Goal: Task Accomplishment & Management: Complete application form

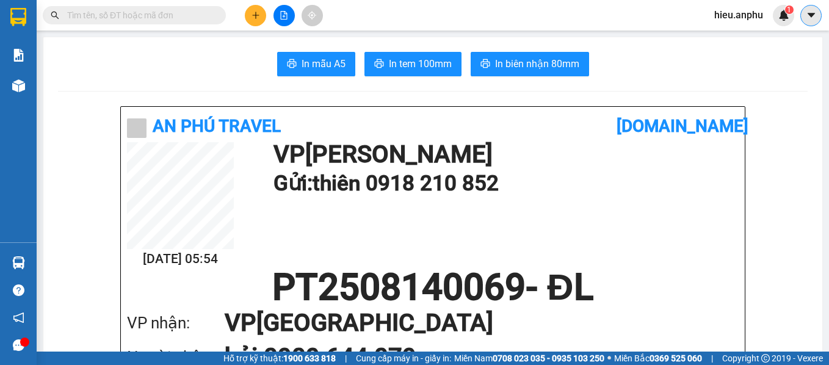
click at [816, 14] on icon "caret-down" at bounding box center [811, 15] width 11 height 11
click at [740, 21] on span "hieu.anphu" at bounding box center [738, 14] width 68 height 15
click at [742, 32] on span "Đăng xuất" at bounding box center [748, 37] width 51 height 13
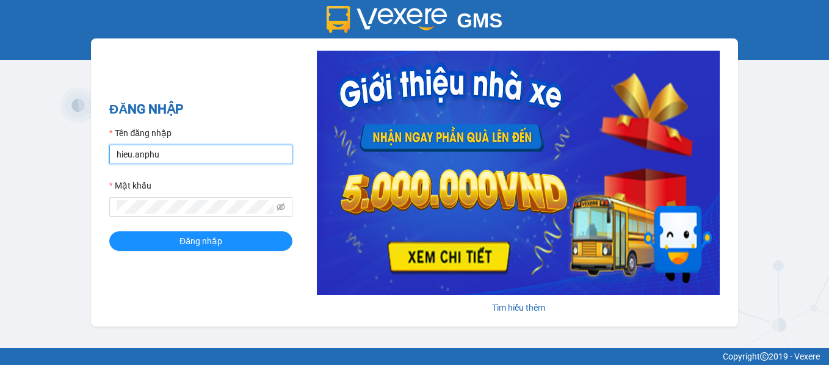
click at [256, 156] on input "hieu.anphu" at bounding box center [200, 155] width 183 height 20
type input "vy.anphu"
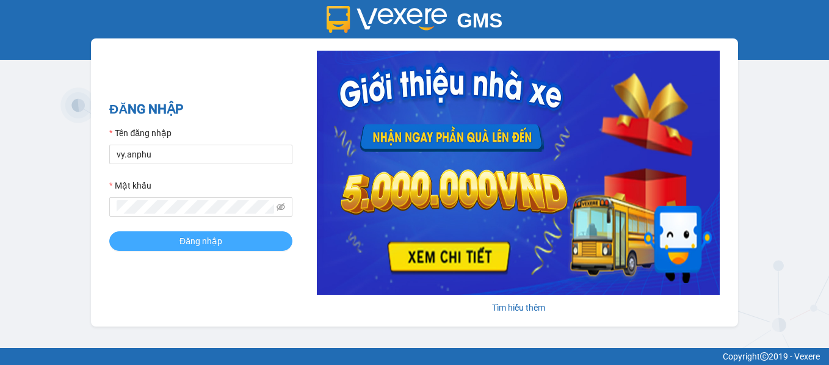
click at [226, 234] on button "Đăng nhập" at bounding box center [200, 241] width 183 height 20
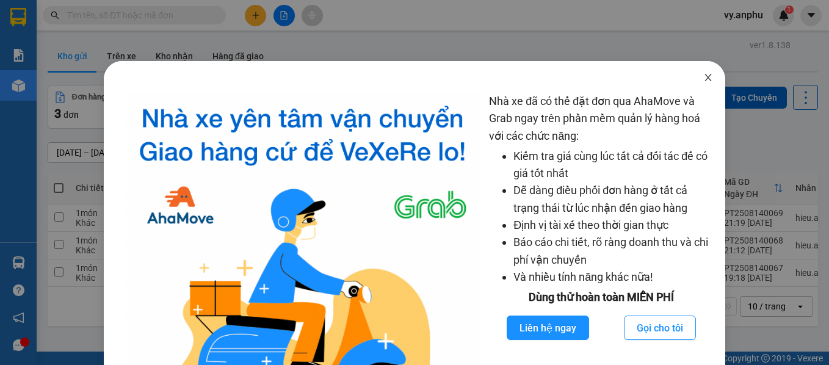
click at [703, 78] on span "Close" at bounding box center [708, 78] width 34 height 34
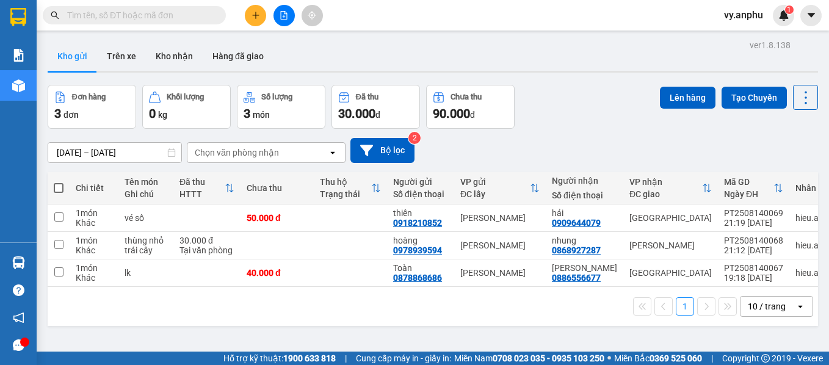
click at [101, 16] on input "text" at bounding box center [139, 15] width 144 height 13
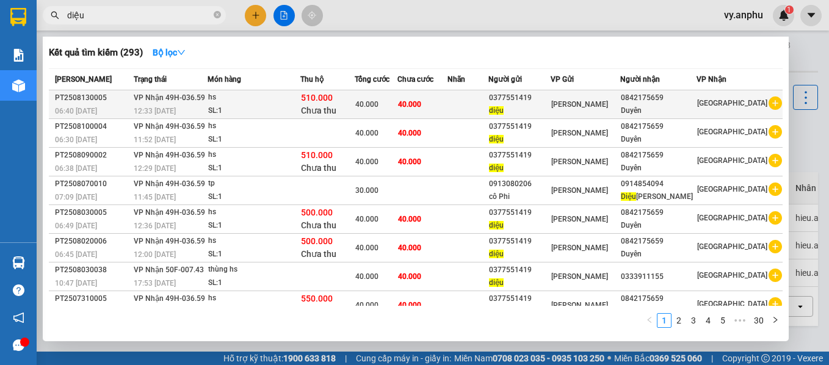
type input "diệu"
click at [768, 100] on icon "plus-circle" at bounding box center [774, 102] width 13 height 13
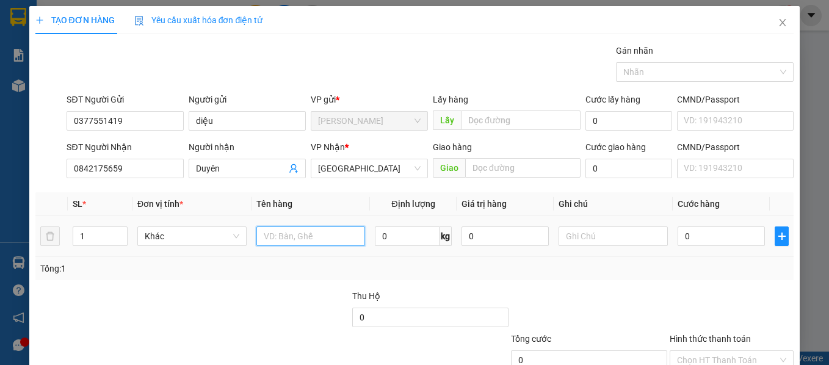
click at [331, 238] on input "text" at bounding box center [310, 236] width 109 height 20
type input "hs"
click at [699, 226] on div "0" at bounding box center [721, 236] width 87 height 24
click at [699, 228] on input "0" at bounding box center [721, 236] width 87 height 20
type input "4"
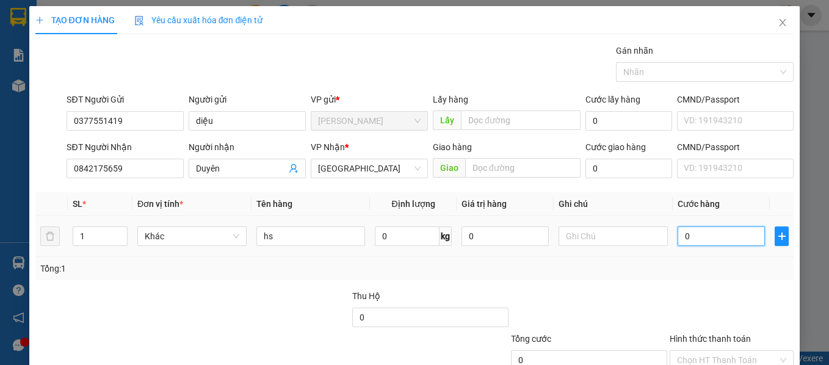
type input "4"
type input "40"
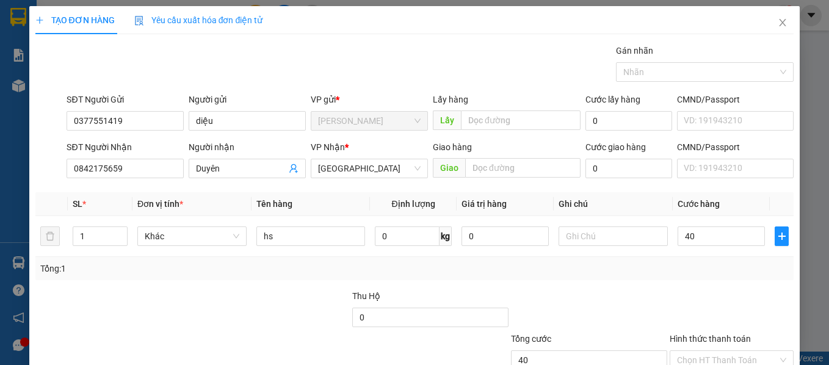
type input "40.000"
click at [668, 305] on div at bounding box center [731, 310] width 127 height 43
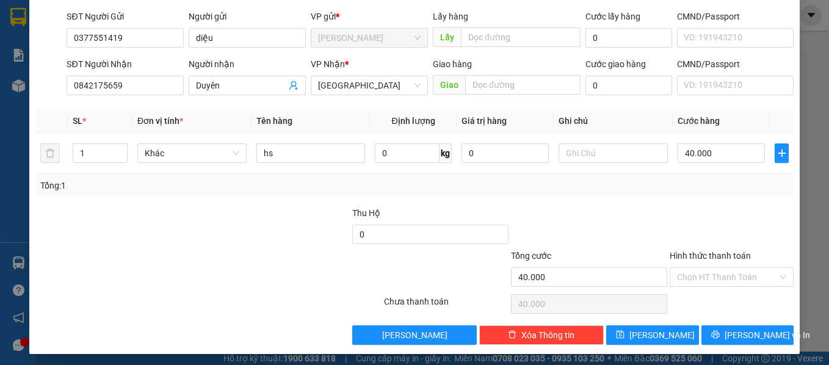
scroll to position [87, 0]
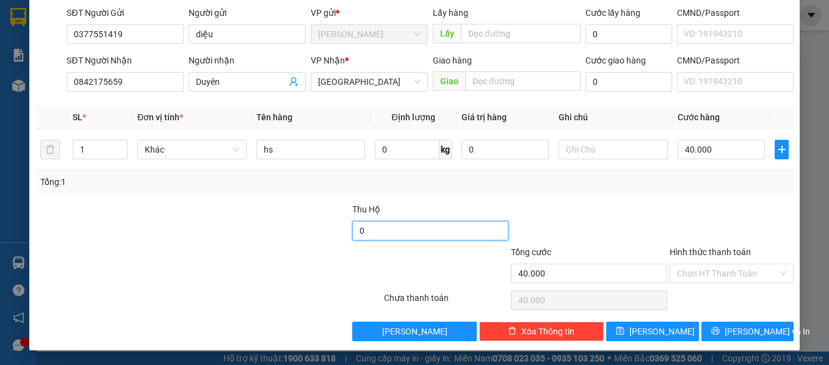
click at [381, 228] on input "0" at bounding box center [430, 231] width 156 height 20
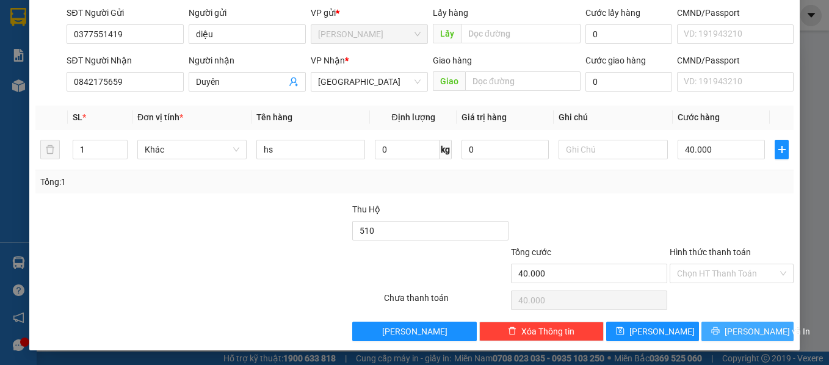
type input "510.000"
click at [739, 338] on button "[PERSON_NAME] và In" at bounding box center [747, 332] width 93 height 20
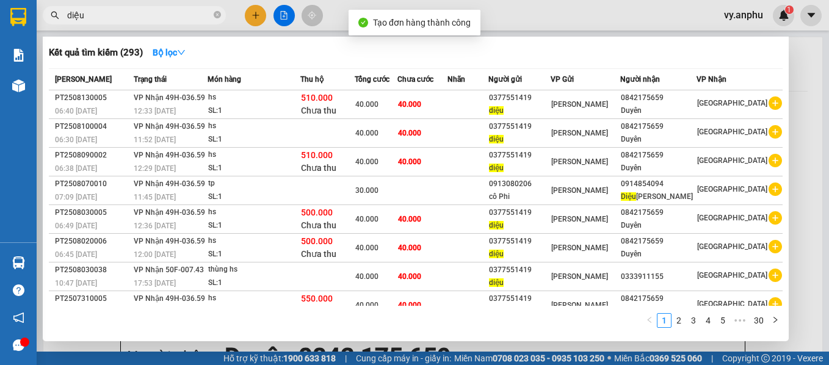
click at [541, 351] on div at bounding box center [414, 182] width 829 height 365
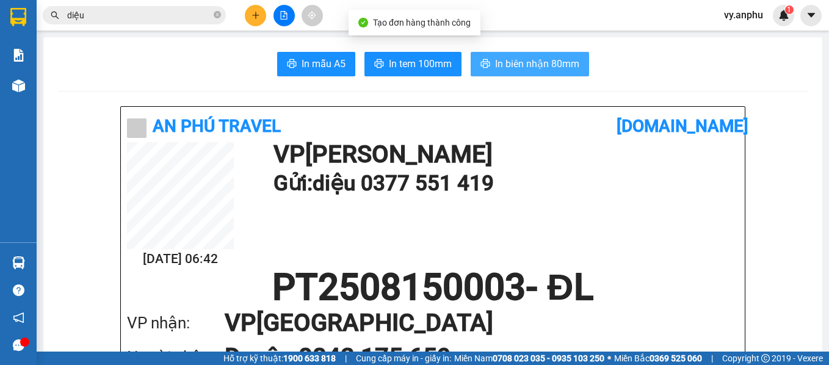
click at [526, 56] on button "In biên nhận 80mm" at bounding box center [530, 64] width 118 height 24
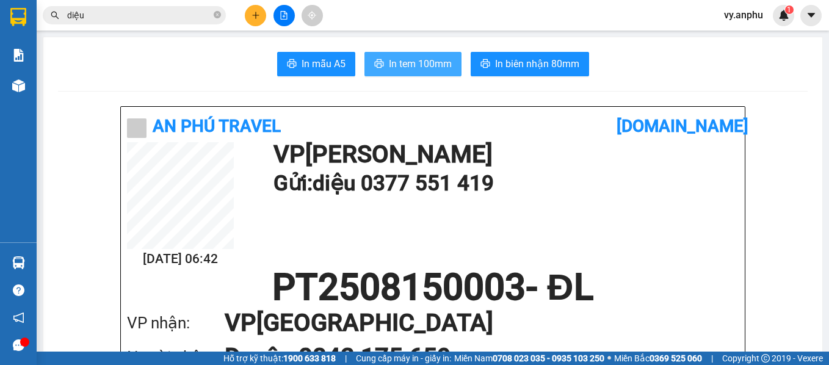
click at [410, 70] on span "In tem 100mm" at bounding box center [420, 63] width 63 height 15
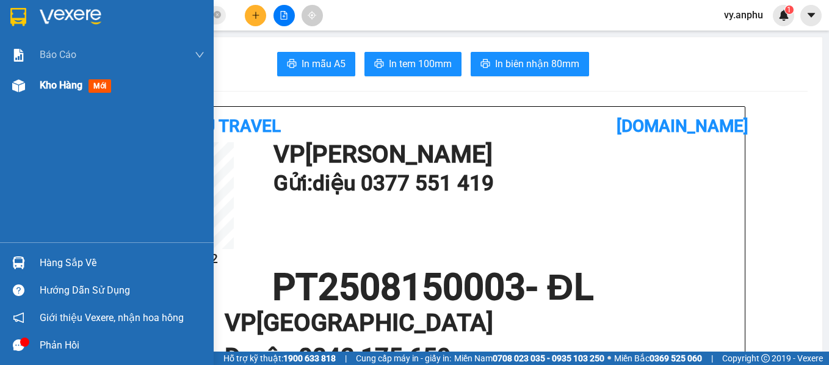
click at [64, 87] on span "Kho hàng" at bounding box center [61, 85] width 43 height 12
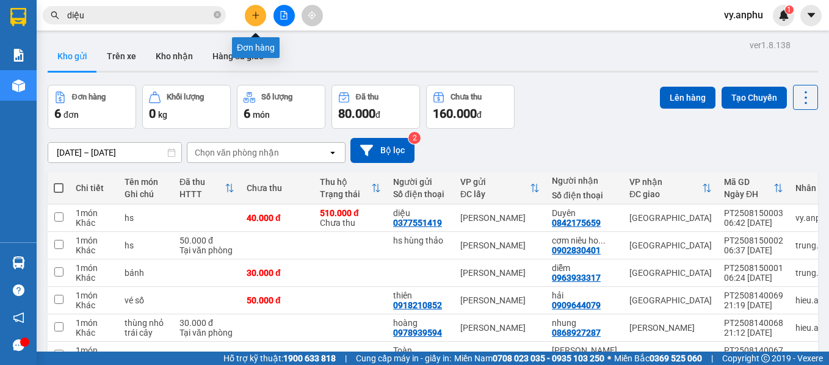
click at [248, 15] on button at bounding box center [255, 15] width 21 height 21
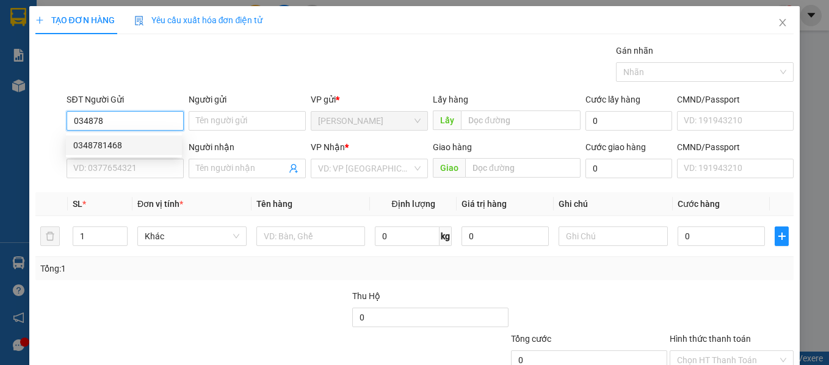
click at [109, 143] on div "0348781468" at bounding box center [123, 145] width 101 height 13
type input "0348781468"
type input "0849240977"
type input "ly"
type input "30.000"
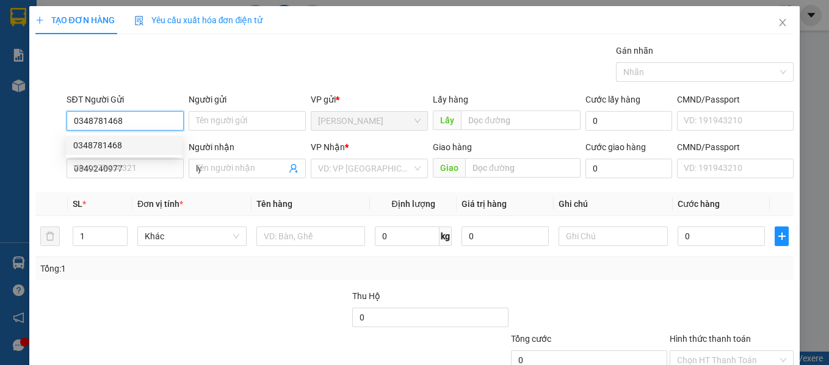
type input "30.000"
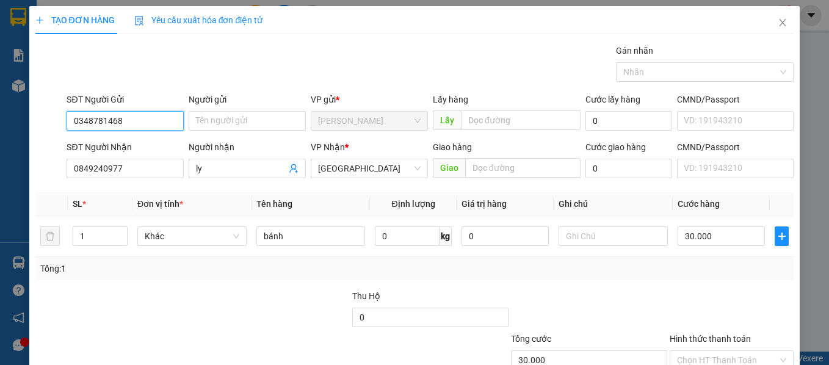
type input "0348781468"
click at [734, 280] on div "Tổng: 1" at bounding box center [414, 268] width 759 height 23
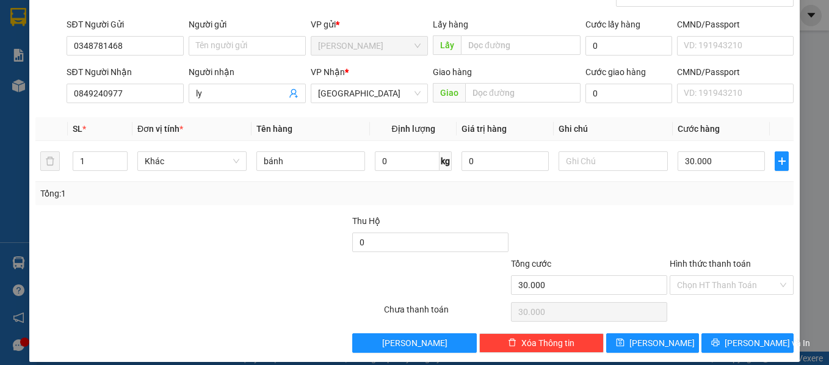
scroll to position [87, 0]
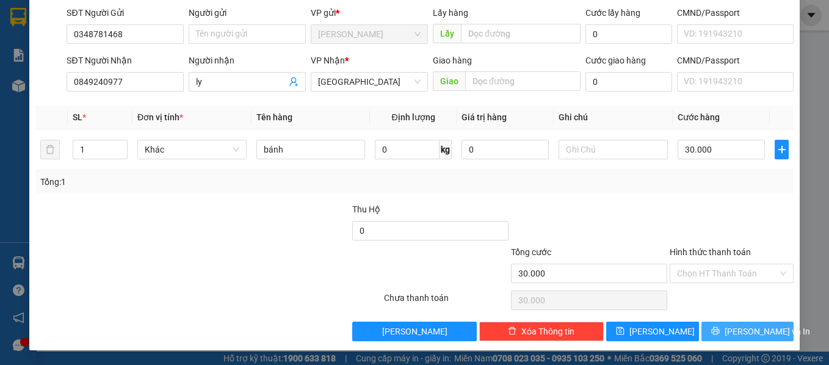
click at [720, 336] on span "printer" at bounding box center [715, 332] width 9 height 10
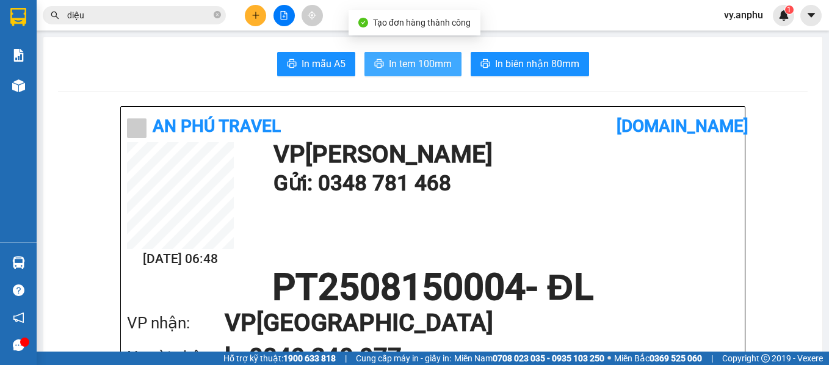
click at [421, 59] on span "In tem 100mm" at bounding box center [420, 63] width 63 height 15
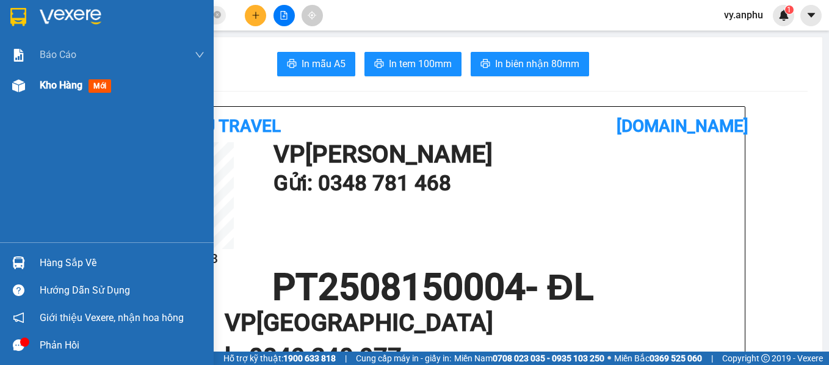
click at [17, 85] on img at bounding box center [18, 85] width 13 height 13
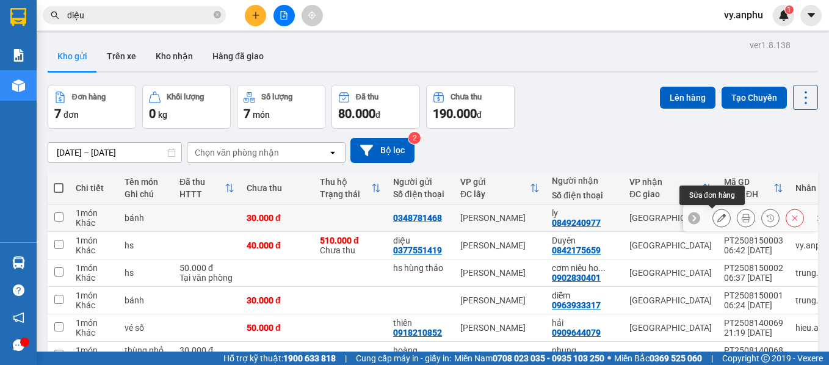
click at [717, 219] on icon at bounding box center [721, 218] width 9 height 9
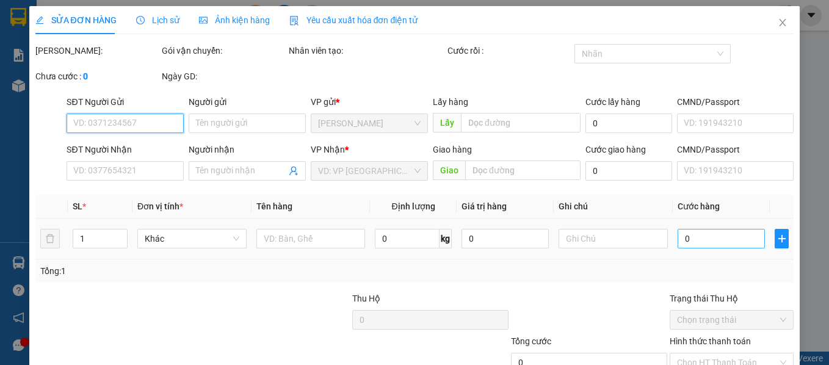
type input "0348781468"
type input "0849240977"
type input "ly"
type input "30.000"
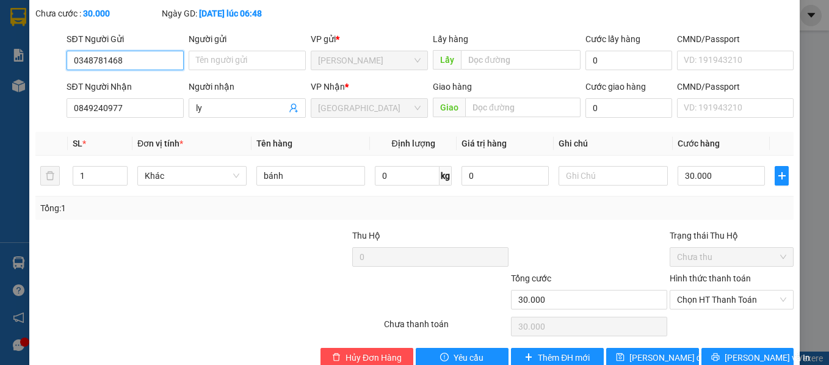
scroll to position [89, 0]
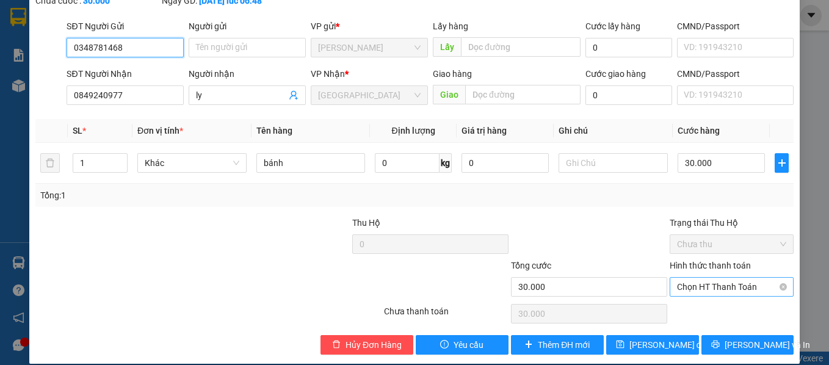
click at [678, 278] on span "Chọn HT Thanh Toán" at bounding box center [732, 287] width 110 height 18
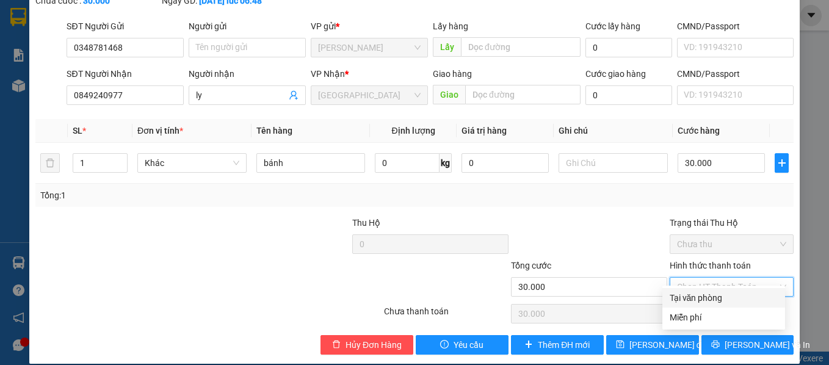
click at [679, 291] on div "Tại văn phòng" at bounding box center [724, 297] width 108 height 13
type input "0"
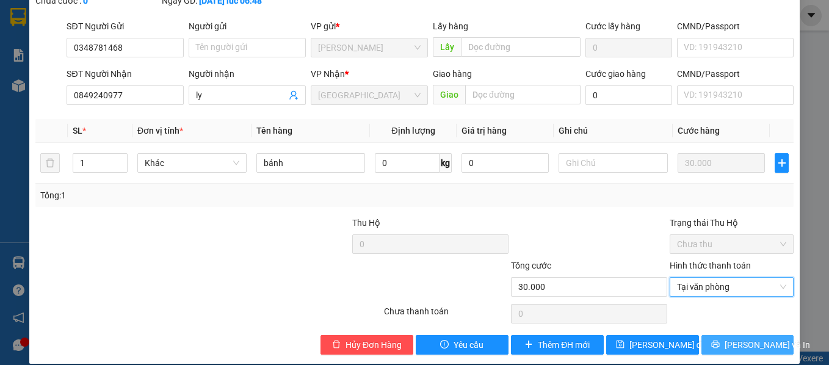
click at [730, 338] on span "[PERSON_NAME] và In" at bounding box center [767, 344] width 85 height 13
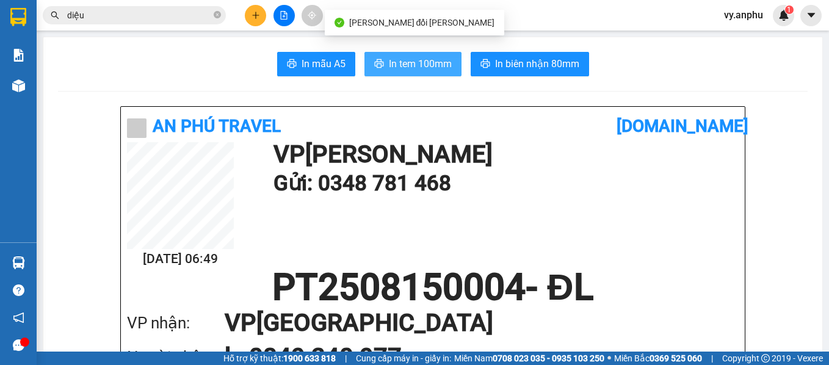
click at [393, 69] on span "In tem 100mm" at bounding box center [420, 63] width 63 height 15
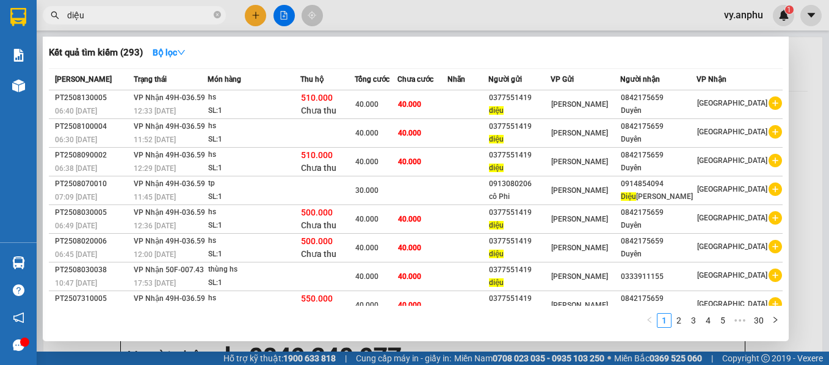
click at [111, 22] on span "diệu" at bounding box center [134, 15] width 183 height 18
click at [96, 19] on input "diệu" at bounding box center [139, 15] width 144 height 13
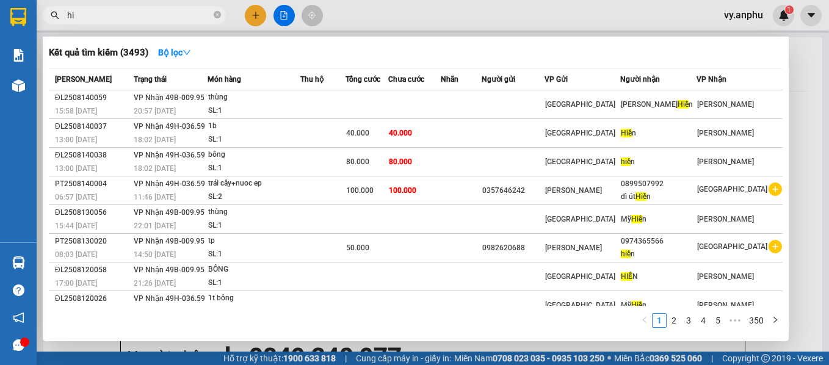
type input "h"
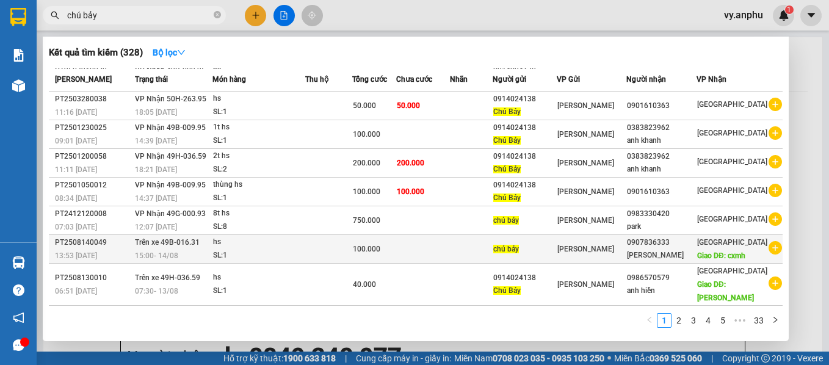
scroll to position [98, 0]
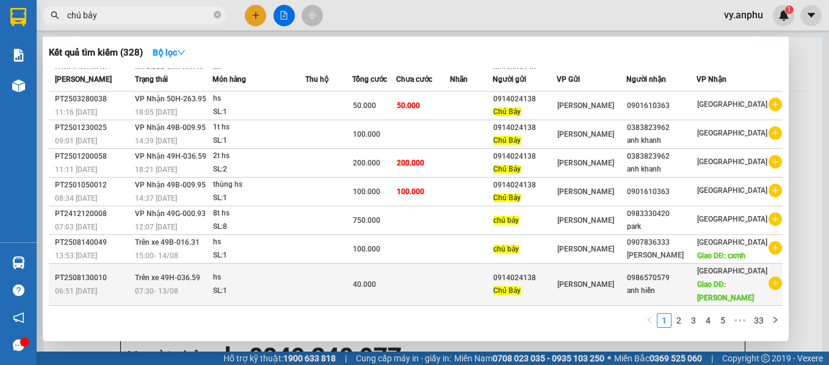
type input "chú bảy"
click at [768, 287] on icon "plus-circle" at bounding box center [774, 282] width 13 height 13
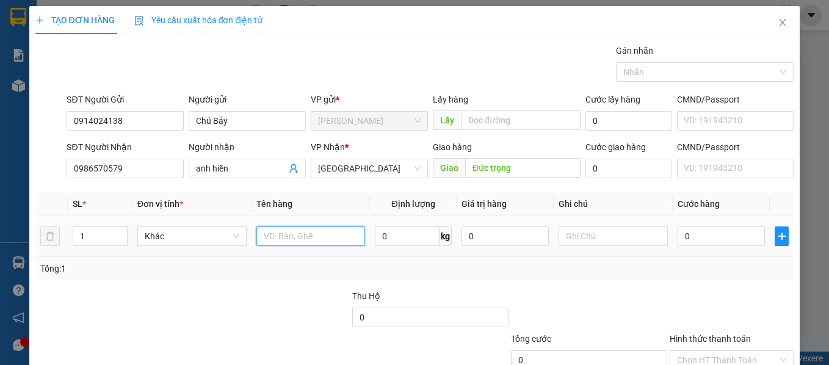
click at [327, 245] on input "text" at bounding box center [310, 236] width 109 height 20
type input "hs"
click at [703, 237] on input "0" at bounding box center [721, 236] width 87 height 20
type input "4"
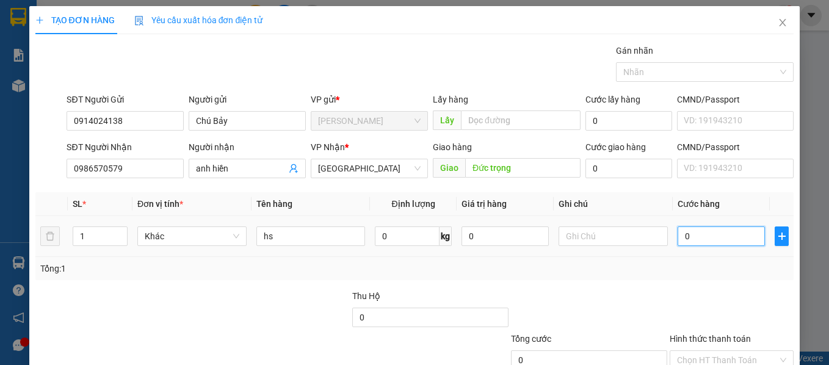
type input "4"
type input "40"
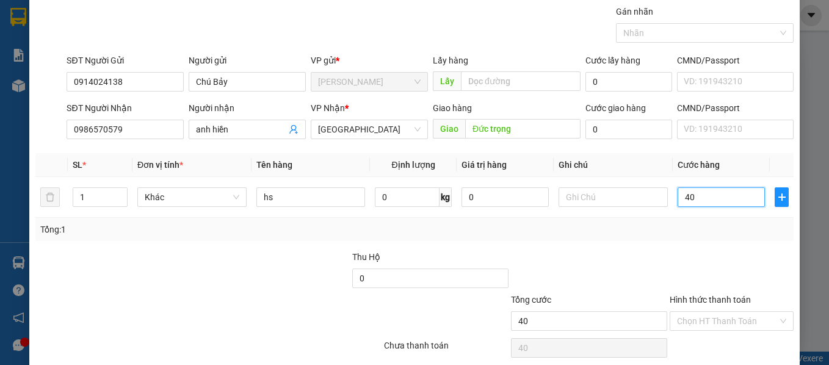
scroll to position [87, 0]
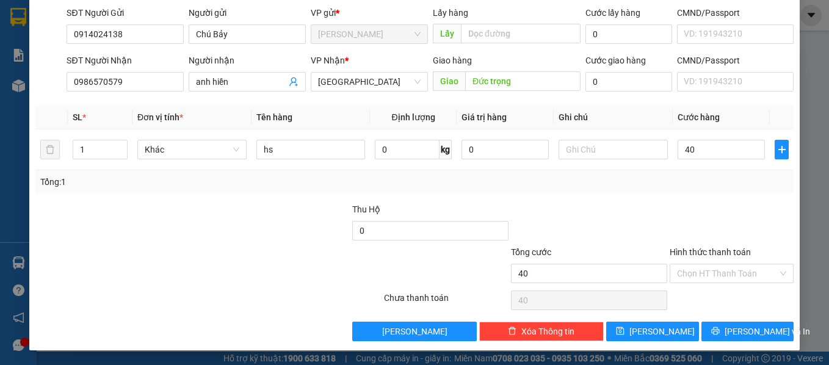
type input "40.000"
click at [715, 284] on div "Hình thức thanh toán Chọn HT Thanh Toán" at bounding box center [732, 266] width 125 height 43
click at [711, 273] on input "Hình thức thanh toán" at bounding box center [727, 273] width 101 height 18
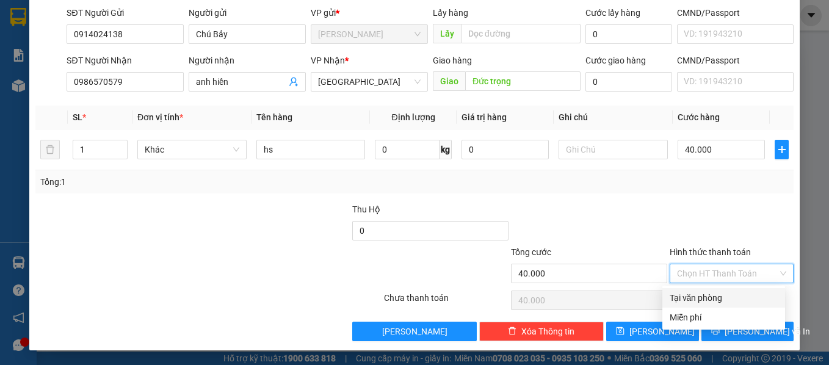
drag, startPoint x: 713, startPoint y: 291, endPoint x: 724, endPoint y: 310, distance: 21.9
click at [715, 298] on div "Tại văn phòng" at bounding box center [724, 297] width 108 height 13
type input "0"
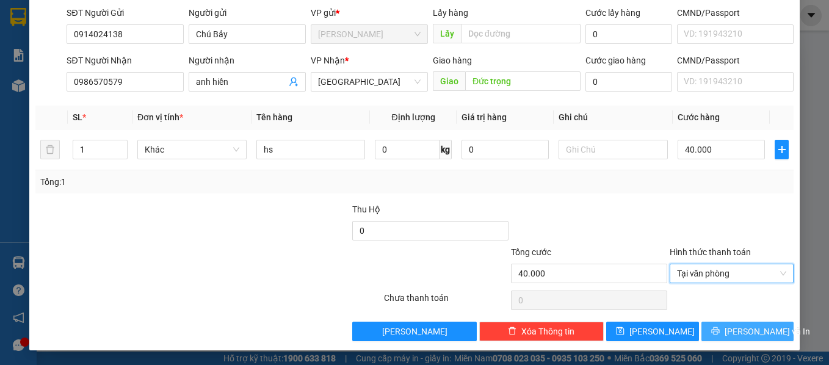
click at [732, 333] on span "[PERSON_NAME] và In" at bounding box center [767, 331] width 85 height 13
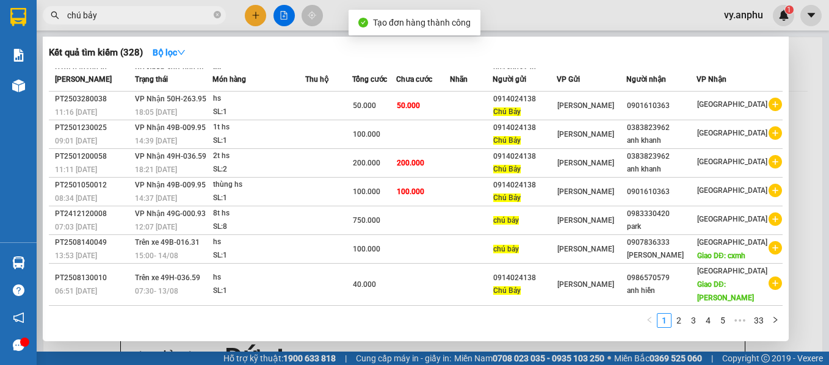
click at [247, 20] on div at bounding box center [414, 182] width 829 height 365
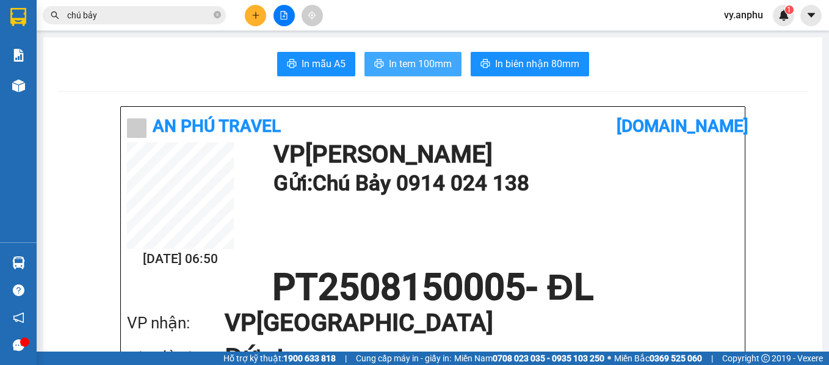
click at [436, 61] on span "In tem 100mm" at bounding box center [420, 63] width 63 height 15
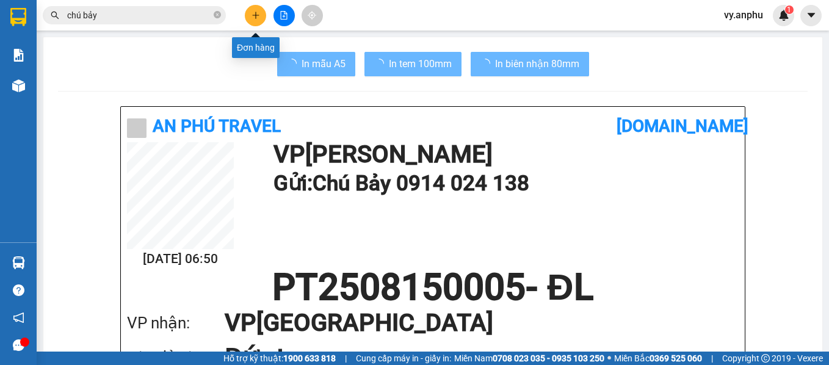
click at [256, 15] on icon "plus" at bounding box center [255, 15] width 9 height 9
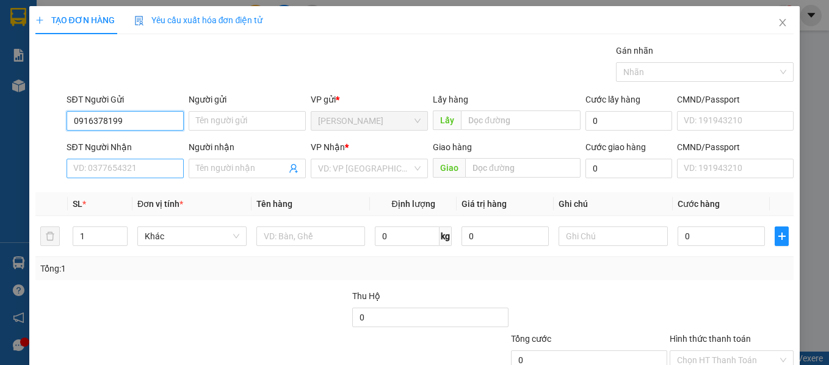
type input "0916378199"
click at [160, 161] on input "SĐT Người Nhận" at bounding box center [125, 169] width 117 height 20
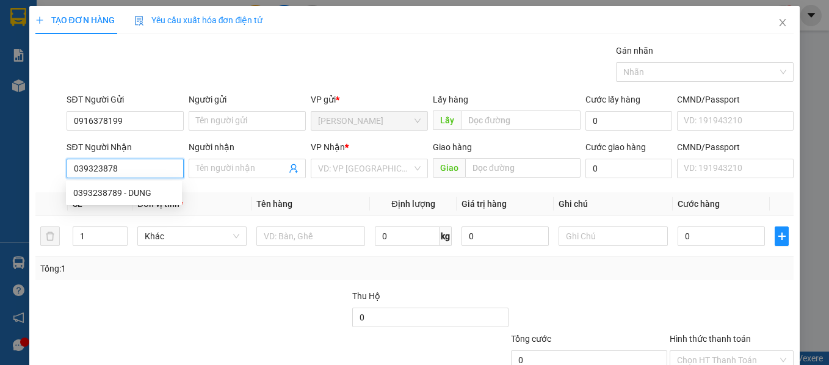
type input "0393238789"
click at [164, 197] on div "0393238789 - DUNG" at bounding box center [123, 192] width 101 height 13
type input "DUNG"
type input "40.000"
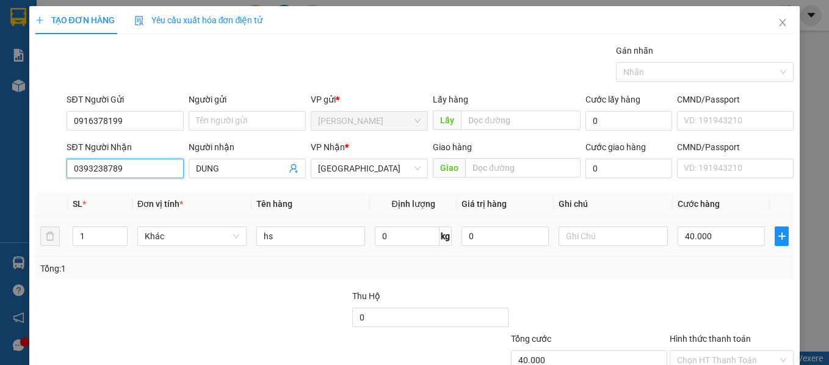
type input "0393238789"
drag, startPoint x: 300, startPoint y: 225, endPoint x: 296, endPoint y: 190, distance: 34.4
click at [297, 227] on div "hs" at bounding box center [310, 236] width 109 height 24
click at [724, 240] on input "40.000" at bounding box center [721, 236] width 87 height 20
type input "5"
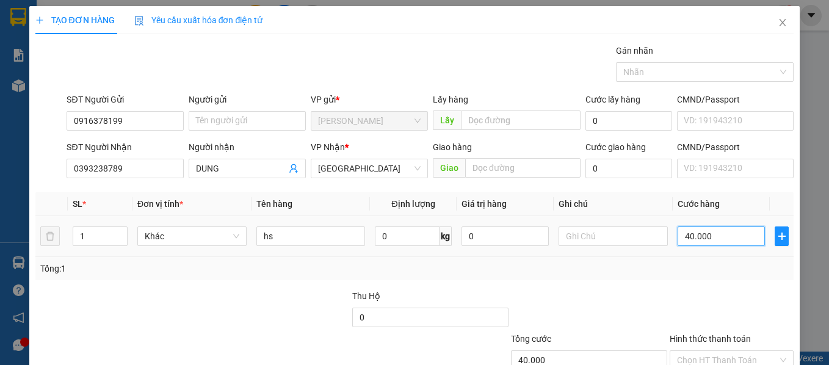
type input "5"
type input "50"
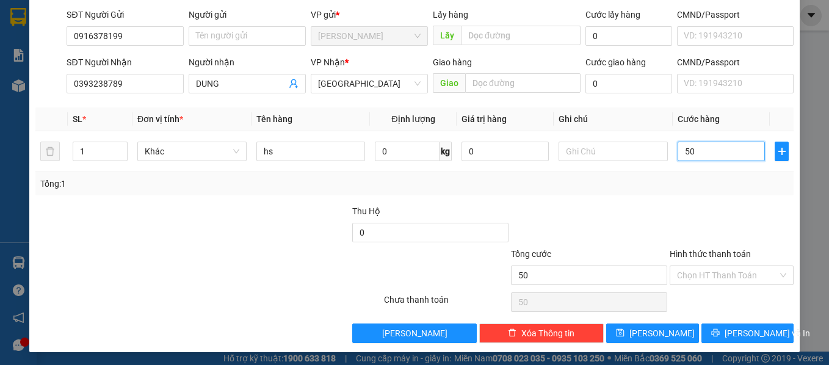
scroll to position [87, 0]
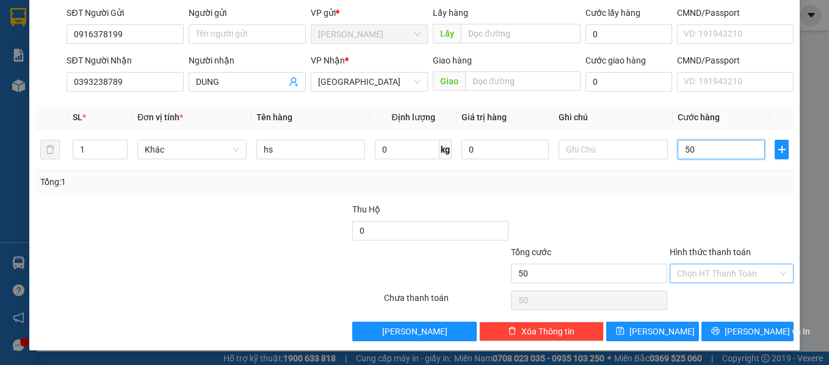
type input "50"
type input "50.000"
click at [712, 272] on input "Hình thức thanh toán" at bounding box center [727, 273] width 101 height 18
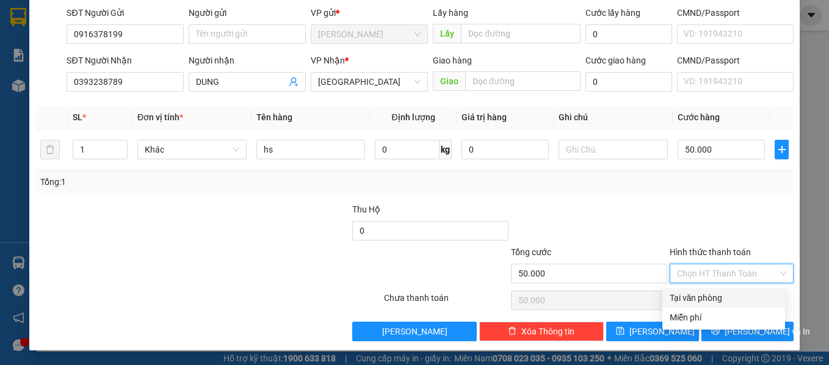
click at [725, 295] on div "Tại văn phòng" at bounding box center [724, 297] width 108 height 13
type input "0"
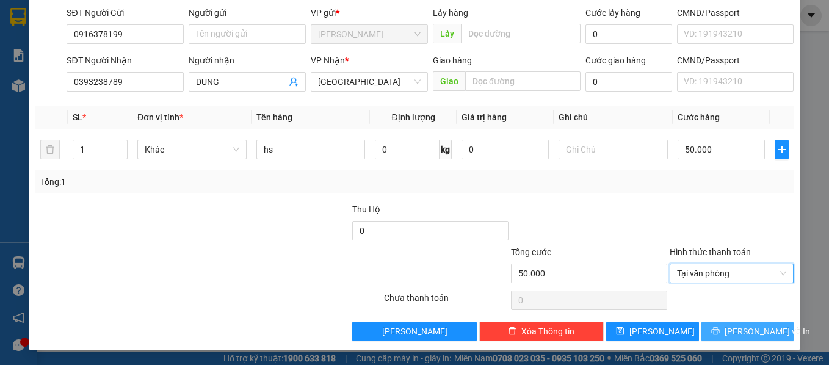
click at [746, 325] on span "[PERSON_NAME] và In" at bounding box center [767, 331] width 85 height 13
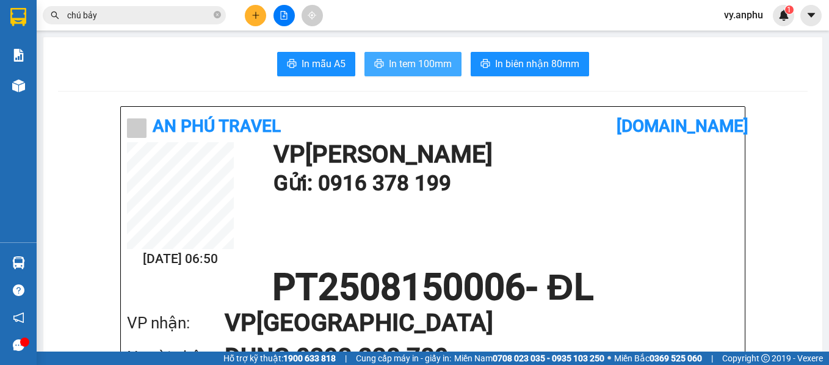
click at [444, 56] on span "In tem 100mm" at bounding box center [420, 63] width 63 height 15
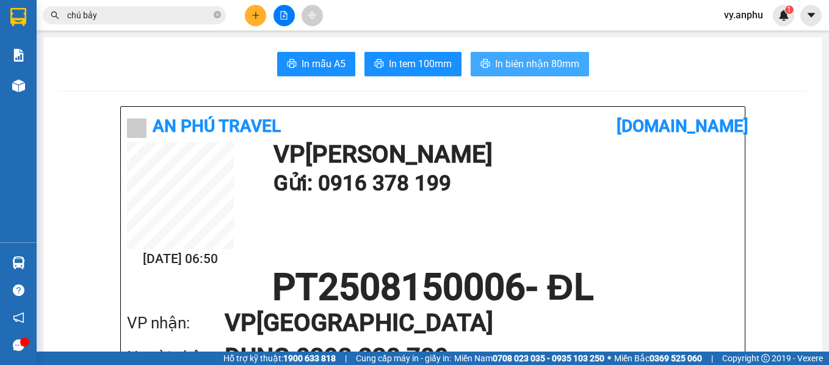
click at [538, 64] on span "In biên nhận 80mm" at bounding box center [537, 63] width 84 height 15
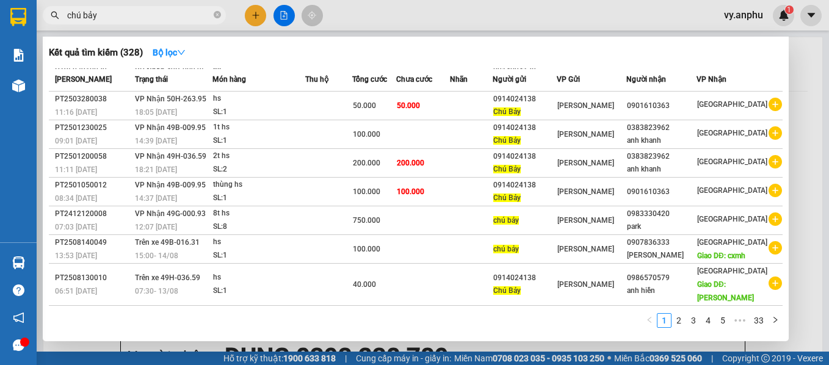
click at [114, 17] on input "chú bảy" at bounding box center [139, 15] width 144 height 13
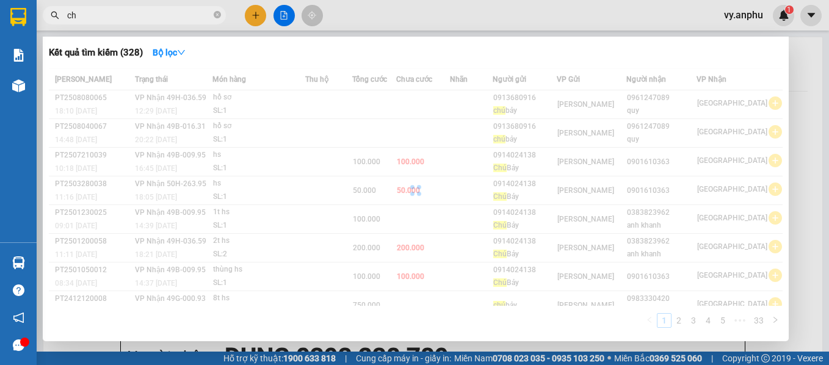
type input "c"
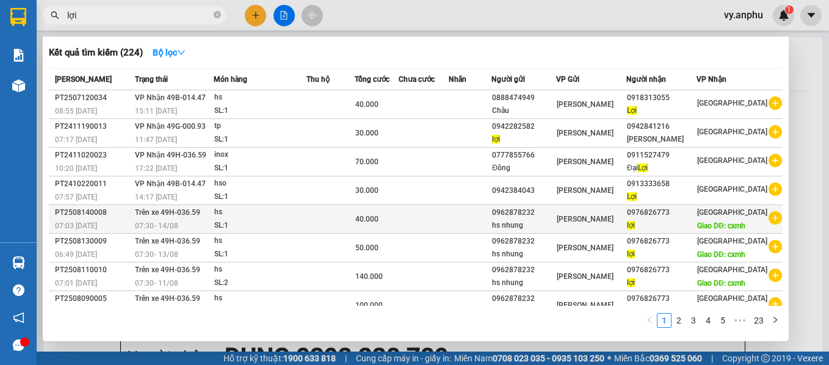
type input "lợi"
click at [769, 225] on icon "plus-circle" at bounding box center [774, 217] width 13 height 13
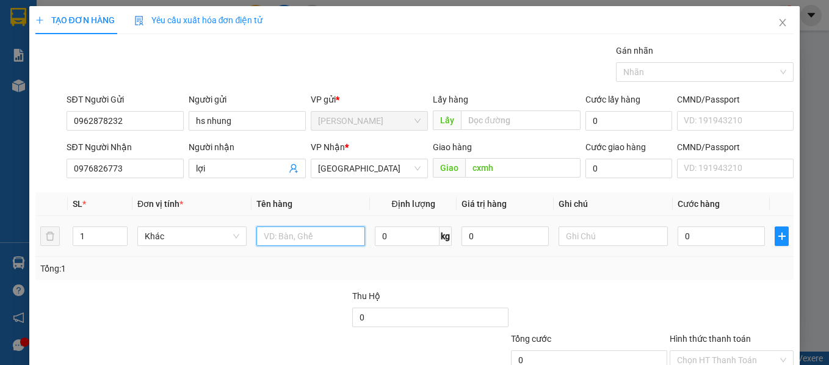
click at [323, 233] on input "text" at bounding box center [310, 236] width 109 height 20
type input "hs"
click at [722, 241] on input "0" at bounding box center [721, 236] width 87 height 20
type input "5"
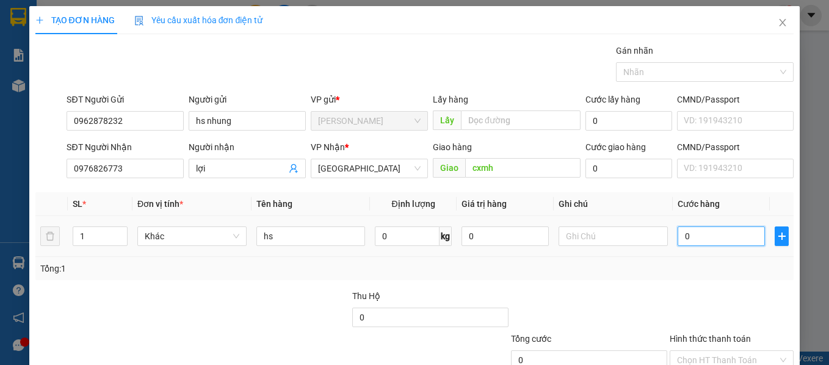
type input "5"
type input "50"
type input "50.000"
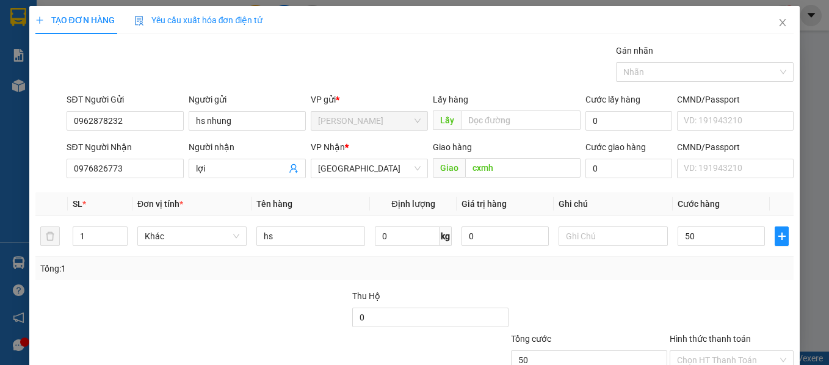
type input "50.000"
click at [682, 286] on div "Transit Pickup Surcharge Ids Transit Deliver Surcharge Ids Transit Deliver Surc…" at bounding box center [414, 236] width 759 height 384
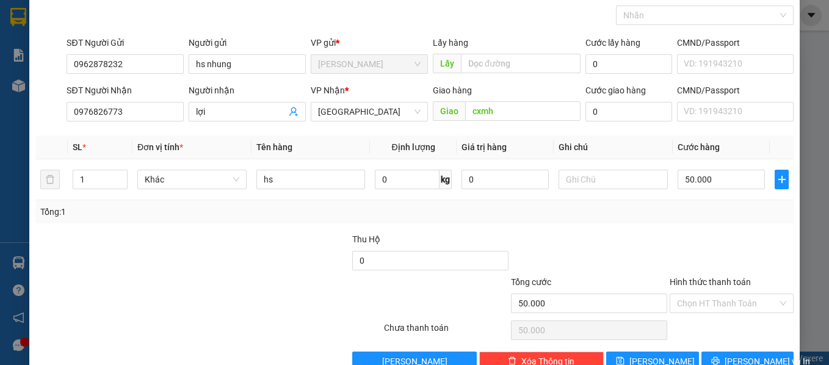
scroll to position [61, 0]
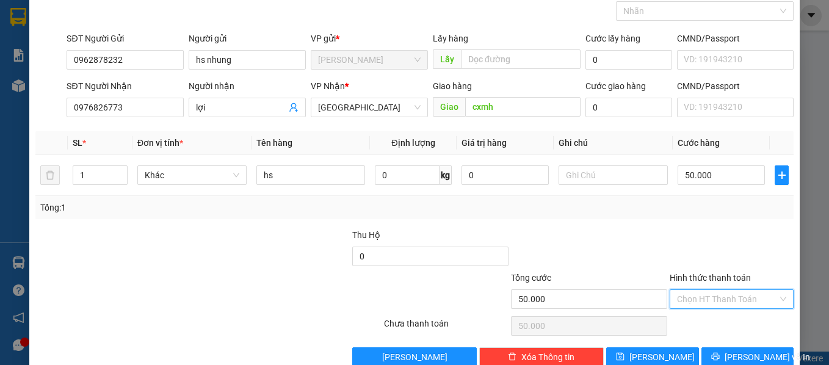
click at [678, 301] on input "Hình thức thanh toán" at bounding box center [727, 299] width 101 height 18
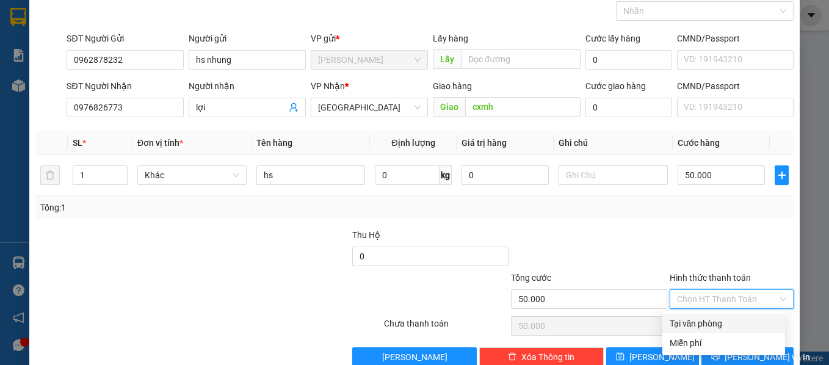
click at [694, 332] on div "Tại văn phòng" at bounding box center [723, 324] width 123 height 20
type input "0"
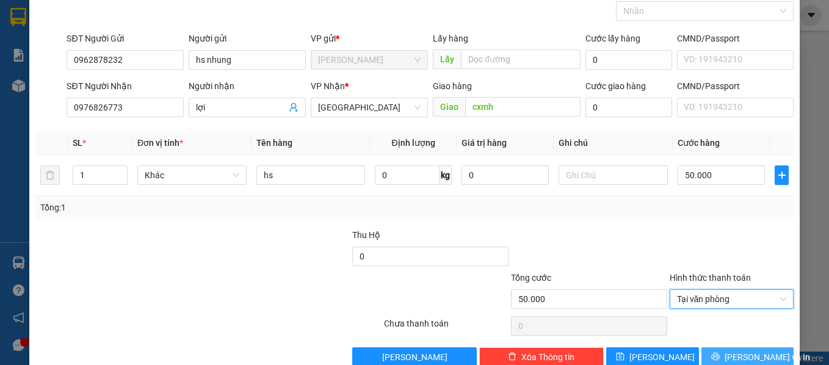
click at [717, 350] on button "[PERSON_NAME] và In" at bounding box center [747, 357] width 93 height 20
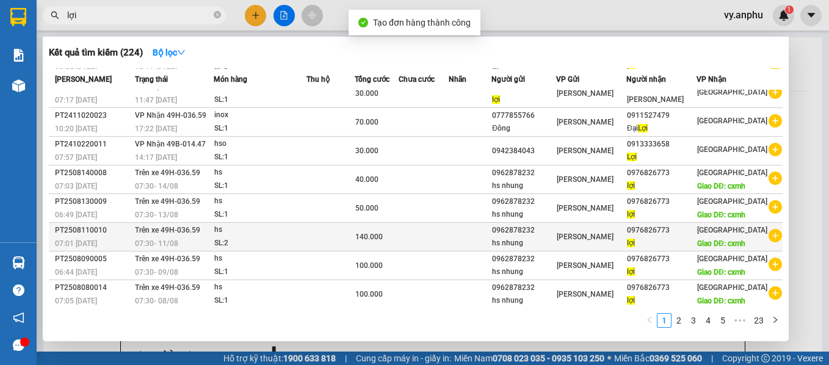
scroll to position [61, 0]
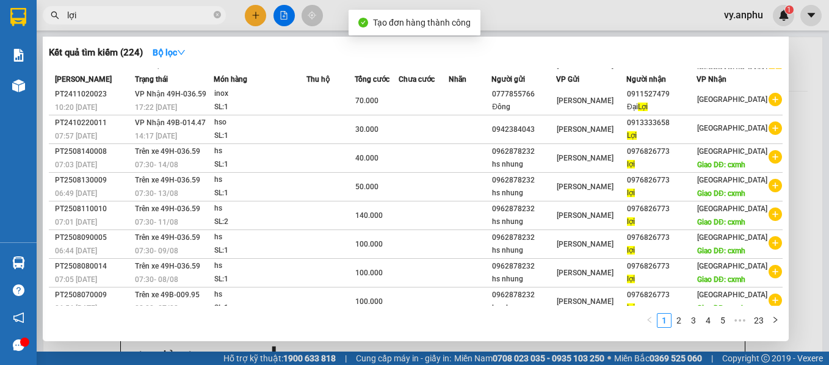
click at [466, 343] on div at bounding box center [414, 182] width 829 height 365
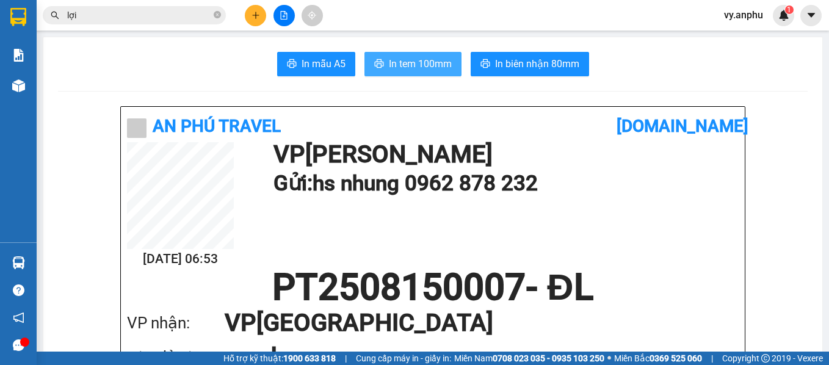
drag, startPoint x: 405, startPoint y: 69, endPoint x: 398, endPoint y: 98, distance: 29.6
click at [407, 69] on span "In tem 100mm" at bounding box center [420, 63] width 63 height 15
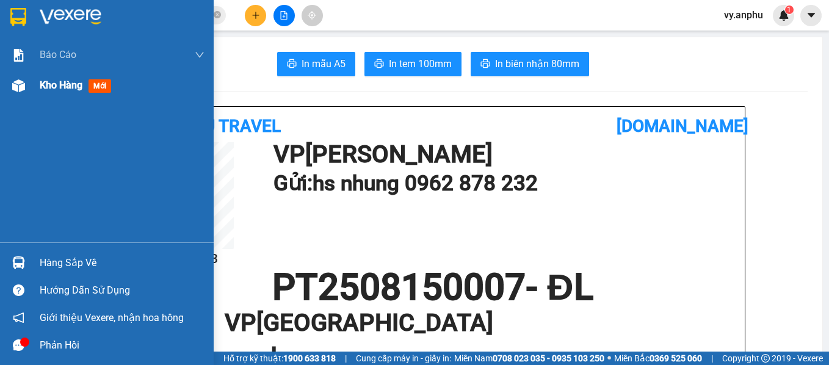
click at [57, 75] on div "Kho hàng mới" at bounding box center [122, 85] width 165 height 31
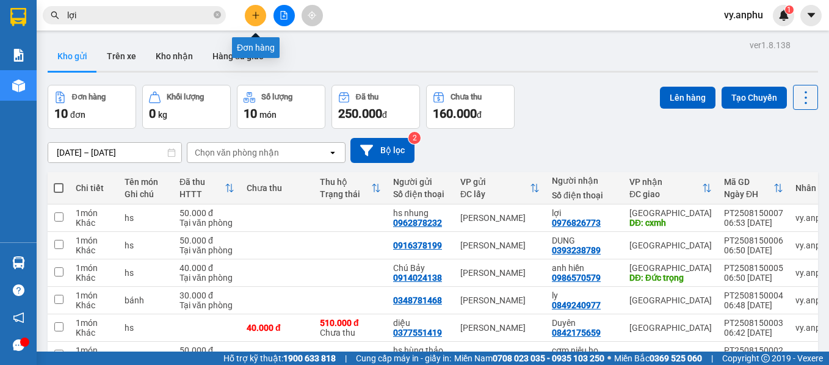
click at [253, 22] on button at bounding box center [255, 15] width 21 height 21
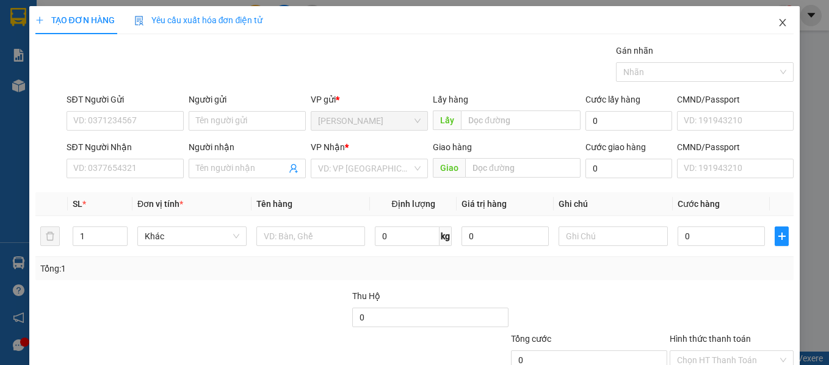
click at [778, 20] on icon "close" at bounding box center [783, 23] width 10 height 10
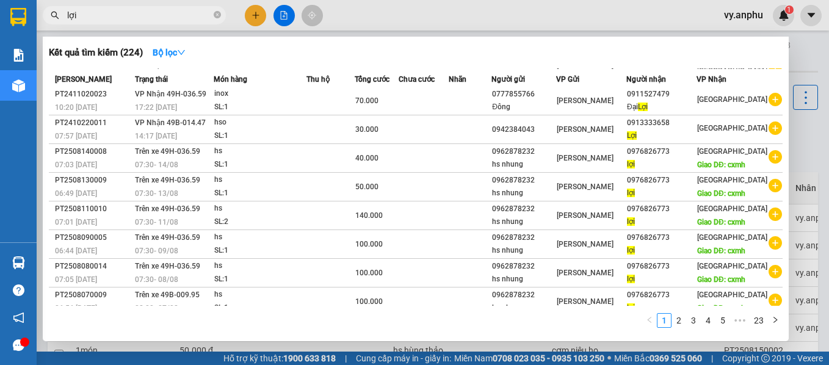
click at [117, 11] on input "lợi" at bounding box center [139, 15] width 144 height 13
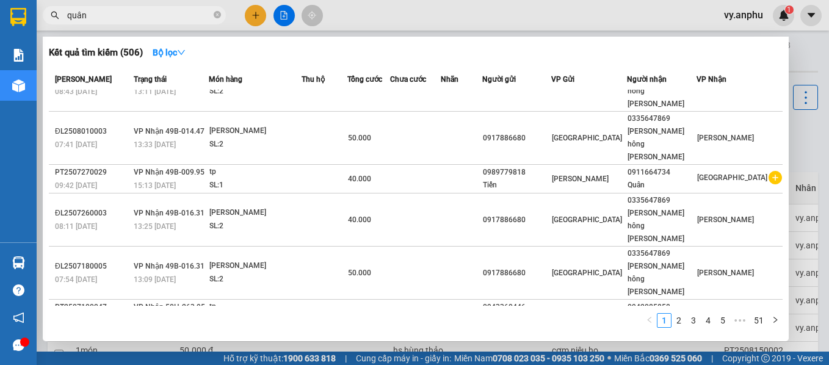
scroll to position [71, 0]
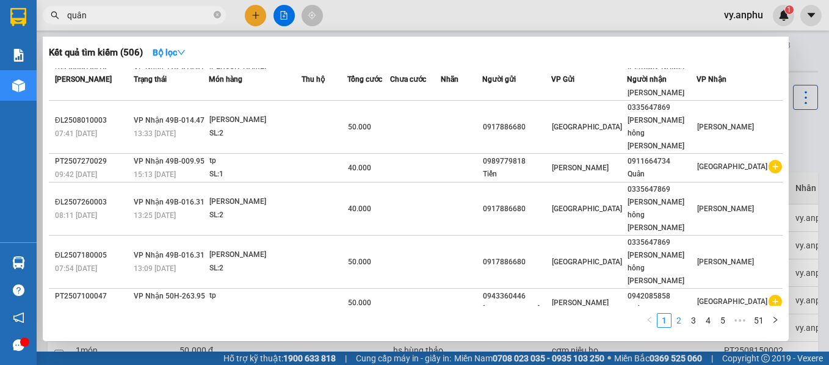
type input "quân"
click at [683, 320] on link "2" at bounding box center [678, 320] width 13 height 13
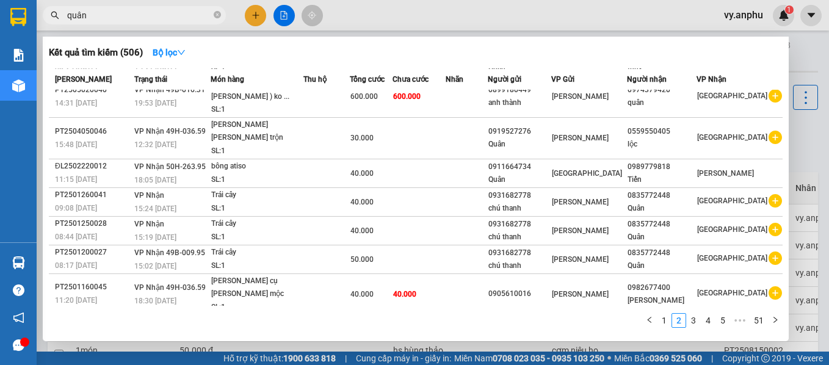
click at [251, 15] on div at bounding box center [414, 182] width 829 height 365
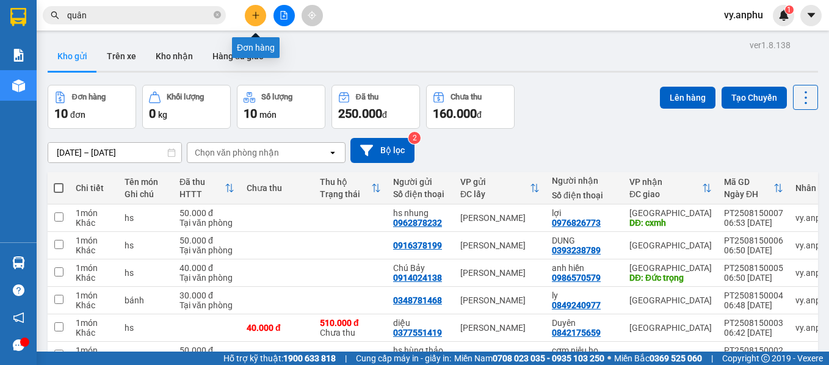
click at [254, 16] on icon "plus" at bounding box center [255, 15] width 9 height 9
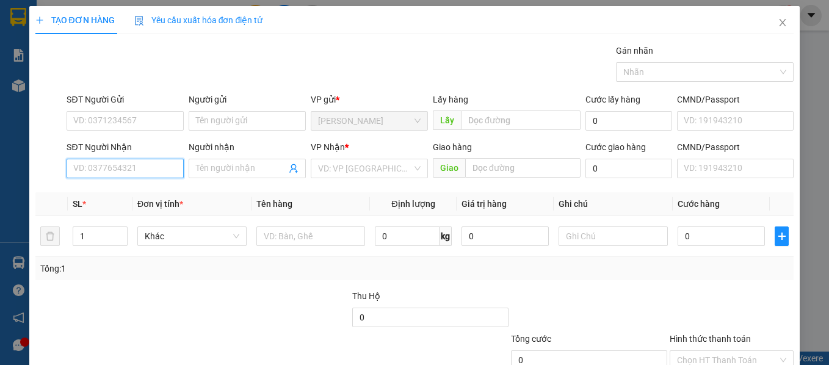
click at [121, 172] on input "SĐT Người Nhận" at bounding box center [125, 169] width 117 height 20
type input "0969252227"
click at [116, 192] on div "0969252227 - Quân" at bounding box center [123, 192] width 101 height 13
type input "Quân"
type input "n3 liên khương"
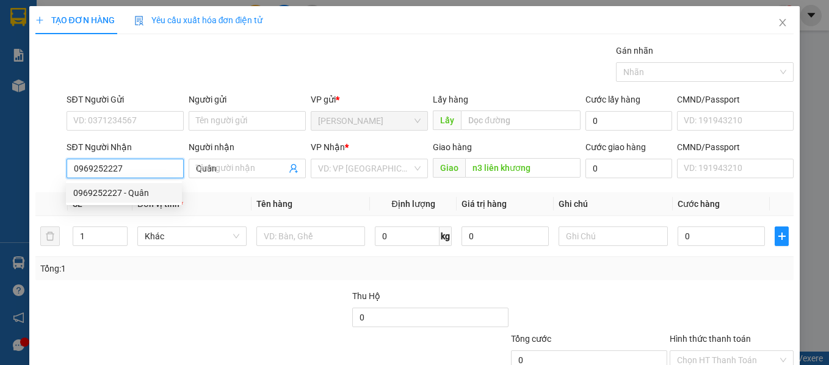
type input "40.000"
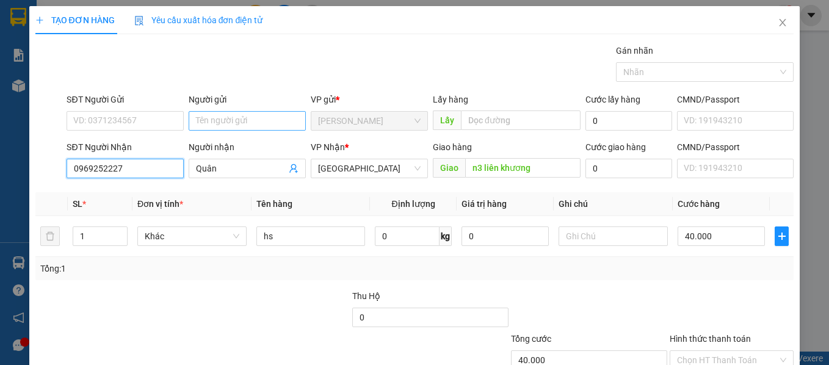
type input "0969252227"
click at [273, 115] on input "Người gửi" at bounding box center [247, 121] width 117 height 20
type input "m"
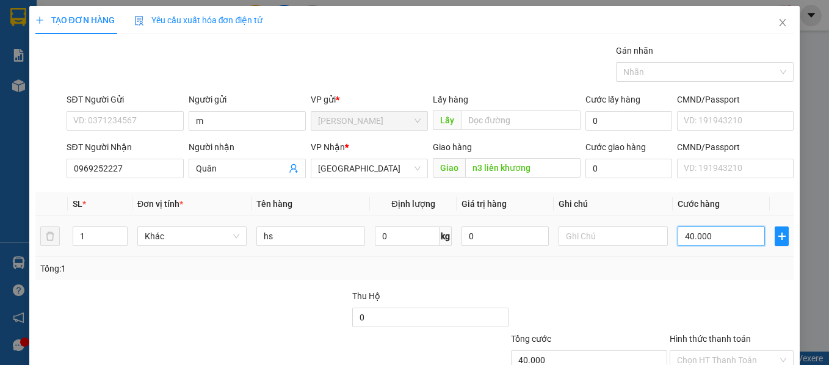
click at [748, 245] on input "40.000" at bounding box center [721, 236] width 87 height 20
type input "1"
type input "10"
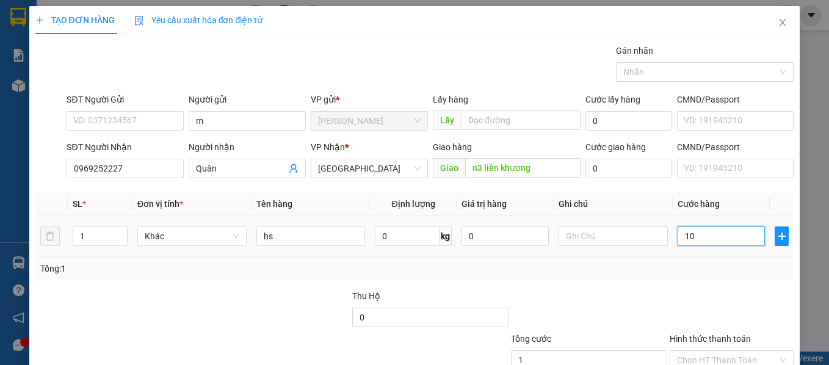
type input "10"
type input "100"
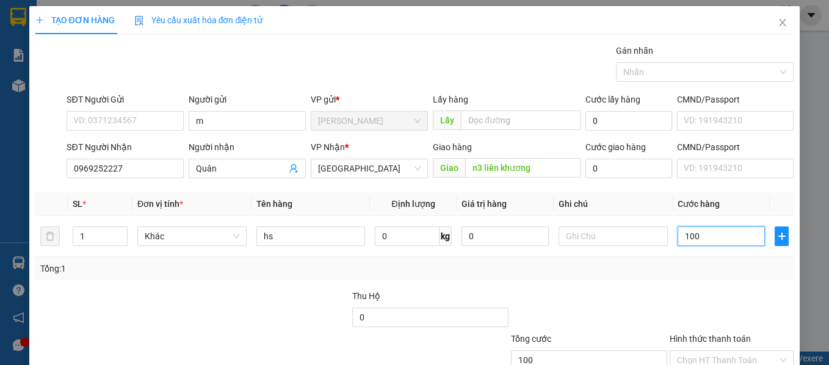
type input "100"
type input "100.000"
click at [748, 273] on div "Tổng: 1" at bounding box center [414, 268] width 749 height 13
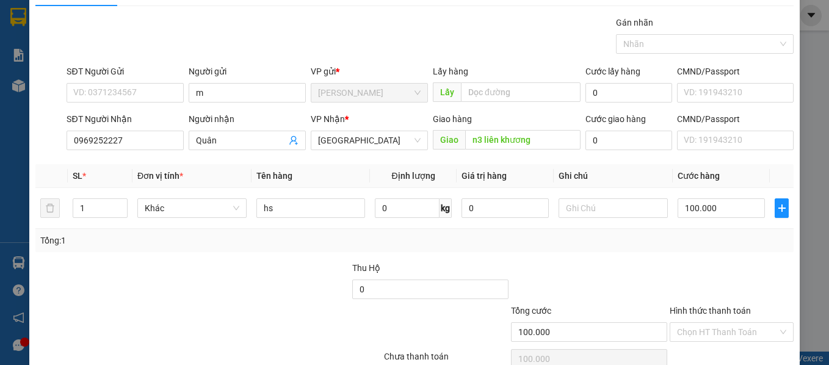
scroll to position [61, 0]
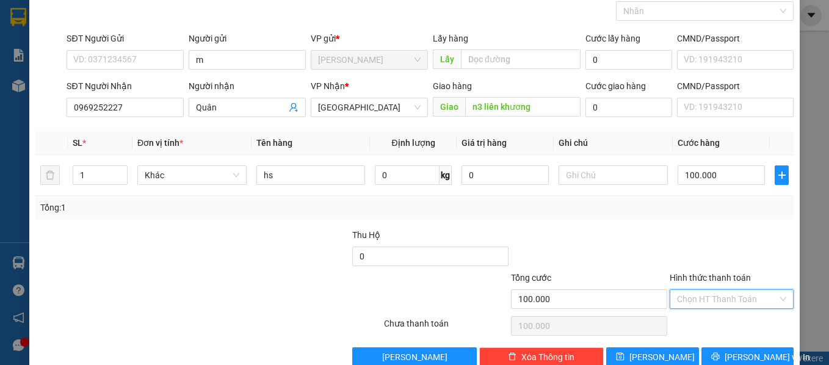
click at [722, 305] on input "Hình thức thanh toán" at bounding box center [727, 299] width 101 height 18
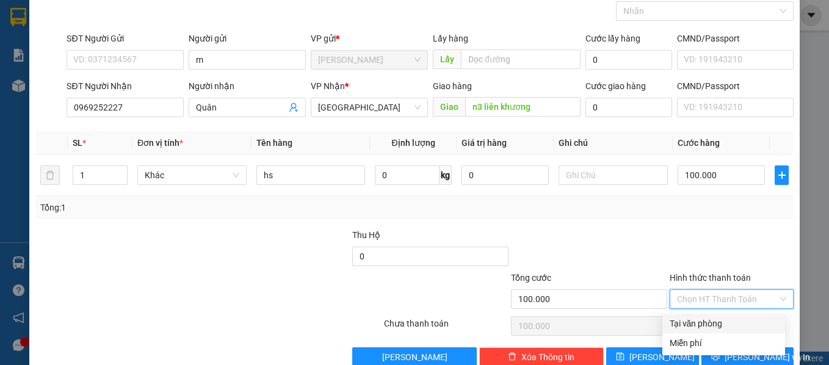
drag, startPoint x: 724, startPoint y: 318, endPoint x: 728, endPoint y: 331, distance: 13.9
click at [724, 319] on div "Tại văn phòng" at bounding box center [724, 323] width 108 height 13
type input "0"
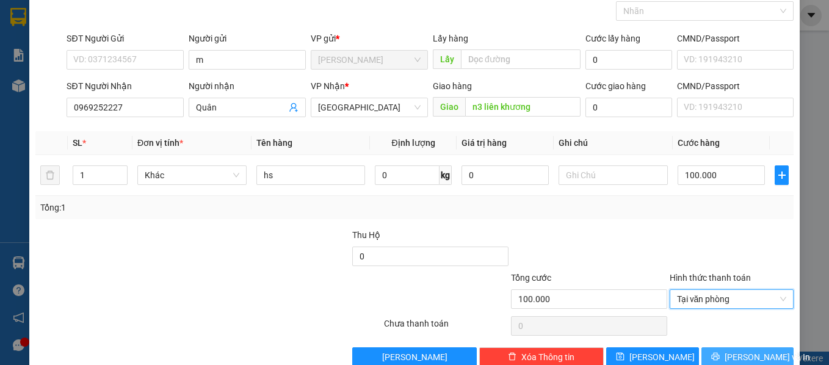
click at [729, 349] on button "[PERSON_NAME] và In" at bounding box center [747, 357] width 93 height 20
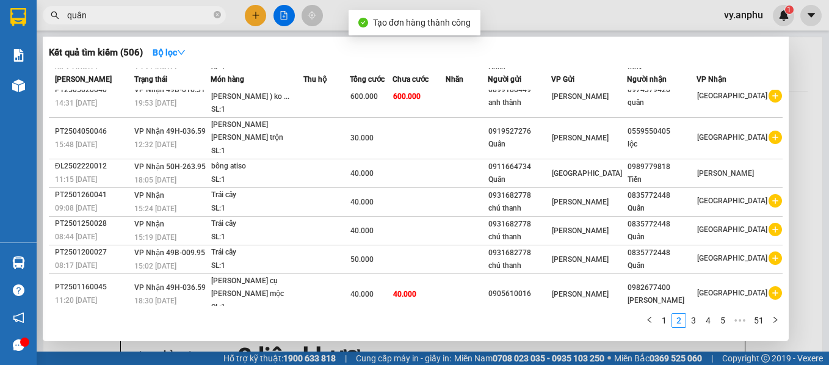
click at [156, 13] on input "quân" at bounding box center [139, 15] width 144 height 13
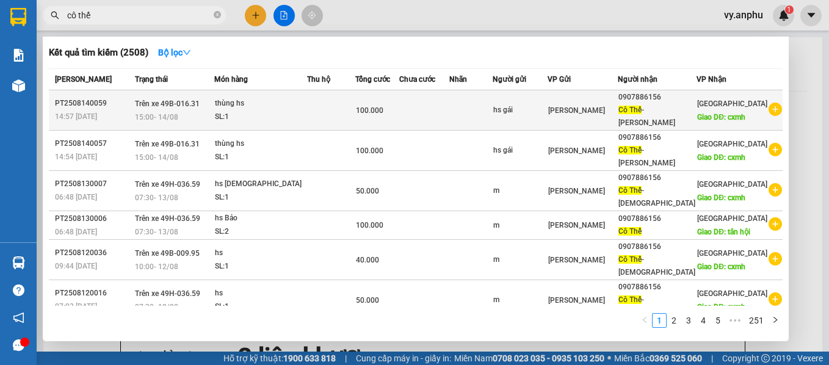
type input "cô thế"
click at [773, 106] on icon "plus-circle" at bounding box center [774, 109] width 13 height 13
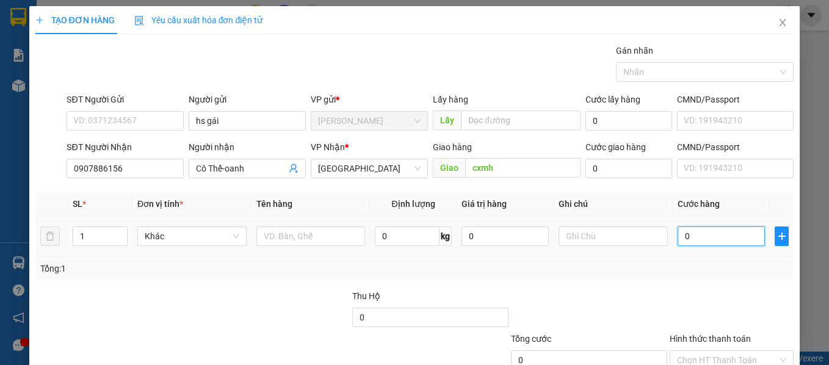
click at [712, 240] on input "0" at bounding box center [721, 236] width 87 height 20
type input "1"
type input "13"
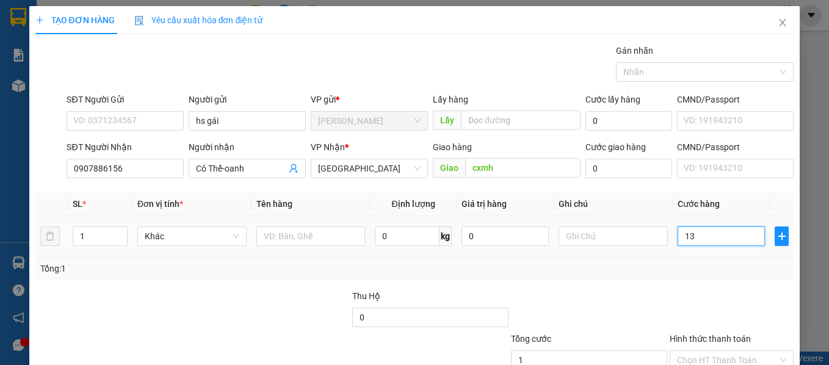
type input "13"
type input "130"
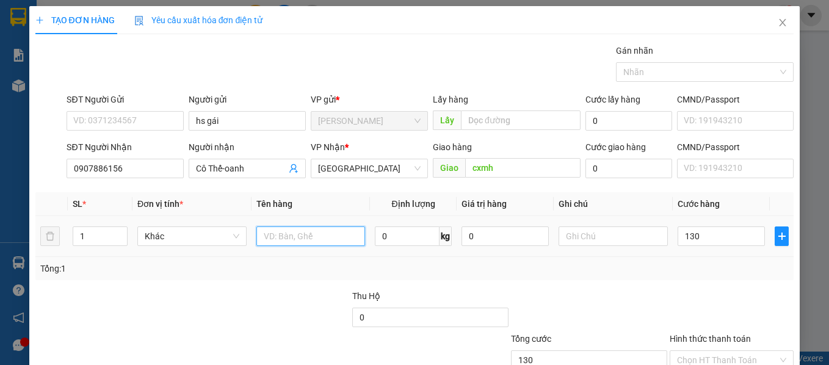
type input "130.000"
click at [274, 238] on input "text" at bounding box center [310, 236] width 109 height 20
type input "hs 2t bé hà +1t oanh"
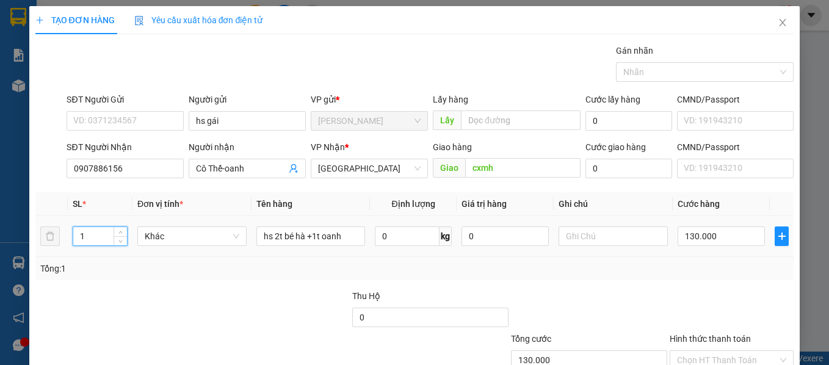
drag, startPoint x: 95, startPoint y: 240, endPoint x: 81, endPoint y: 245, distance: 15.1
click at [81, 245] on div "1" at bounding box center [100, 236] width 55 height 20
type input "3"
click at [728, 269] on div "Tổng: 3" at bounding box center [414, 268] width 749 height 13
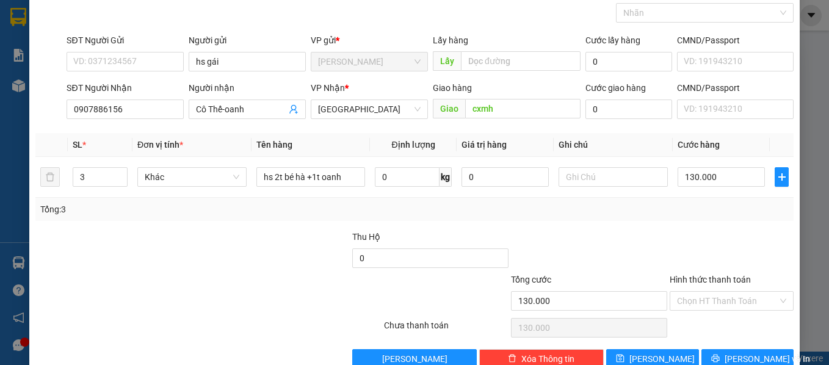
scroll to position [87, 0]
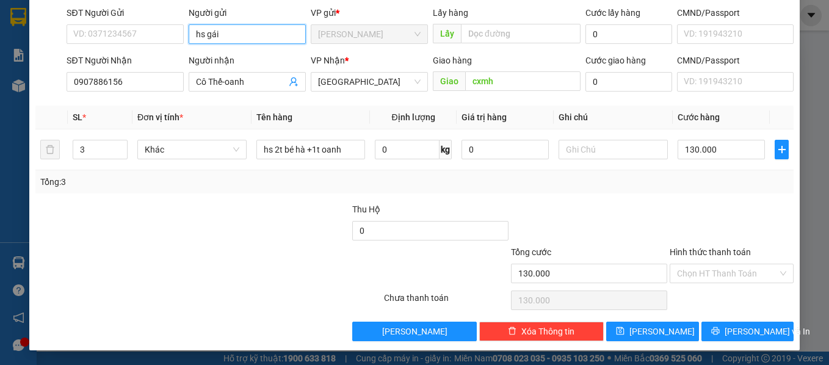
click at [238, 35] on input "hs gái" at bounding box center [247, 34] width 117 height 20
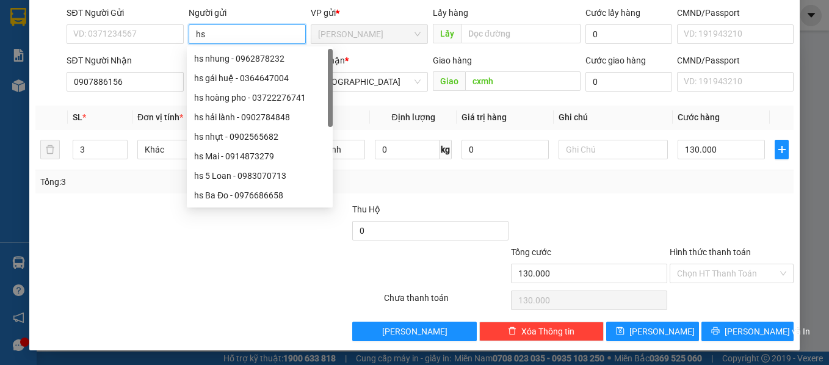
type input "h"
type input "m"
click at [668, 204] on div at bounding box center [731, 224] width 127 height 43
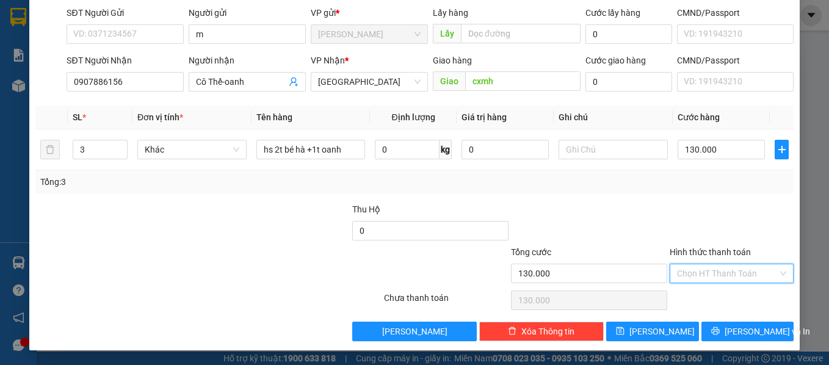
drag, startPoint x: 714, startPoint y: 268, endPoint x: 732, endPoint y: 283, distance: 23.8
click at [714, 268] on input "Hình thức thanh toán" at bounding box center [727, 273] width 101 height 18
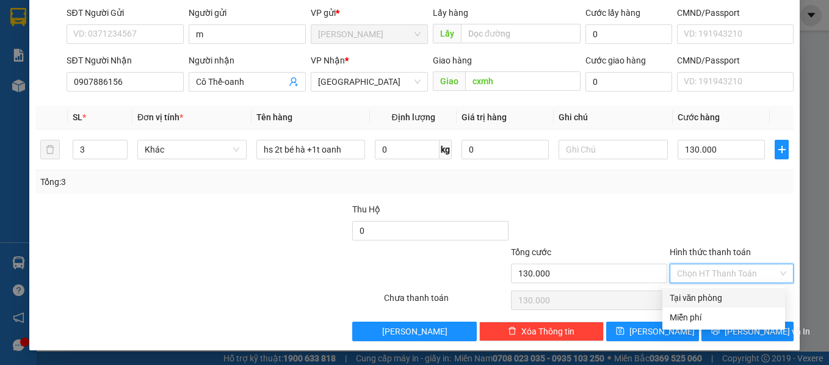
drag, startPoint x: 732, startPoint y: 289, endPoint x: 731, endPoint y: 297, distance: 8.0
click at [731, 291] on div "Tại văn phòng" at bounding box center [723, 298] width 123 height 20
type input "0"
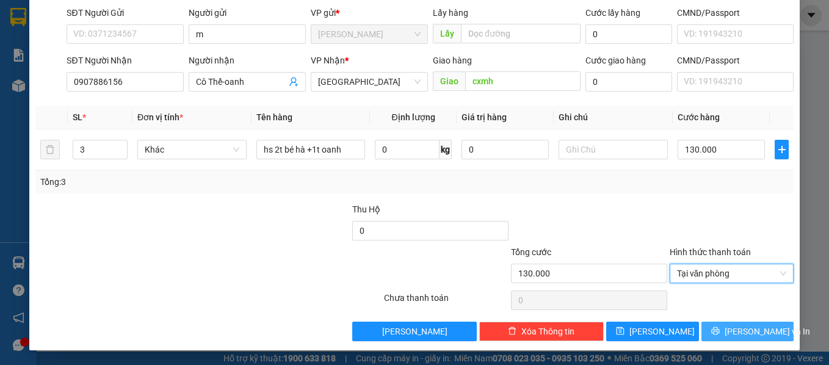
click at [737, 329] on span "[PERSON_NAME] và In" at bounding box center [767, 331] width 85 height 13
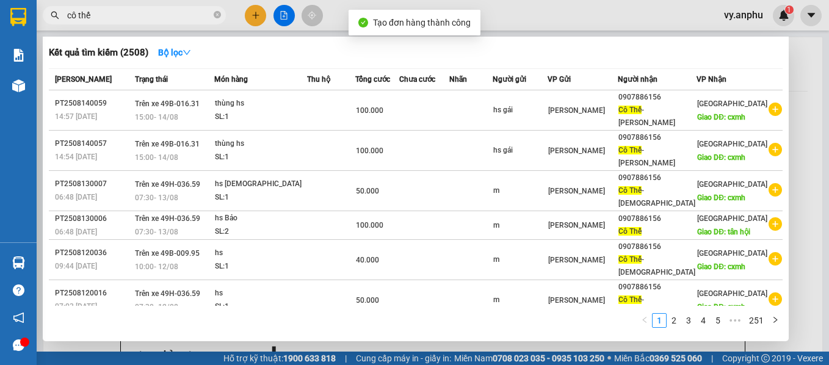
click at [602, 342] on div at bounding box center [414, 182] width 829 height 365
click at [212, 12] on span "cô thế" at bounding box center [134, 15] width 183 height 18
click at [217, 20] on span at bounding box center [217, 16] width 7 height 12
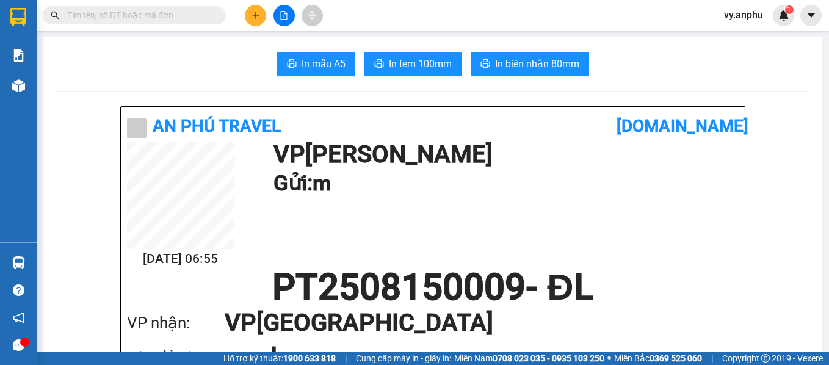
click at [146, 20] on input "text" at bounding box center [139, 15] width 144 height 13
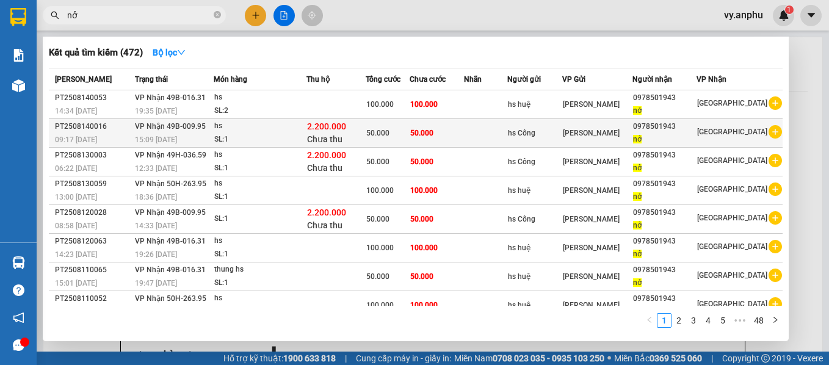
type input "nở"
click at [768, 134] on icon "plus-circle" at bounding box center [774, 131] width 13 height 13
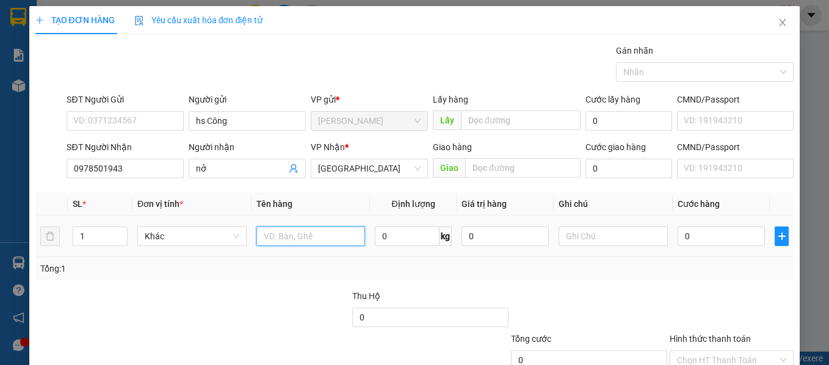
click at [281, 240] on input "text" at bounding box center [310, 236] width 109 height 20
type input "hs"
click at [717, 238] on input "0" at bounding box center [721, 236] width 87 height 20
type input "5"
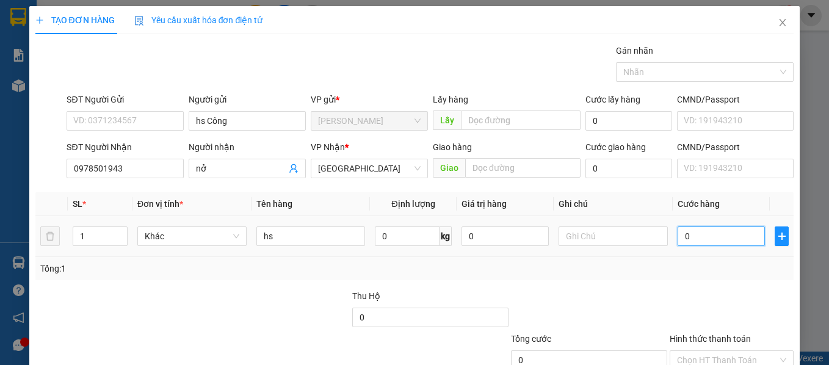
type input "5"
type input "50"
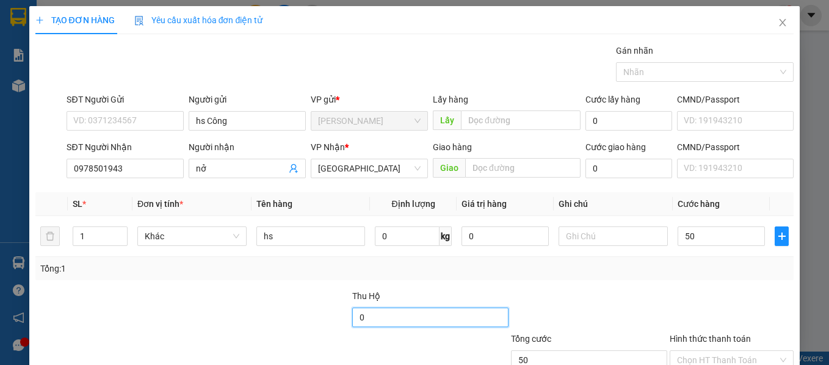
type input "50.000"
click at [392, 320] on input "0" at bounding box center [430, 318] width 156 height 20
type input "2.200.000"
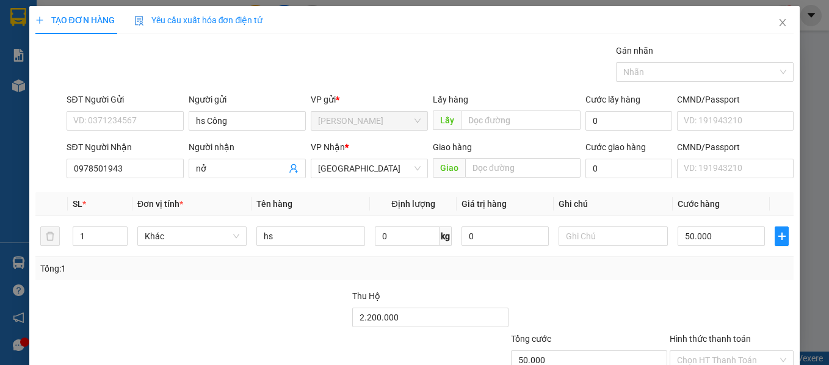
click at [738, 270] on div "Tổng: 1" at bounding box center [414, 268] width 749 height 13
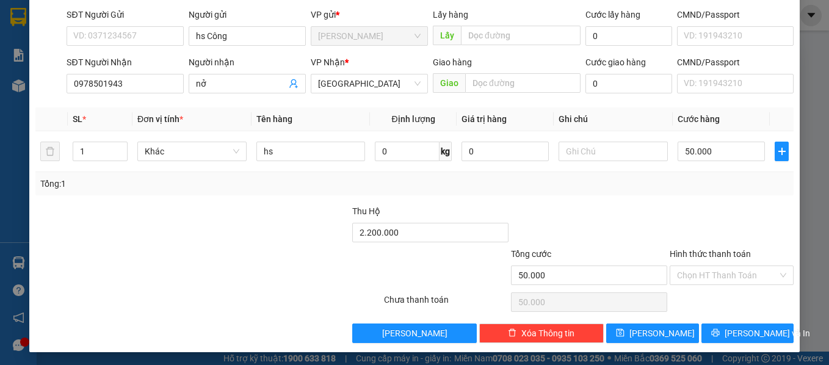
scroll to position [87, 0]
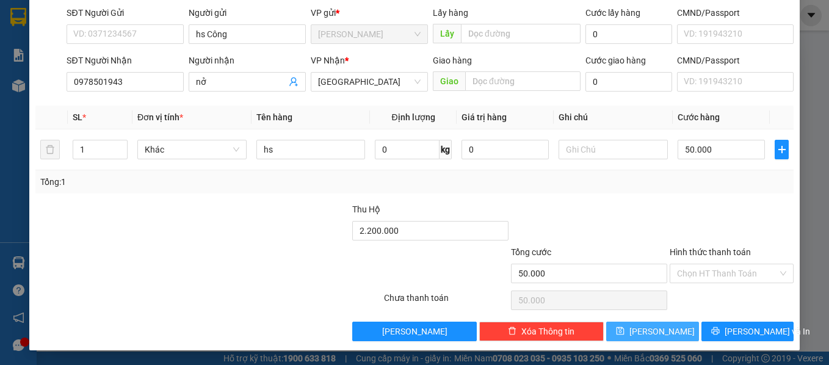
click at [670, 334] on button "[PERSON_NAME]" at bounding box center [652, 332] width 93 height 20
type input "0"
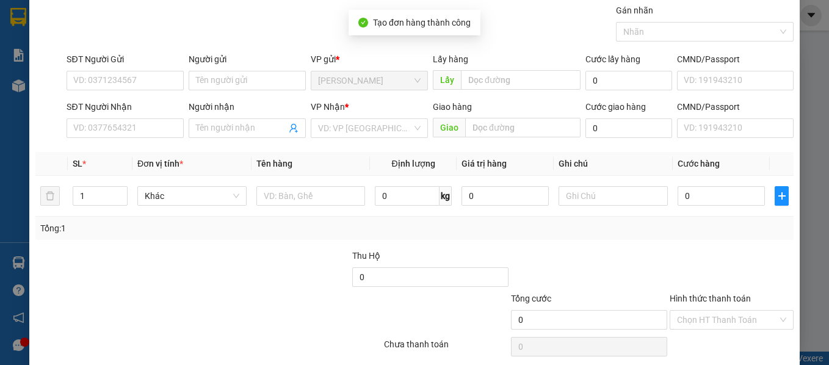
scroll to position [0, 0]
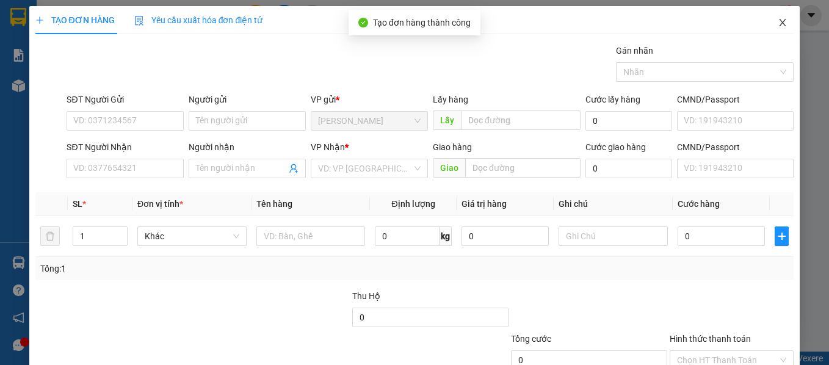
click at [778, 23] on icon "close" at bounding box center [783, 23] width 10 height 10
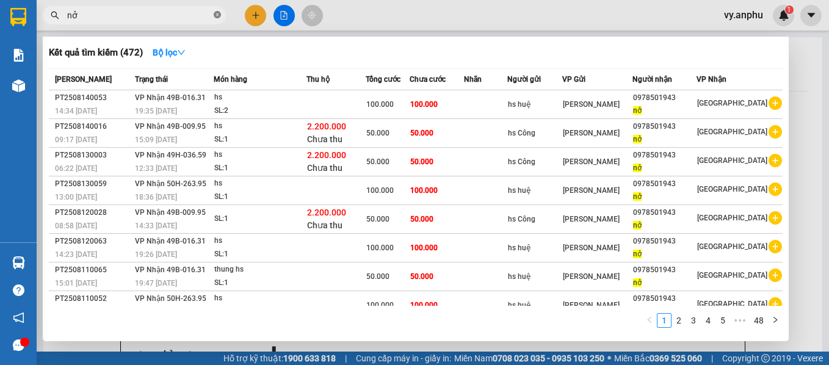
click at [215, 14] on icon "close-circle" at bounding box center [217, 14] width 7 height 7
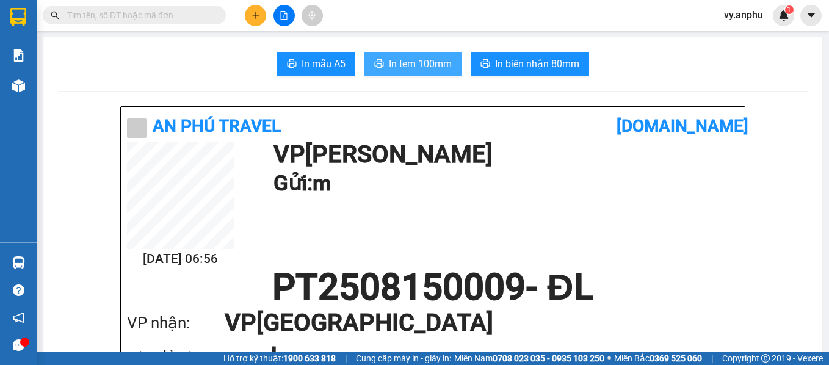
click at [400, 70] on span "In tem 100mm" at bounding box center [420, 63] width 63 height 15
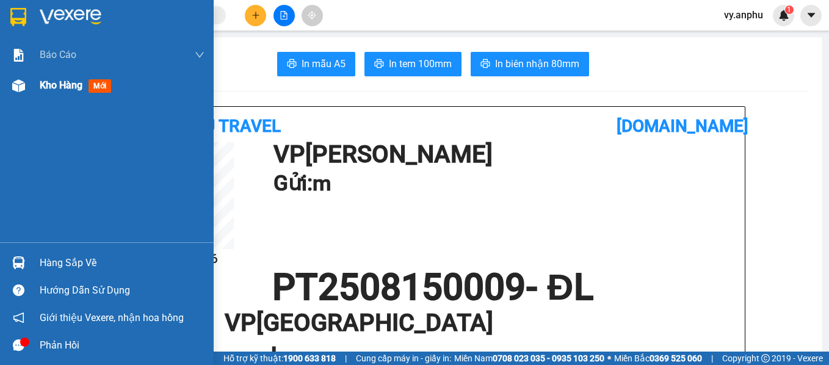
click at [68, 93] on div "Kho hàng mới" at bounding box center [78, 85] width 76 height 15
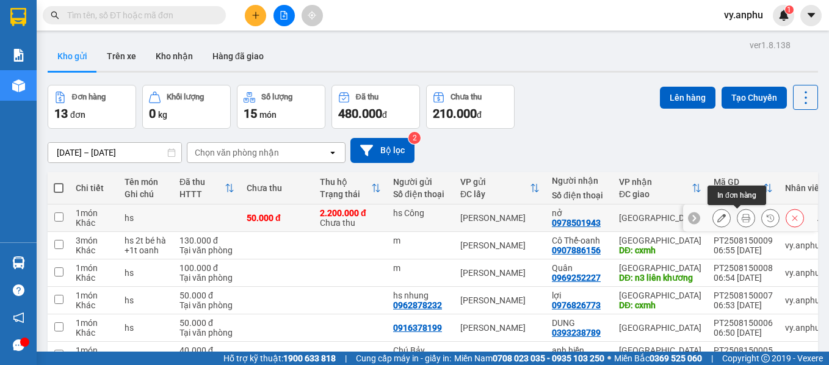
click at [742, 221] on icon at bounding box center [746, 218] width 9 height 9
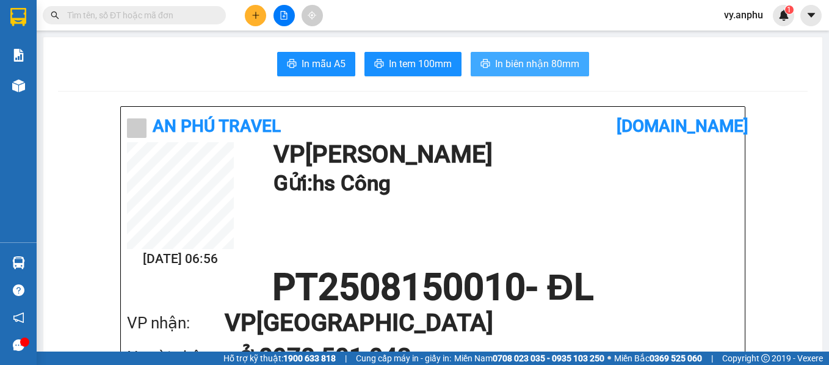
click at [533, 75] on button "In biên nhận 80mm" at bounding box center [530, 64] width 118 height 24
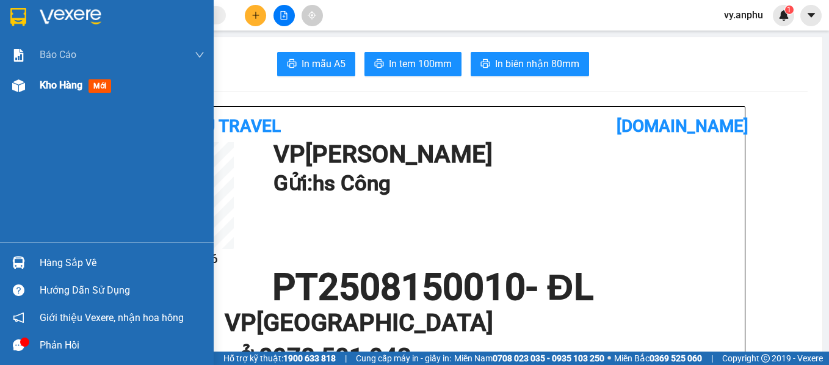
click at [54, 93] on div "Kho hàng mới" at bounding box center [78, 85] width 76 height 15
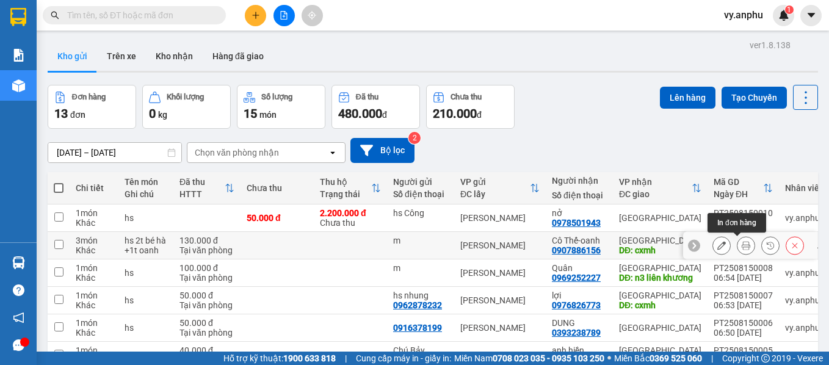
click at [742, 246] on icon at bounding box center [746, 245] width 9 height 9
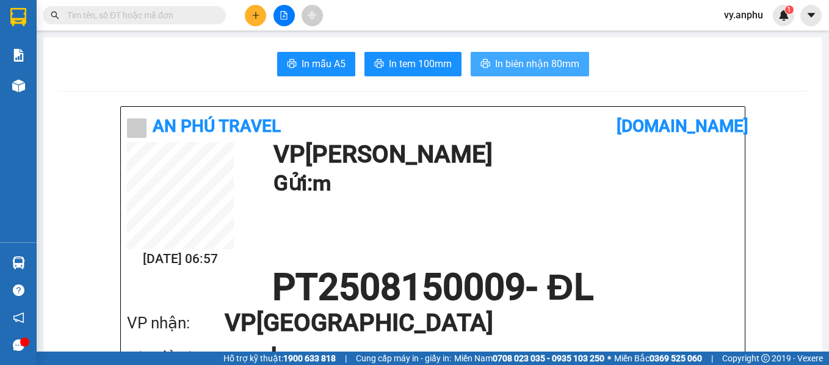
click at [503, 66] on span "In biên nhận 80mm" at bounding box center [537, 63] width 84 height 15
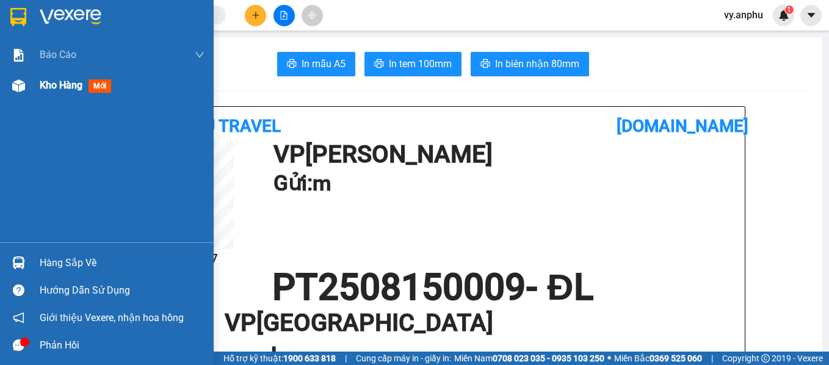
click at [31, 91] on div "Kho hàng mới" at bounding box center [107, 85] width 214 height 31
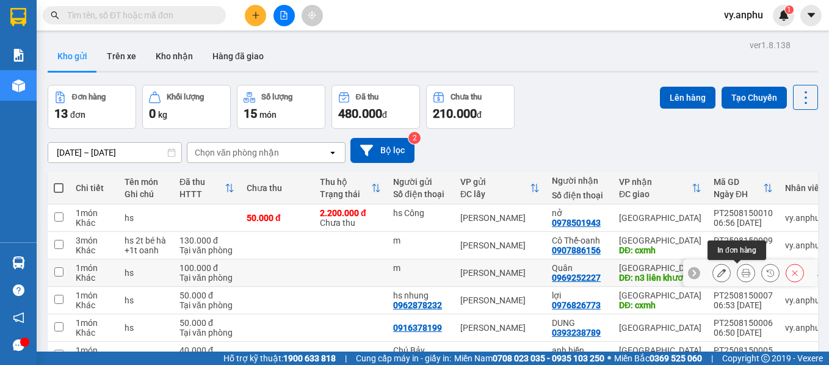
click at [742, 270] on icon at bounding box center [746, 273] width 9 height 9
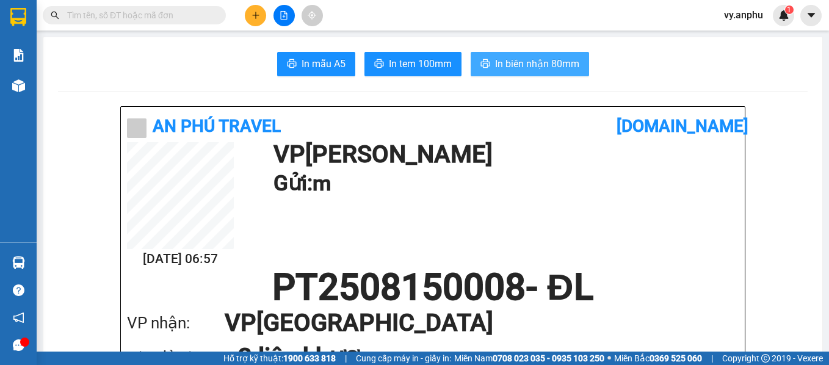
click at [546, 63] on span "In biên nhận 80mm" at bounding box center [537, 63] width 84 height 15
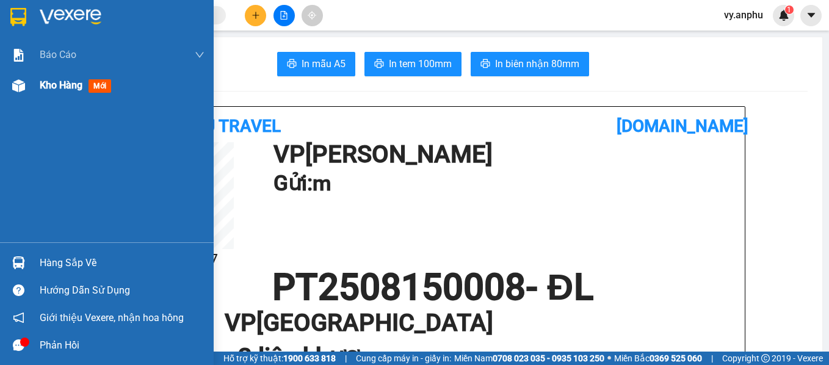
click at [35, 90] on div "Kho hàng mới" at bounding box center [107, 85] width 214 height 31
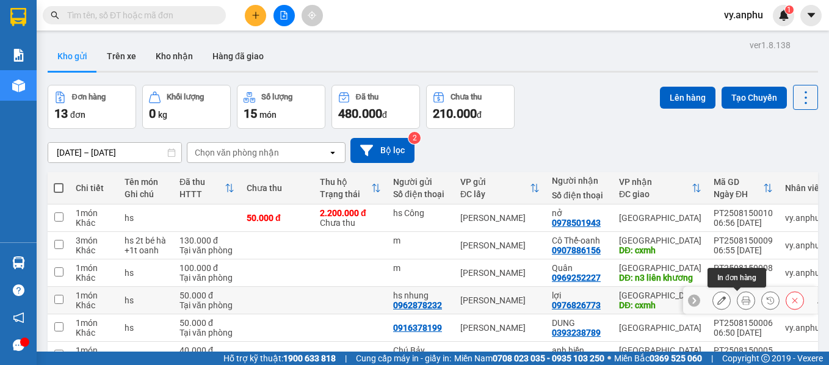
click at [742, 303] on icon at bounding box center [746, 300] width 9 height 9
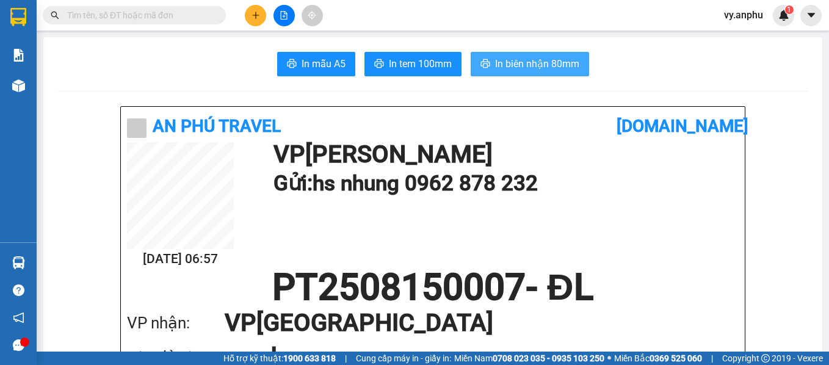
click at [512, 68] on span "In biên nhận 80mm" at bounding box center [537, 63] width 84 height 15
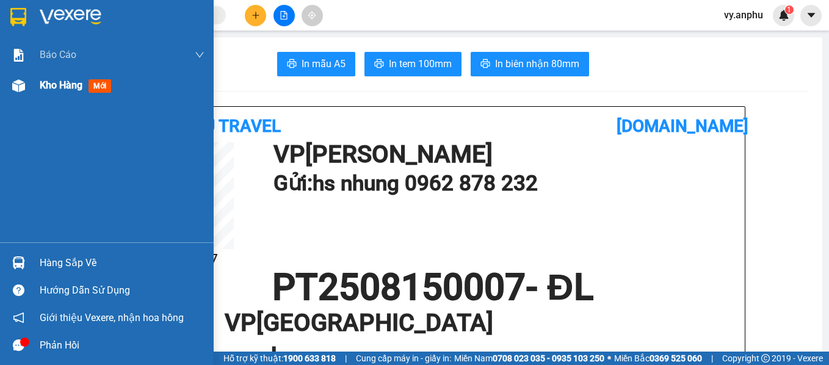
click at [23, 85] on img at bounding box center [18, 85] width 13 height 13
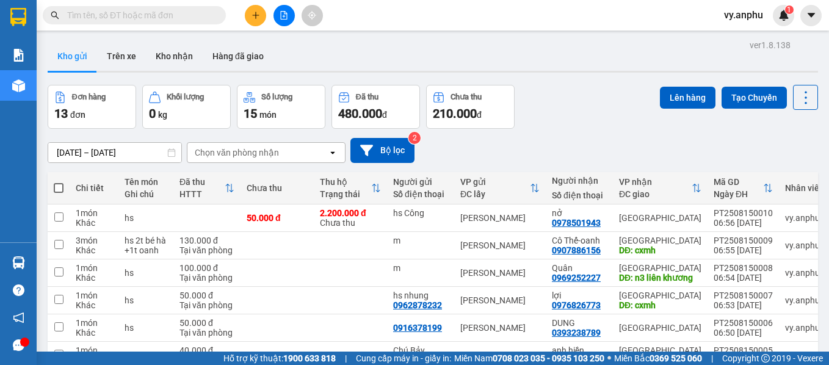
click at [92, 13] on input "text" at bounding box center [139, 15] width 144 height 13
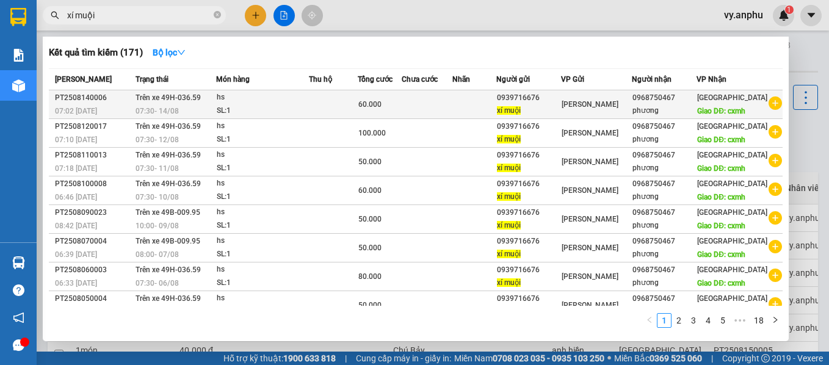
type input "xí muội"
click at [768, 108] on icon "plus-circle" at bounding box center [774, 102] width 13 height 13
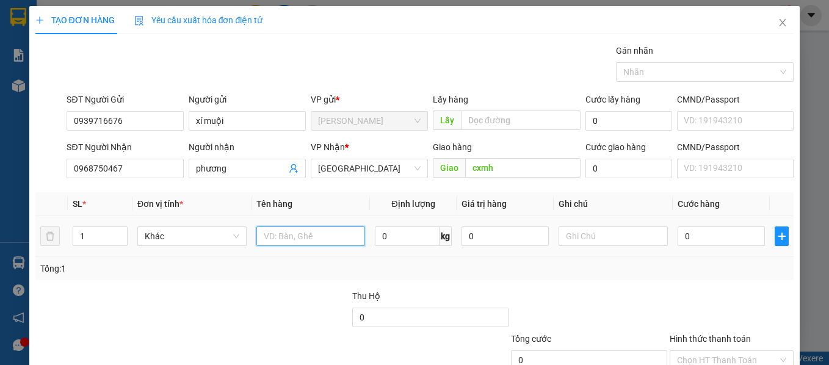
click at [306, 237] on input "text" at bounding box center [310, 236] width 109 height 20
type input "hs"
drag, startPoint x: 691, startPoint y: 222, endPoint x: 686, endPoint y: 234, distance: 13.1
click at [687, 230] on td "0" at bounding box center [721, 236] width 97 height 41
click at [685, 234] on input "0" at bounding box center [721, 236] width 87 height 20
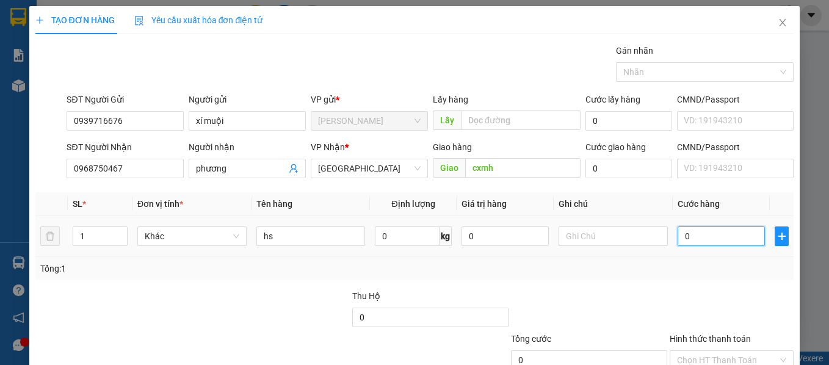
type input "5"
type input "50"
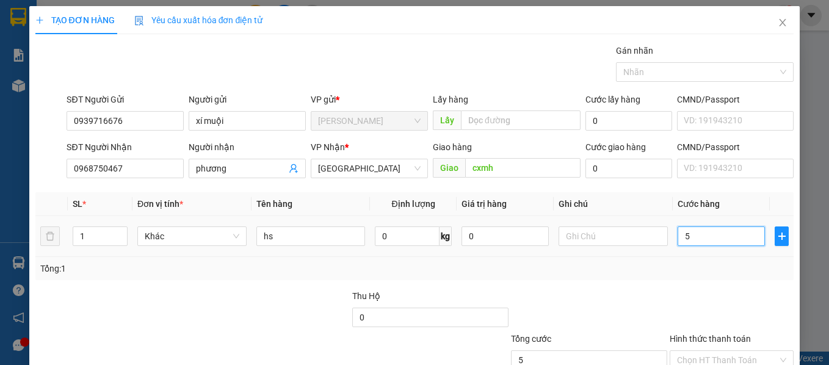
type input "50"
type input "50.000"
click at [721, 265] on div "Tổng: 1" at bounding box center [414, 268] width 749 height 13
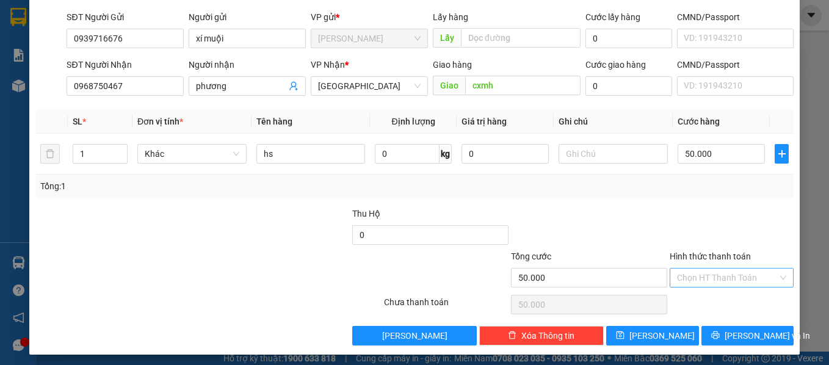
scroll to position [87, 0]
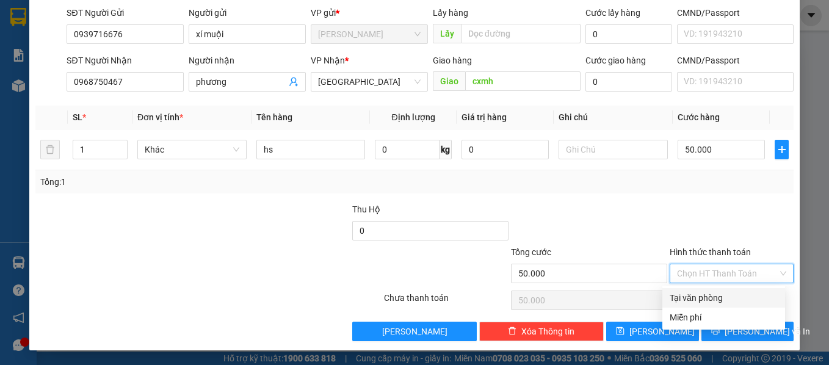
click at [725, 277] on input "Hình thức thanh toán" at bounding box center [727, 273] width 101 height 18
click at [725, 297] on div "Tại văn phòng" at bounding box center [724, 297] width 108 height 13
type input "0"
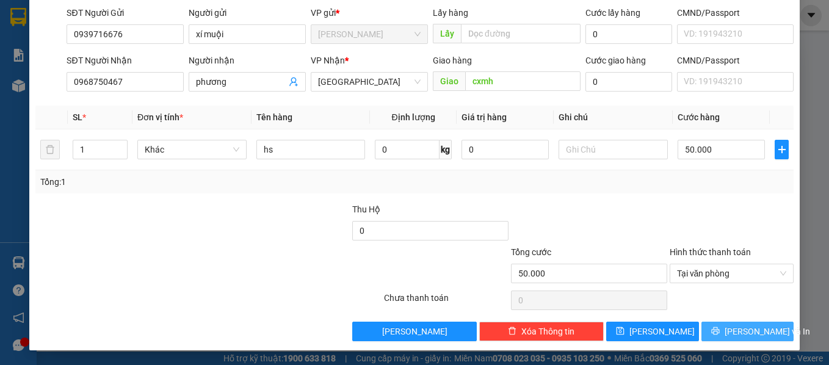
click at [730, 330] on span "[PERSON_NAME] và In" at bounding box center [767, 331] width 85 height 13
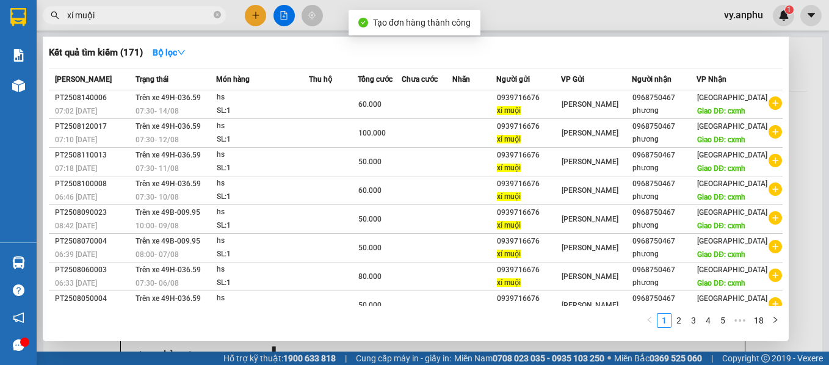
click at [512, 347] on div at bounding box center [414, 182] width 829 height 365
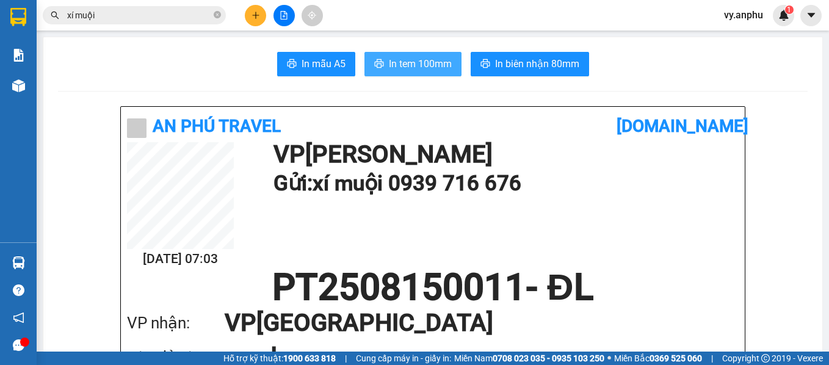
click at [414, 74] on button "In tem 100mm" at bounding box center [412, 64] width 97 height 24
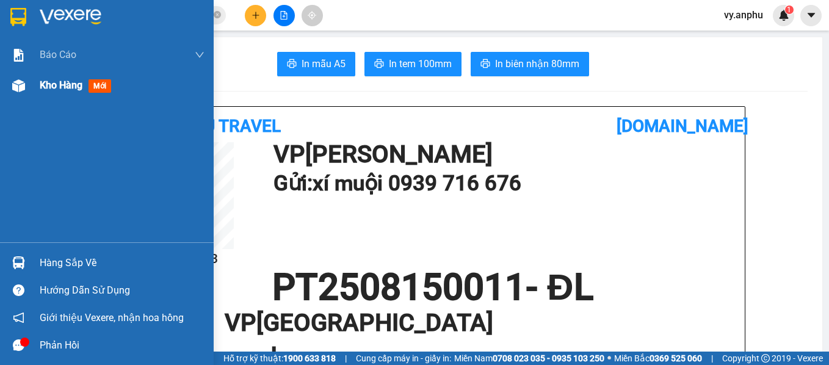
click at [38, 90] on div "Kho hàng mới" at bounding box center [107, 85] width 214 height 31
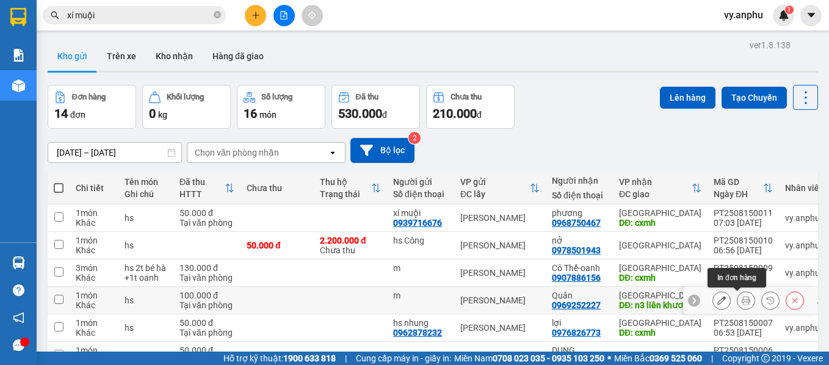
click at [742, 298] on icon at bounding box center [746, 300] width 9 height 9
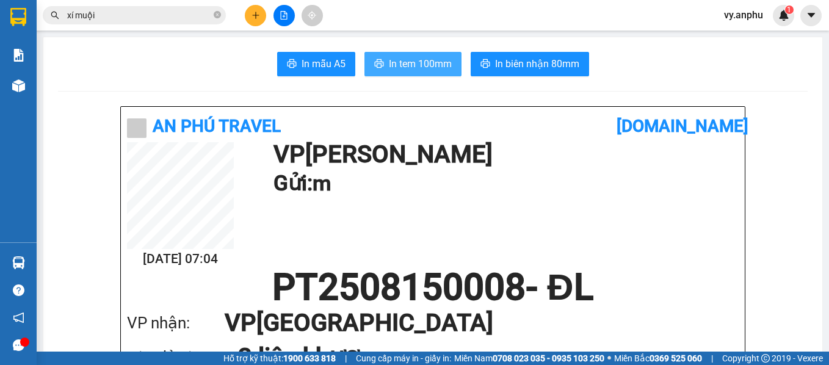
click at [436, 60] on span "In tem 100mm" at bounding box center [420, 63] width 63 height 15
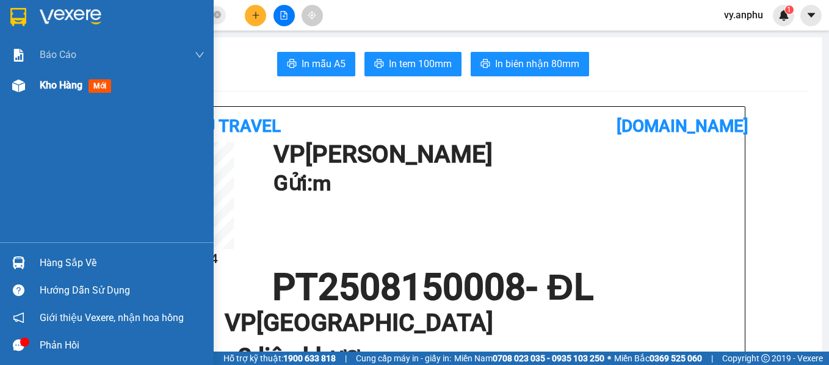
click at [40, 85] on span "Kho hàng" at bounding box center [61, 85] width 43 height 12
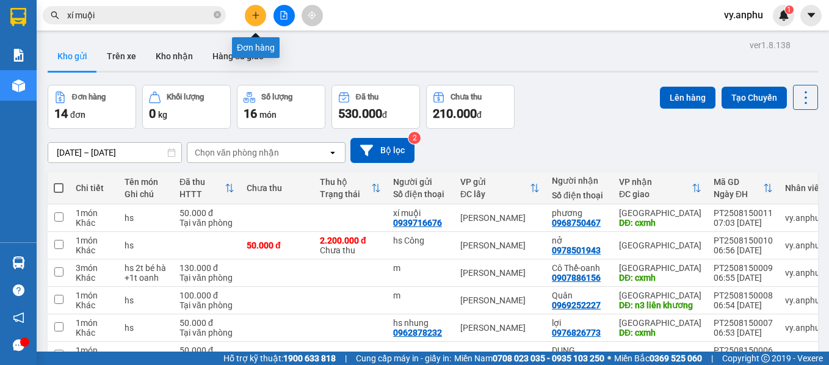
click at [256, 12] on icon "plus" at bounding box center [255, 15] width 9 height 9
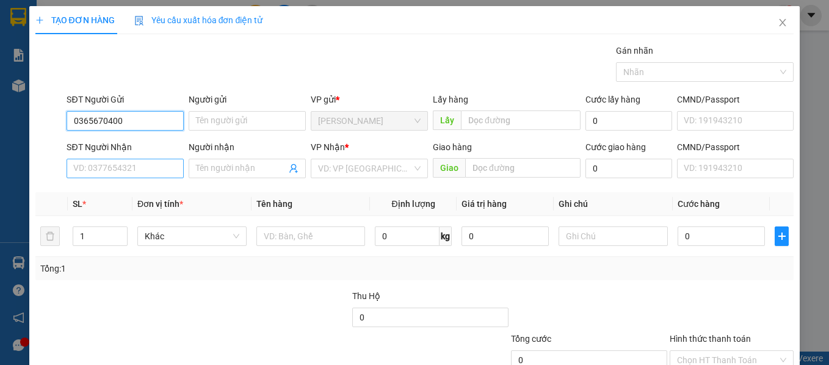
type input "0365670400"
click at [113, 167] on input "SĐT Người Nhận" at bounding box center [125, 169] width 117 height 20
click at [133, 126] on input "0365670400" at bounding box center [125, 121] width 117 height 20
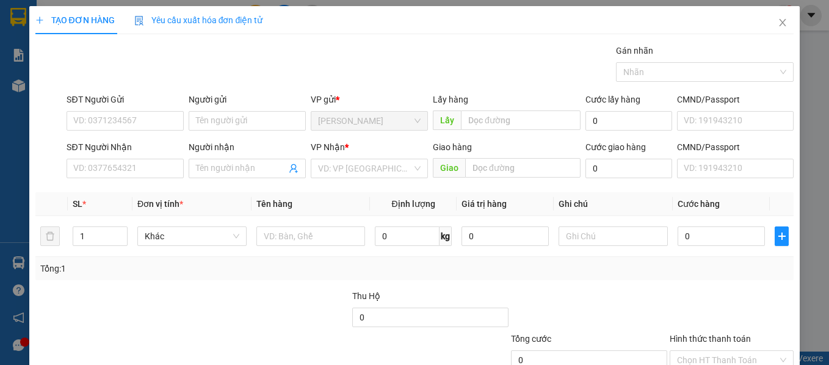
click at [108, 179] on div "SĐT Người Nhận VD: 0377654321" at bounding box center [125, 161] width 117 height 43
click at [94, 172] on input "SĐT Người Nhận" at bounding box center [125, 169] width 117 height 20
paste input "0365670400"
type input "0365670400"
click at [150, 121] on input "SĐT Người Gửi" at bounding box center [125, 121] width 117 height 20
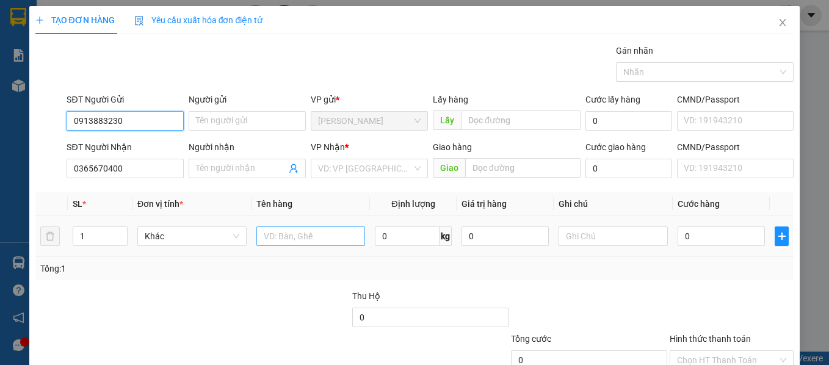
type input "0913883230"
click at [309, 232] on input "text" at bounding box center [310, 236] width 109 height 20
type input "dt"
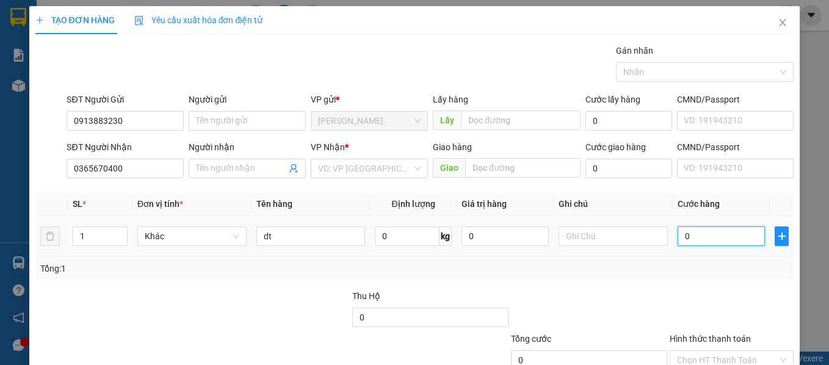
click at [712, 230] on input "0" at bounding box center [721, 236] width 87 height 20
type input "1"
type input "10"
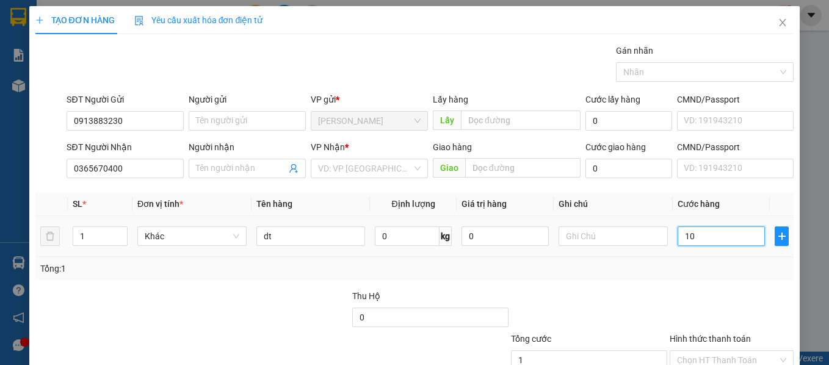
type input "10"
type input "100"
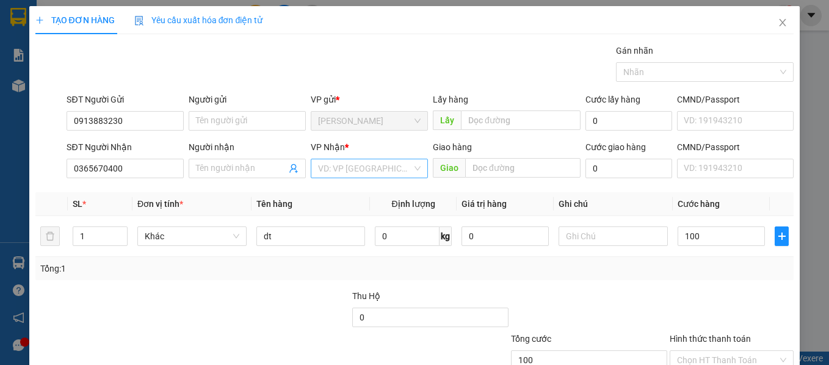
type input "100.000"
click at [378, 164] on input "search" at bounding box center [365, 168] width 94 height 18
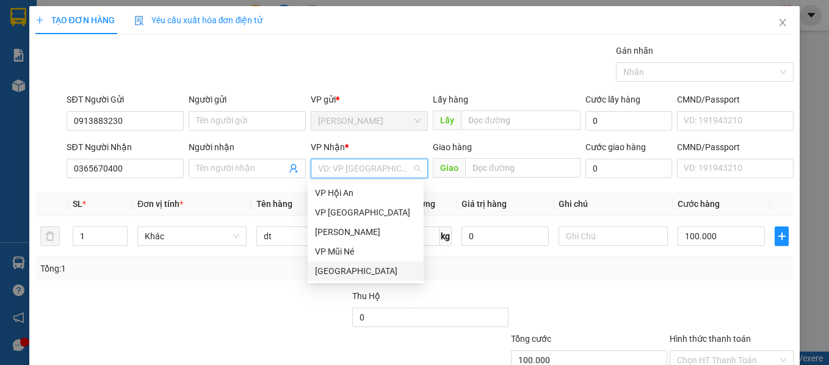
click at [329, 272] on div "[GEOGRAPHIC_DATA]" at bounding box center [365, 270] width 101 height 13
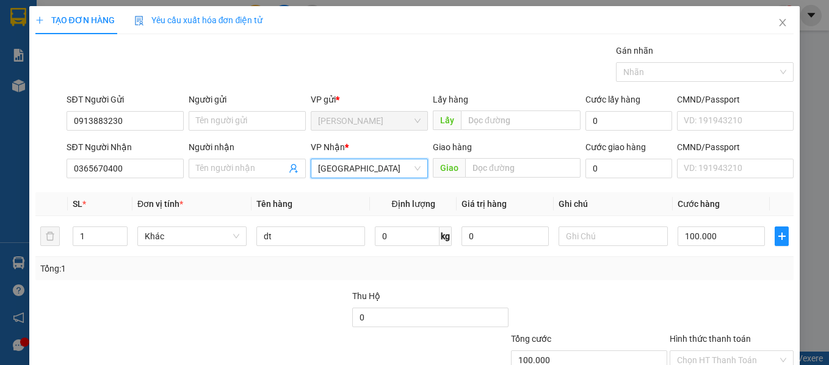
click at [723, 294] on div at bounding box center [731, 310] width 127 height 43
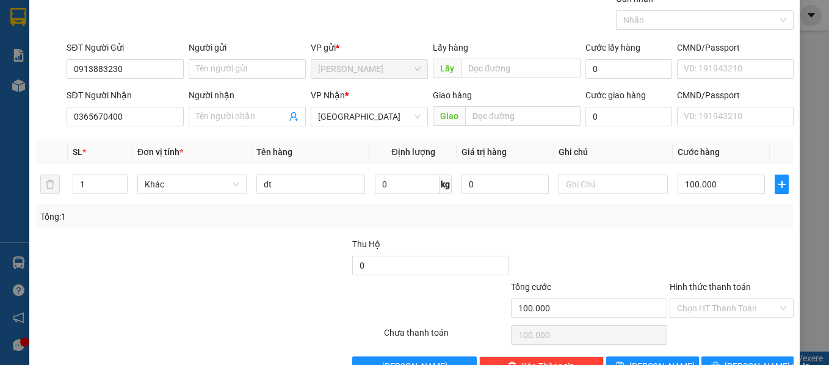
scroll to position [61, 0]
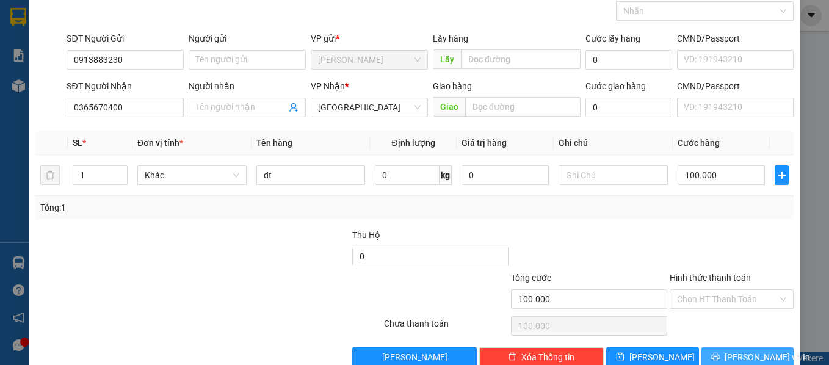
click at [726, 350] on button "[PERSON_NAME] và In" at bounding box center [747, 357] width 93 height 20
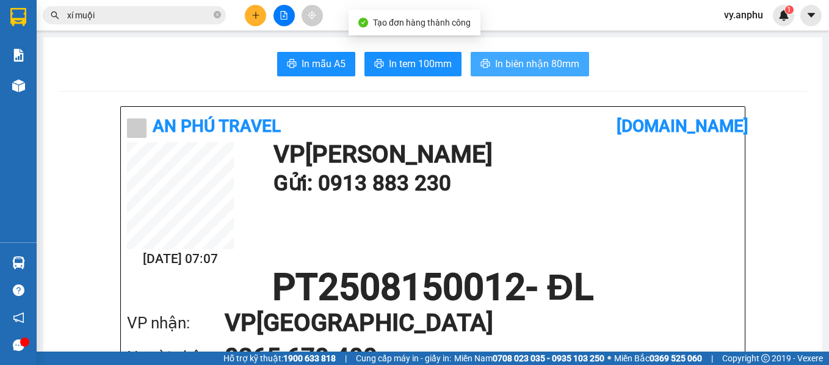
click at [509, 70] on span "In biên nhận 80mm" at bounding box center [537, 63] width 84 height 15
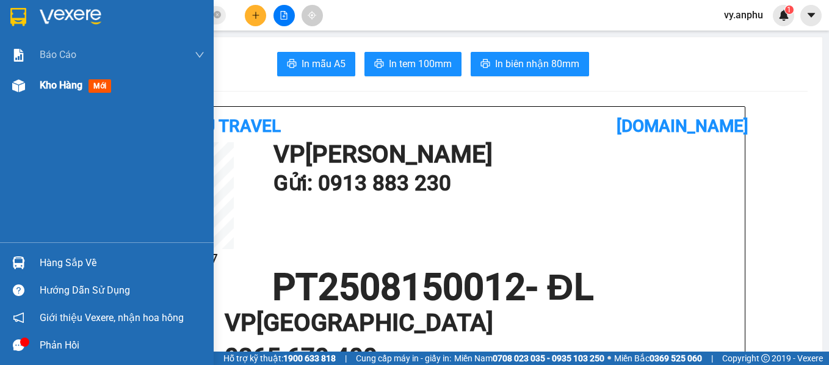
click at [45, 81] on span "Kho hàng" at bounding box center [61, 85] width 43 height 12
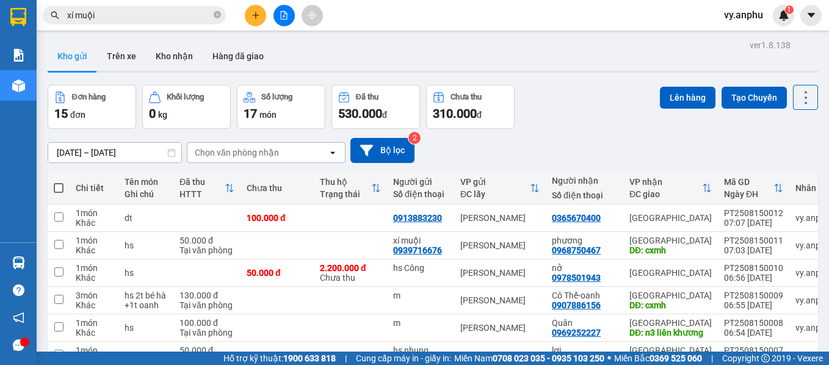
click at [58, 188] on span at bounding box center [59, 188] width 10 height 10
click at [59, 182] on input "checkbox" at bounding box center [59, 182] width 0 height 0
checkbox input "true"
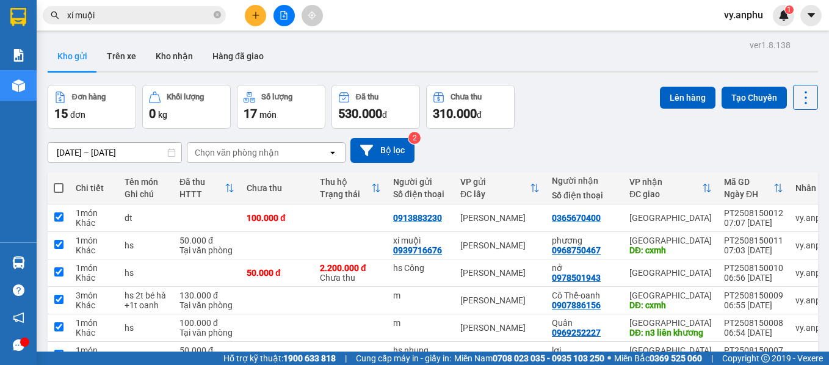
checkbox input "true"
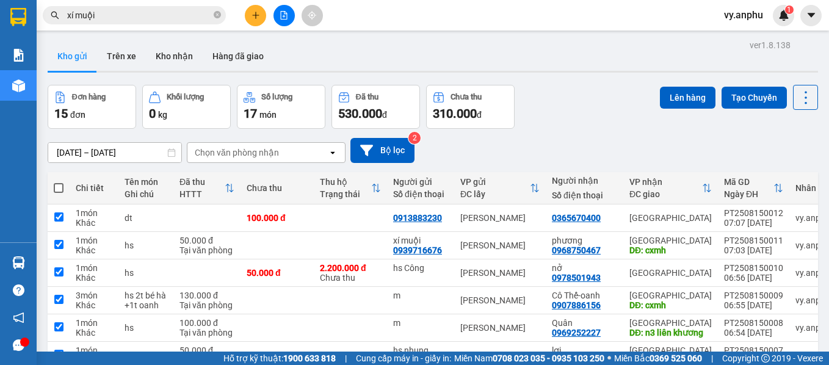
checkbox input "true"
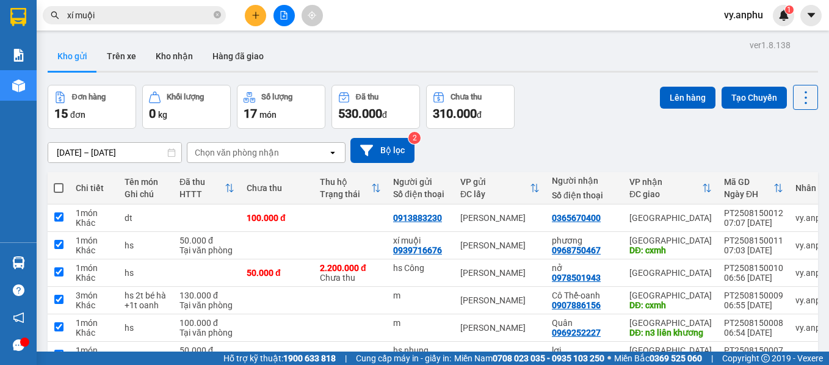
checkbox input "true"
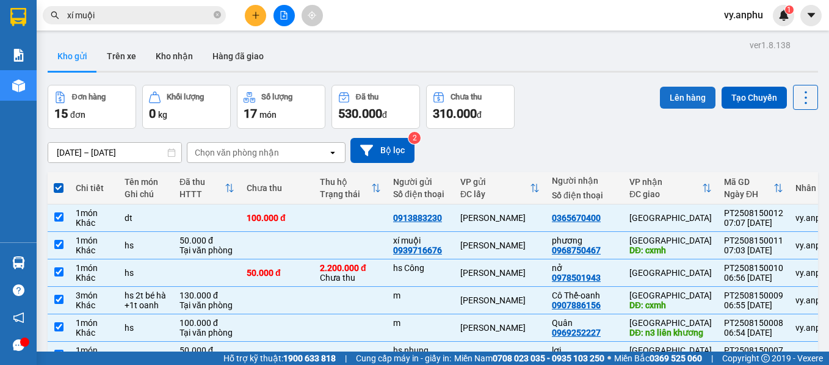
click at [670, 103] on button "Lên hàng" at bounding box center [688, 98] width 56 height 22
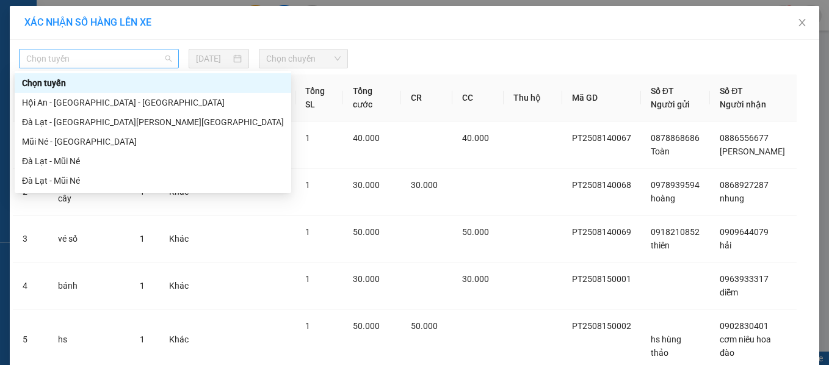
click at [100, 56] on span "Chọn tuyến" at bounding box center [98, 58] width 145 height 18
click at [87, 148] on div "Mũi Né - [GEOGRAPHIC_DATA]" at bounding box center [153, 141] width 262 height 13
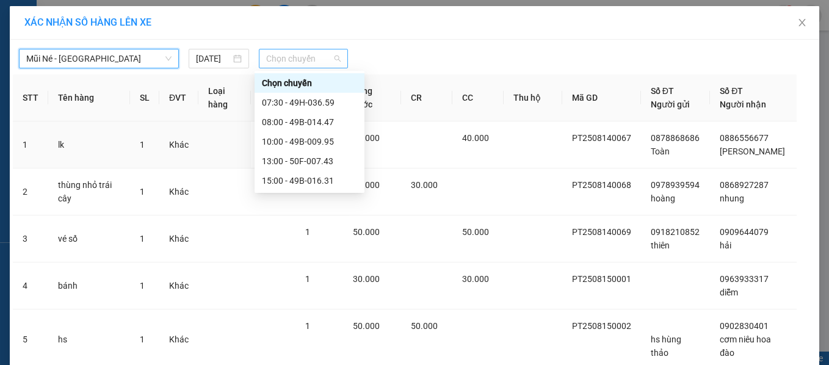
click at [283, 65] on span "Chọn chuyến" at bounding box center [303, 58] width 74 height 18
click at [316, 95] on div "07:30 - 49H-036.59" at bounding box center [310, 103] width 110 height 20
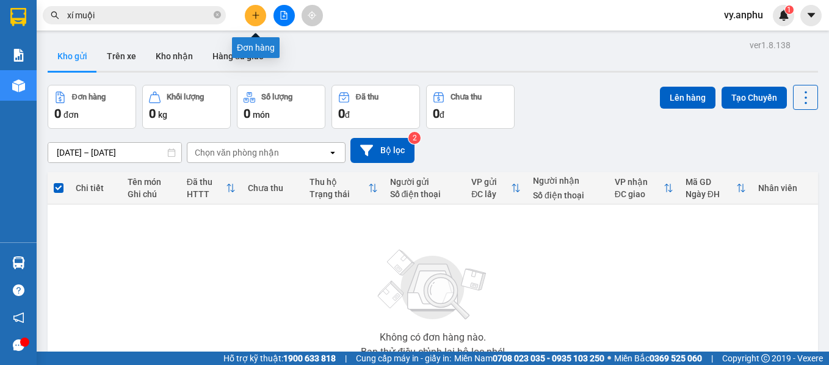
click at [263, 19] on button at bounding box center [255, 15] width 21 height 21
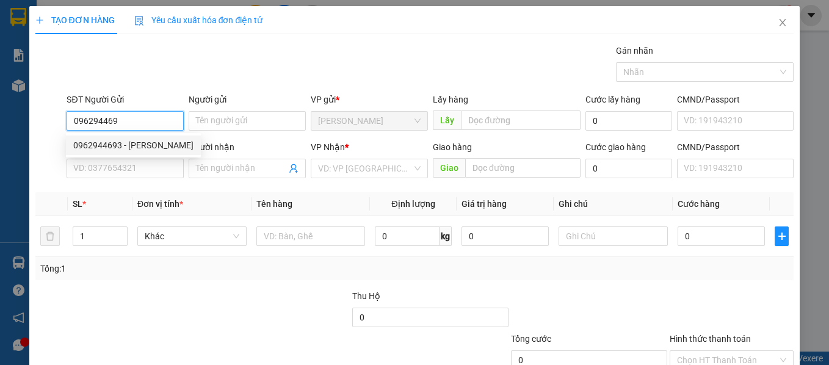
click at [161, 151] on div "0962944693 - [PERSON_NAME]" at bounding box center [133, 145] width 120 height 13
type input "0962944693"
type input "Phương"
type input "0906813862"
type input "Trung"
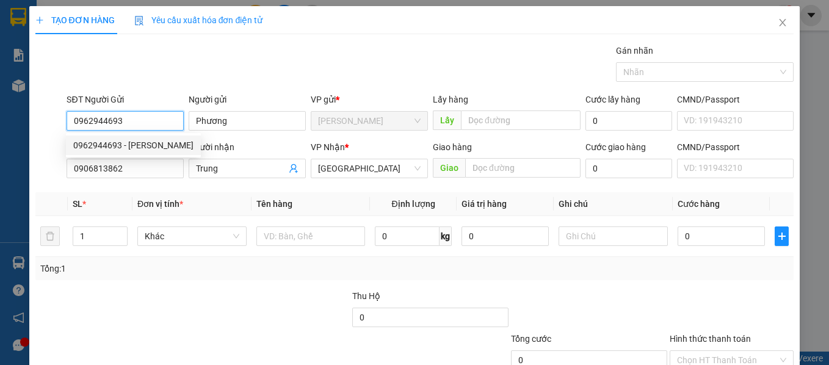
type input "40.000"
type input "0962944693"
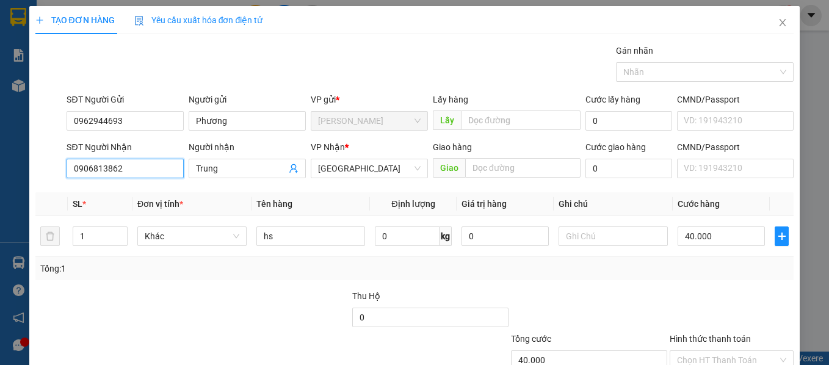
click at [126, 175] on input "0906813862" at bounding box center [125, 169] width 117 height 20
type input "0914959404"
click at [231, 173] on input "Trung" at bounding box center [241, 168] width 90 height 13
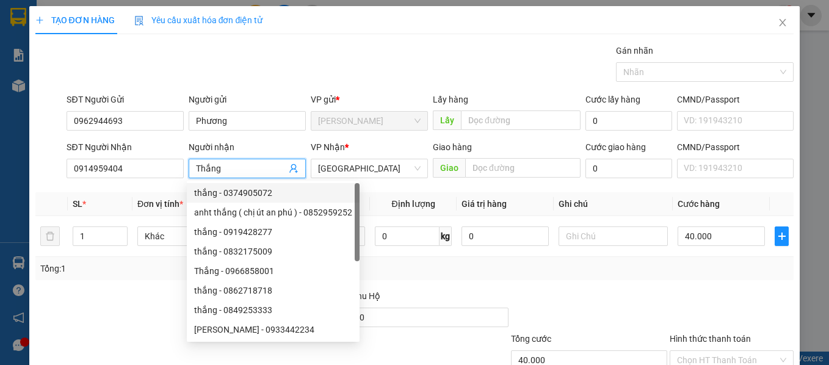
type input "Thắng"
click at [573, 280] on div "Tổng: 1" at bounding box center [414, 268] width 759 height 23
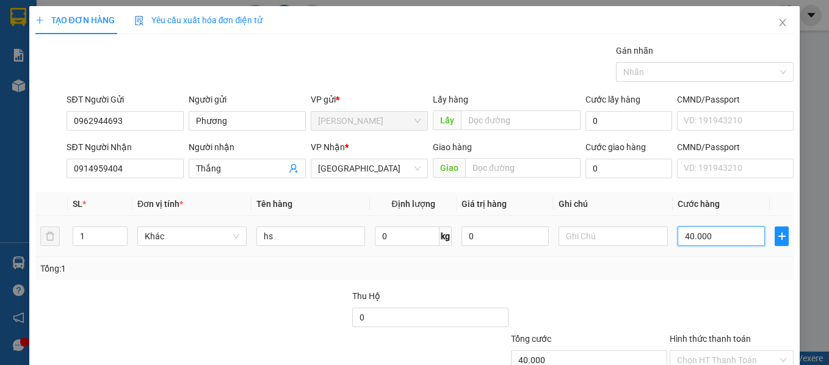
click at [706, 240] on input "40.000" at bounding box center [721, 236] width 87 height 20
type input "3"
type input "30"
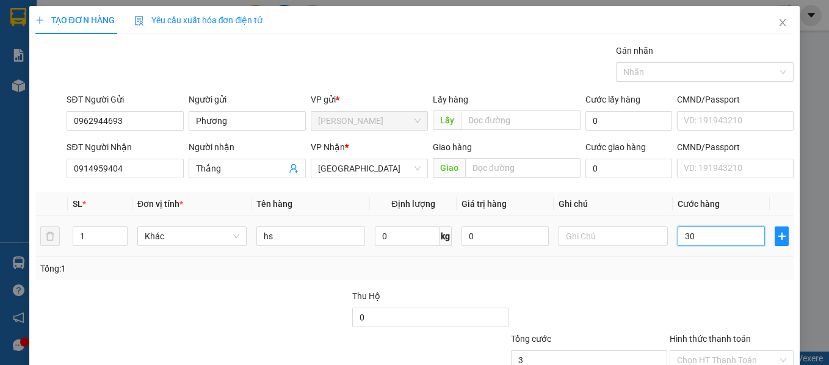
type input "30"
type input "30.000"
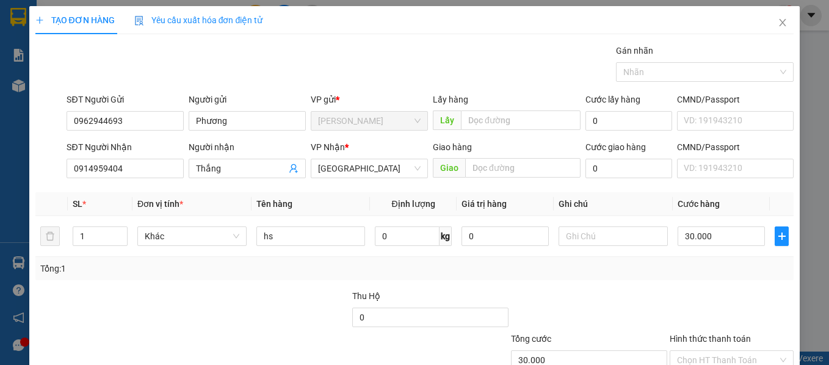
click at [686, 272] on div "Tổng: 1" at bounding box center [414, 268] width 749 height 13
click at [707, 351] on input "Hình thức thanh toán" at bounding box center [727, 360] width 101 height 18
type input "0"
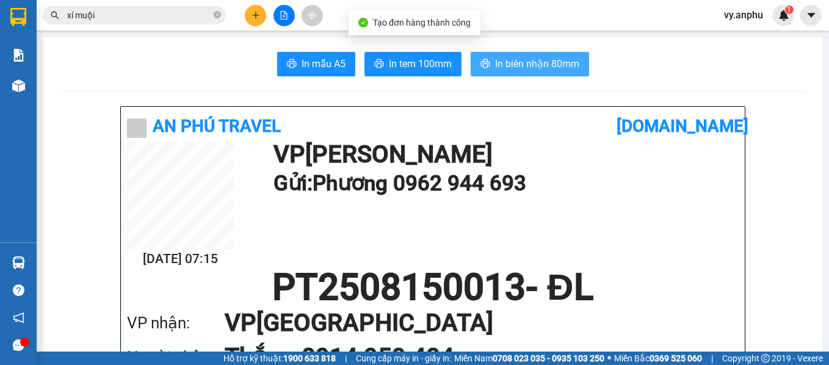
click at [515, 55] on button "In biên nhận 80mm" at bounding box center [530, 64] width 118 height 24
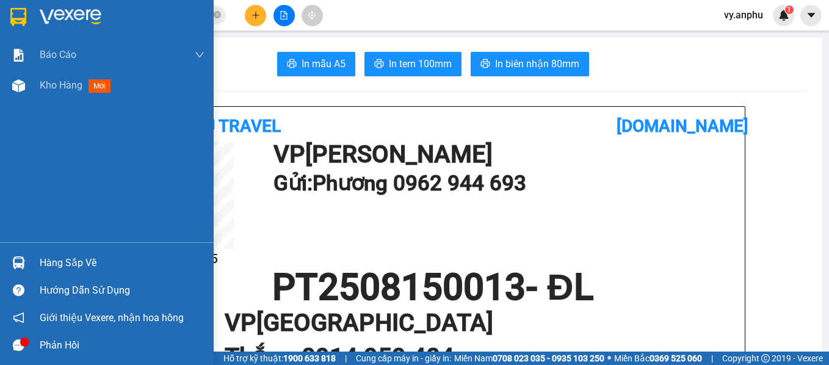
click at [70, 101] on div "Báo cáo Báo cáo dòng tiền (nhà xe) Báo cáo dòng tiền (nhân viên) Doanh số tạo đ…" at bounding box center [107, 141] width 214 height 203
click at [73, 86] on span "Kho hàng" at bounding box center [61, 85] width 43 height 12
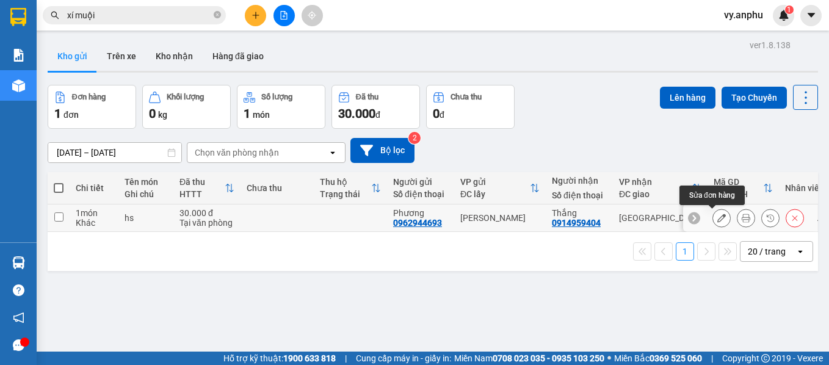
click at [717, 218] on icon at bounding box center [721, 218] width 9 height 9
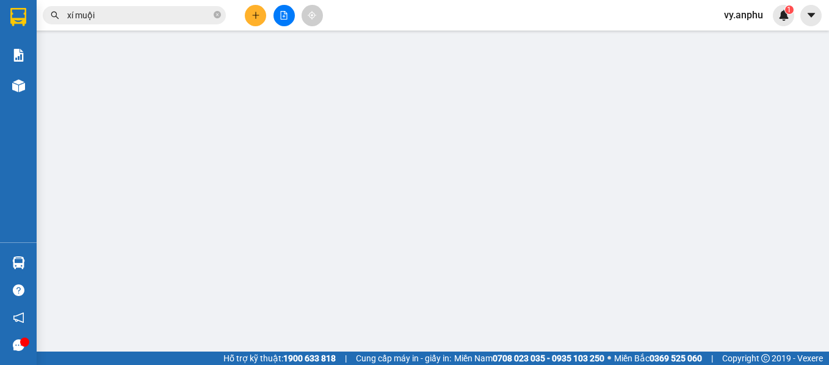
type input "0962944693"
type input "Phương"
type input "0914959404"
type input "Thắng"
type input "30.000"
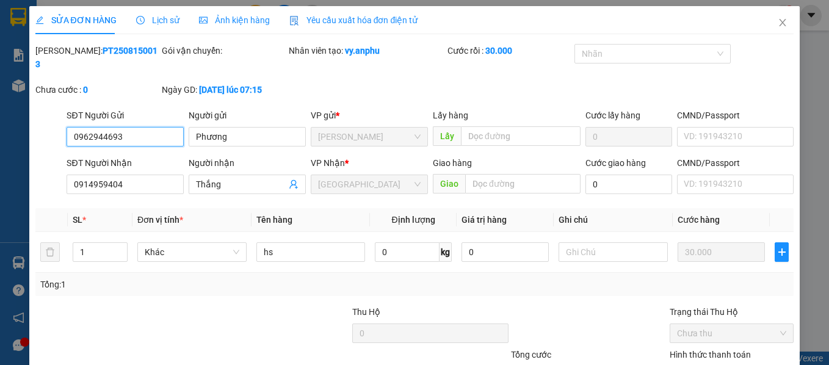
click at [140, 127] on input "0962944693" at bounding box center [125, 137] width 117 height 20
click at [779, 17] on span "Close" at bounding box center [782, 23] width 34 height 34
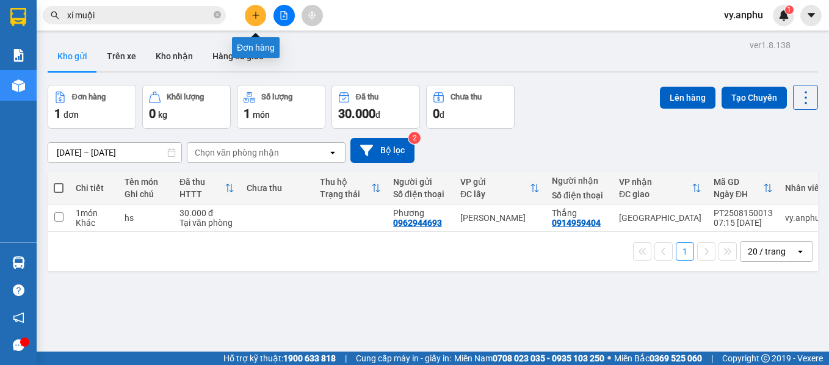
click at [251, 16] on icon "plus" at bounding box center [255, 15] width 9 height 9
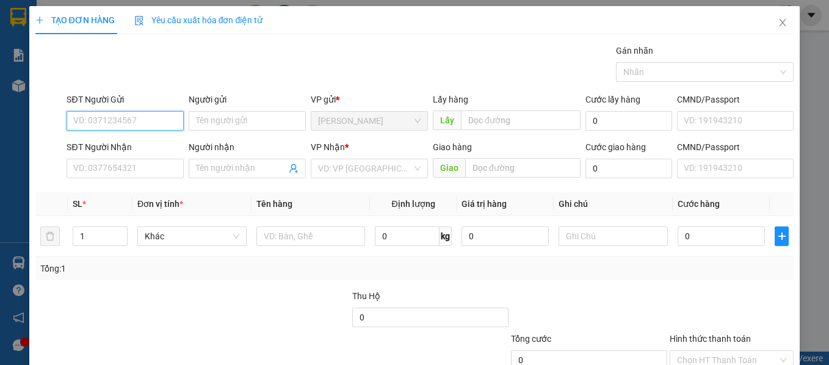
paste input "0962944693"
type input "0962944693"
click at [114, 146] on div "0962944693 - [PERSON_NAME]" at bounding box center [133, 145] width 120 height 13
type input "Phương"
type input "0914959404"
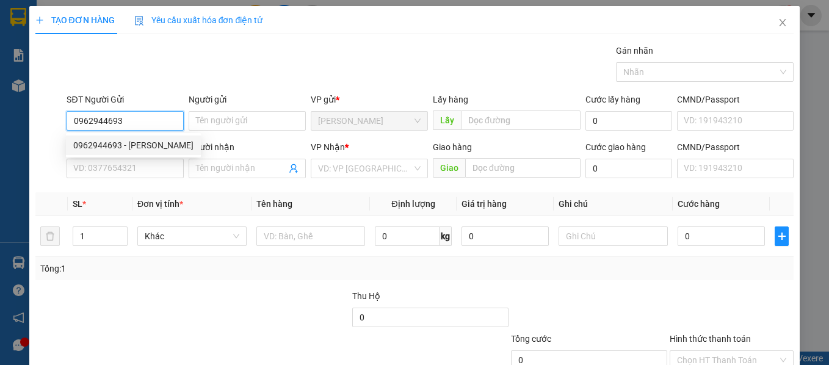
type input "Thắng"
type input "30.000"
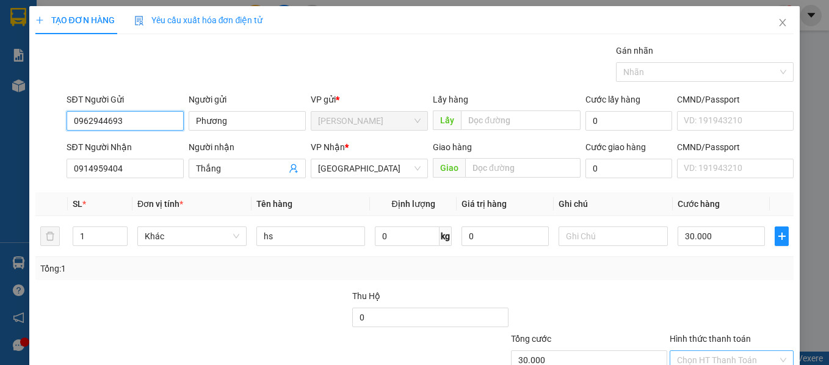
type input "0962944693"
drag, startPoint x: 712, startPoint y: 269, endPoint x: 730, endPoint y: 278, distance: 19.9
click at [714, 351] on input "Hình thức thanh toán" at bounding box center [727, 360] width 101 height 18
click at [729, 287] on div "Transit Pickup Surcharge Ids Transit Deliver Surcharge Ids Transit Deliver Surc…" at bounding box center [414, 236] width 759 height 384
drag, startPoint x: 729, startPoint y: 287, endPoint x: 701, endPoint y: 268, distance: 34.2
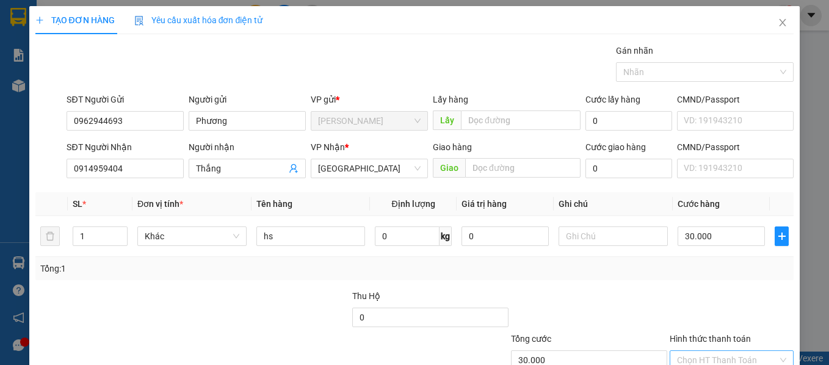
click at [693, 351] on input "Hình thức thanh toán" at bounding box center [727, 360] width 101 height 18
drag, startPoint x: 712, startPoint y: 299, endPoint x: 724, endPoint y: 317, distance: 21.7
type input "0"
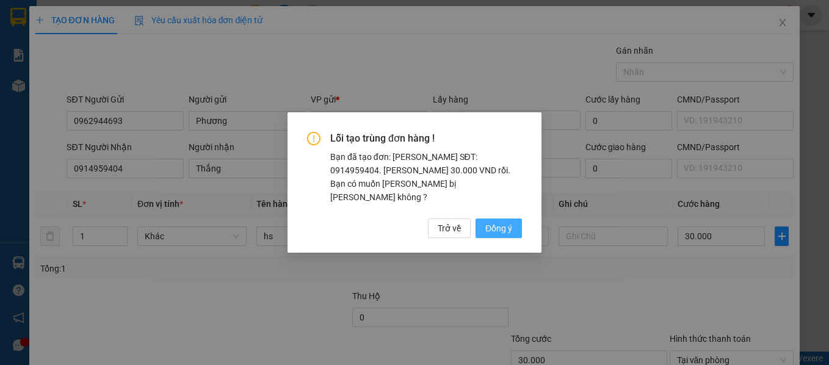
drag, startPoint x: 497, startPoint y: 220, endPoint x: 513, endPoint y: 206, distance: 21.6
click at [498, 222] on span "Đồng ý" at bounding box center [498, 228] width 27 height 13
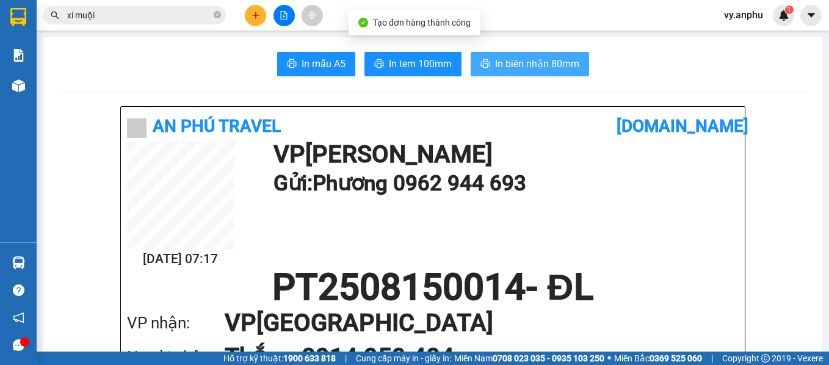
click at [500, 70] on span "In biên nhận 80mm" at bounding box center [537, 63] width 84 height 15
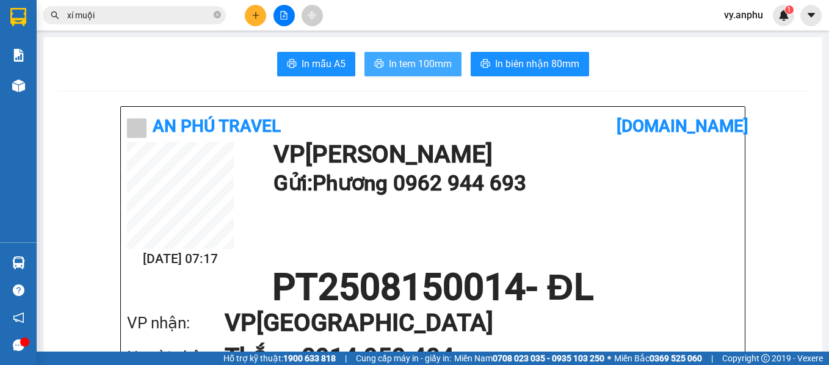
click at [408, 54] on button "In tem 100mm" at bounding box center [412, 64] width 97 height 24
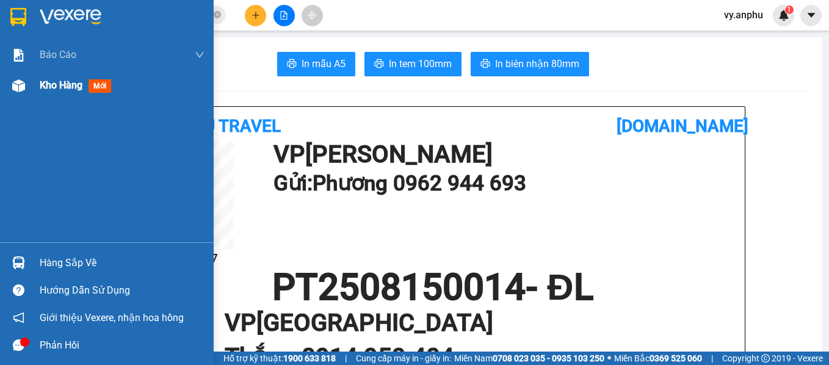
click at [46, 89] on span "Kho hàng" at bounding box center [61, 85] width 43 height 12
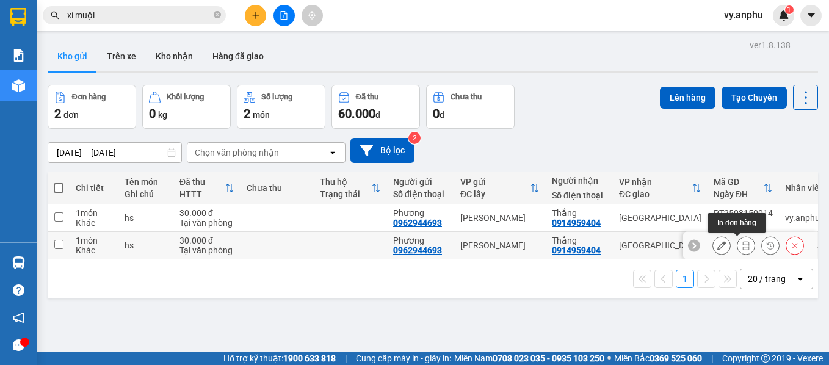
click at [742, 244] on icon at bounding box center [746, 245] width 9 height 9
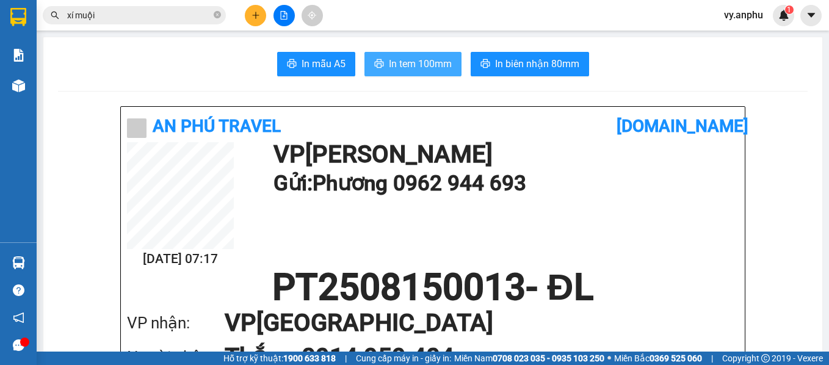
click at [415, 63] on span "In tem 100mm" at bounding box center [420, 63] width 63 height 15
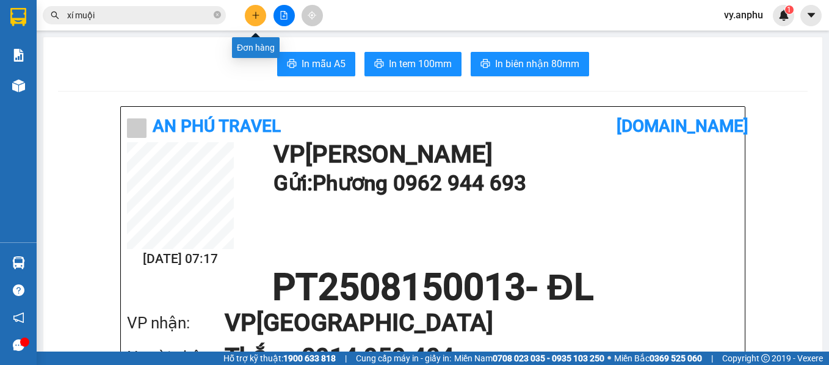
click at [262, 18] on button at bounding box center [255, 15] width 21 height 21
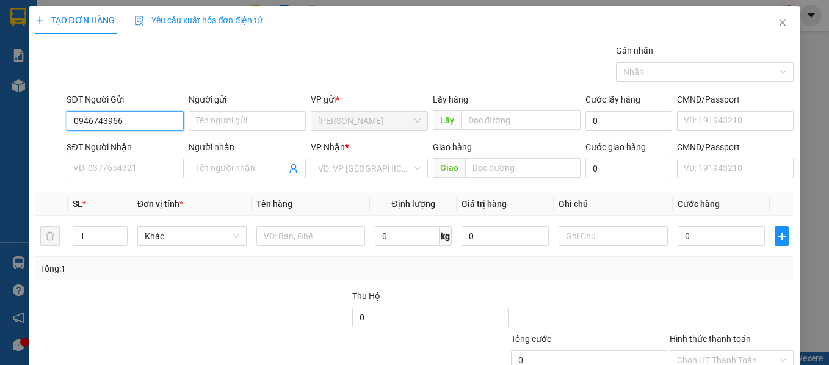
type input "0946743966"
click at [151, 181] on div "SĐT Người Nhận VD: 0377654321" at bounding box center [125, 161] width 117 height 43
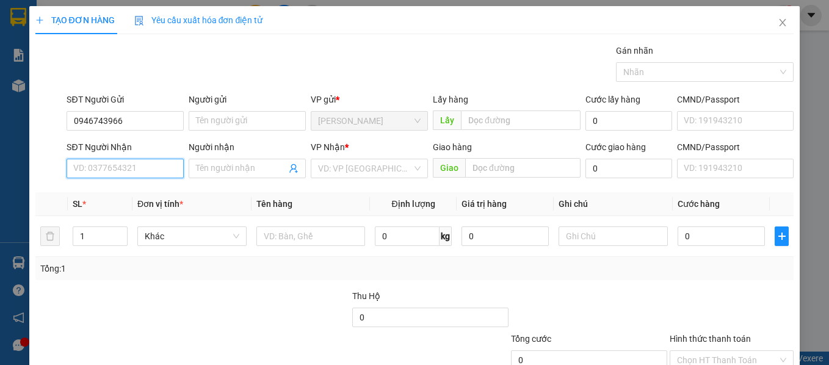
click at [138, 173] on input "SĐT Người Nhận" at bounding box center [125, 169] width 117 height 20
click at [110, 190] on div "0933869318" at bounding box center [123, 192] width 101 height 13
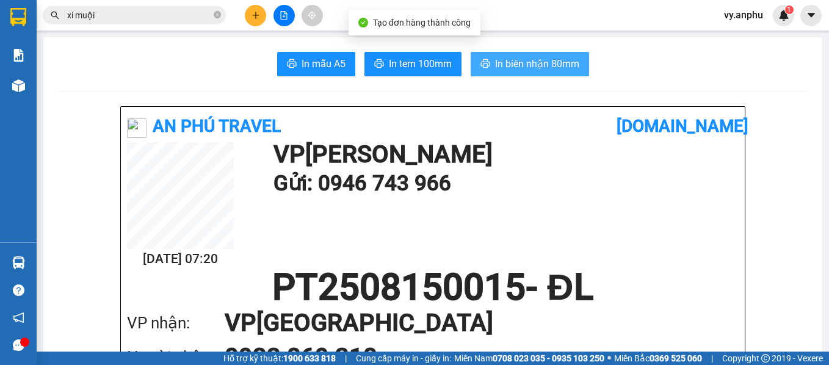
click at [547, 54] on button "In biên nhận 80mm" at bounding box center [530, 64] width 118 height 24
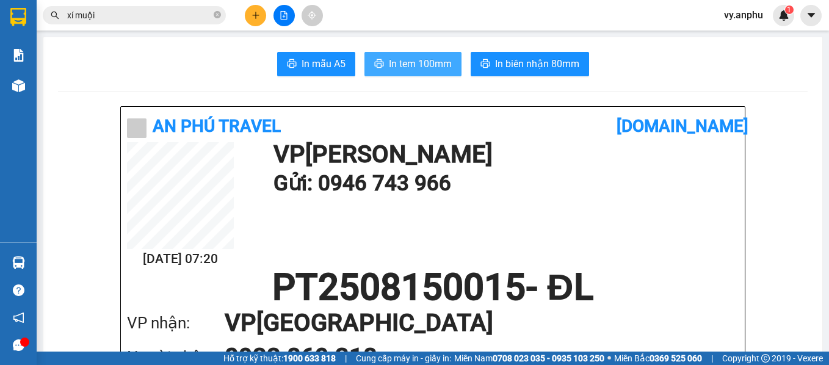
click at [389, 64] on span "In tem 100mm" at bounding box center [420, 63] width 63 height 15
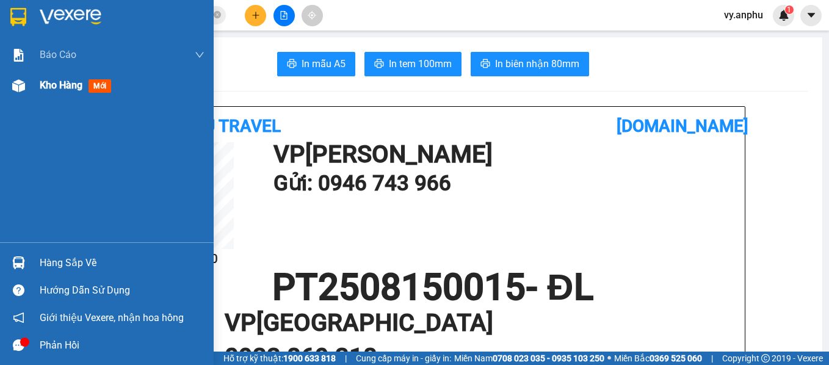
click at [45, 90] on span "Kho hàng" at bounding box center [61, 85] width 43 height 12
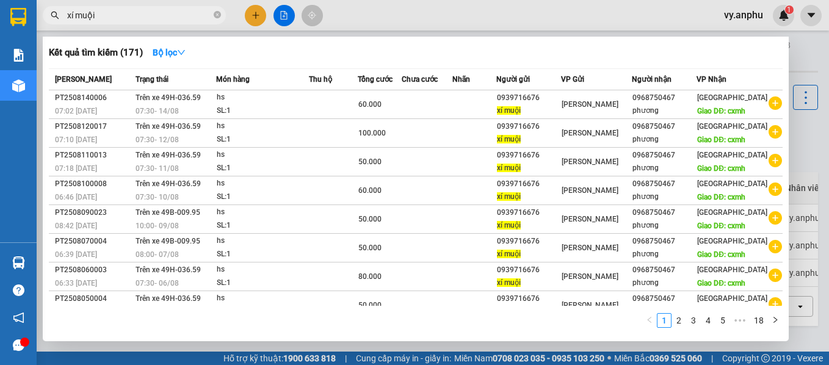
click at [109, 18] on input "xí muội" at bounding box center [139, 15] width 144 height 13
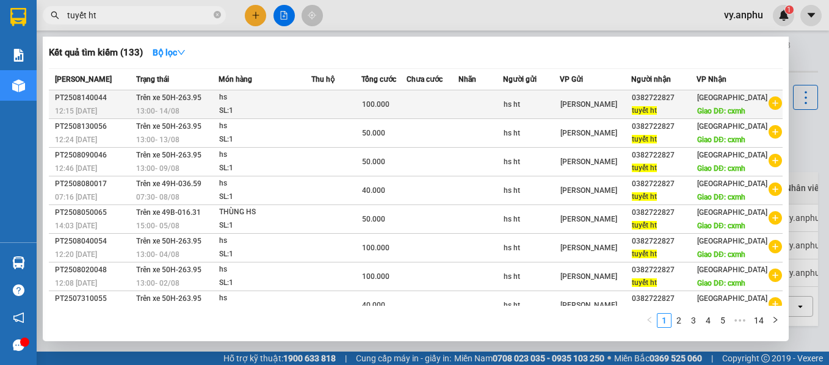
click at [768, 110] on icon "plus-circle" at bounding box center [774, 102] width 13 height 13
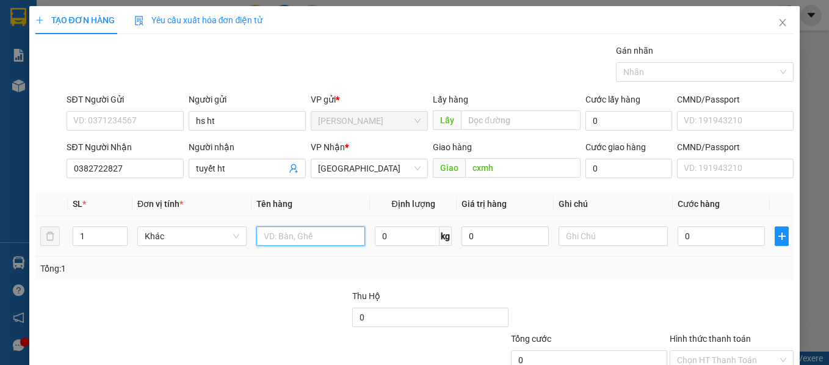
click at [300, 244] on input "text" at bounding box center [310, 236] width 109 height 20
click at [731, 240] on input "0" at bounding box center [721, 236] width 87 height 20
click at [721, 281] on div "Transit Pickup Surcharge Ids Transit Deliver Surcharge Ids Transit Deliver Surc…" at bounding box center [414, 236] width 759 height 384
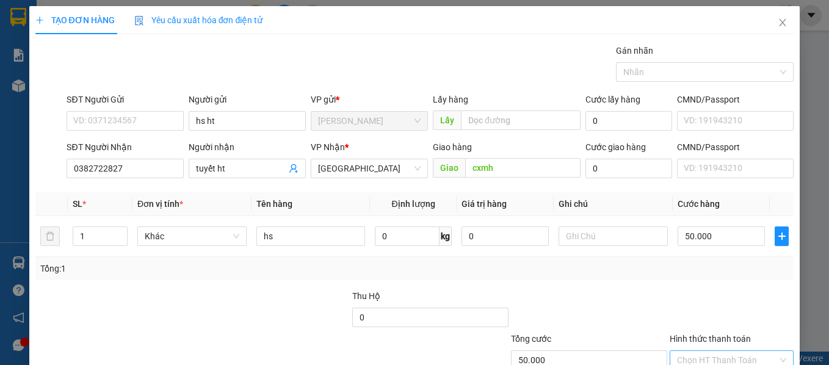
click at [680, 350] on div "Chọn HT Thanh Toán" at bounding box center [732, 360] width 125 height 20
drag, startPoint x: 737, startPoint y: 325, endPoint x: 745, endPoint y: 327, distance: 8.1
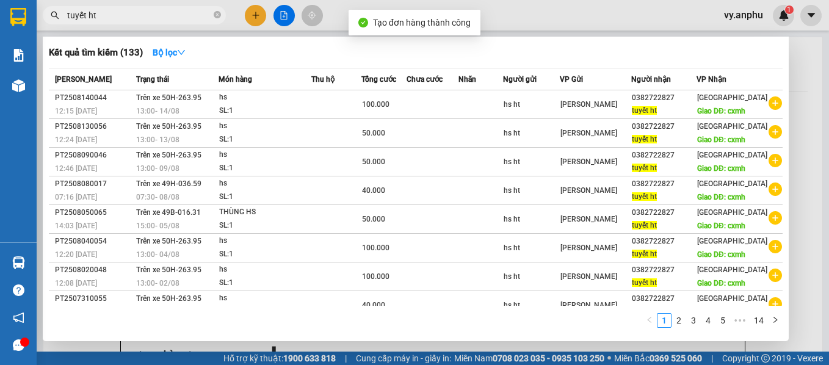
click at [364, 343] on div at bounding box center [414, 182] width 829 height 365
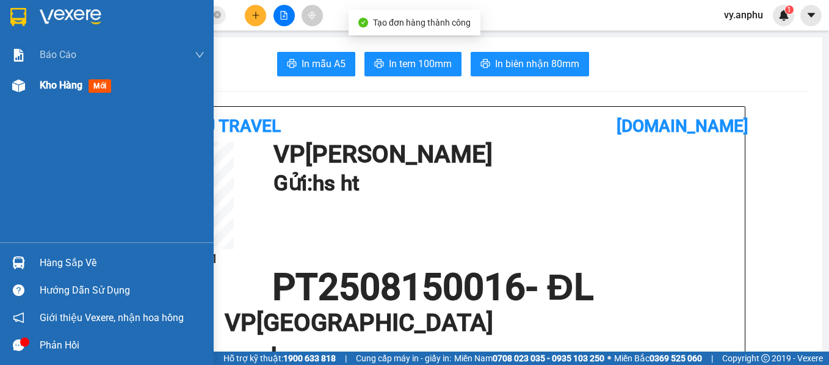
click at [55, 95] on div "Kho hàng mới" at bounding box center [122, 85] width 165 height 31
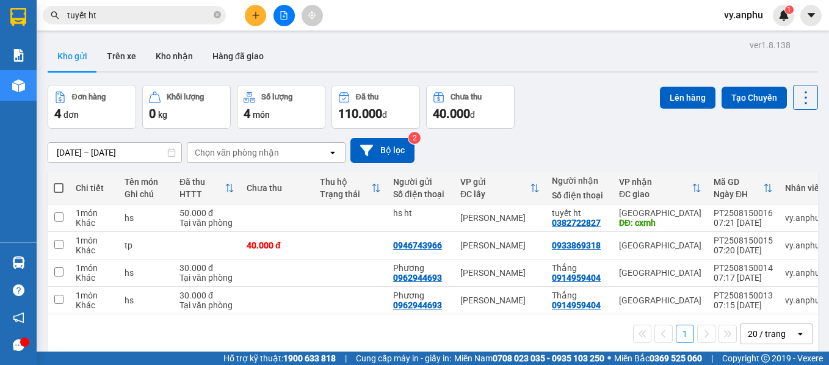
click at [59, 186] on span at bounding box center [59, 188] width 10 height 10
click at [59, 182] on input "checkbox" at bounding box center [59, 182] width 0 height 0
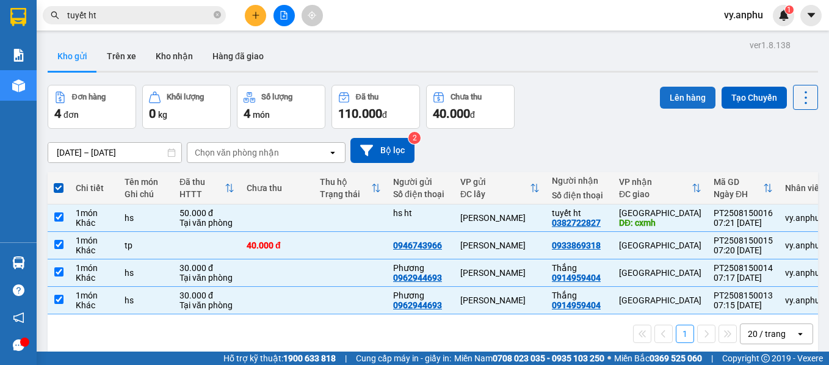
click at [674, 105] on button "Lên hàng" at bounding box center [688, 98] width 56 height 22
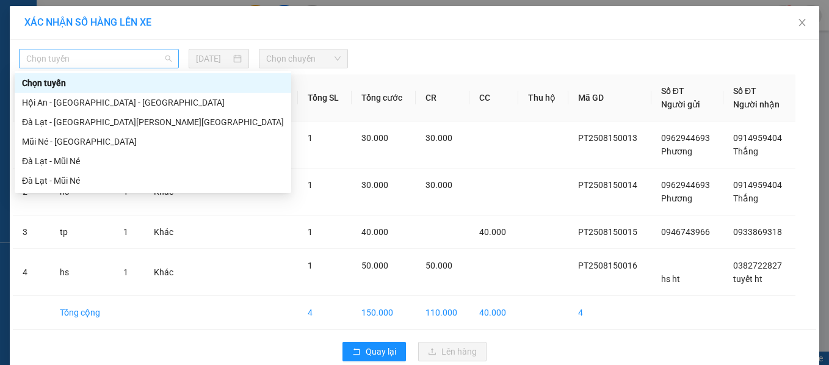
click at [167, 60] on span "Chọn tuyến" at bounding box center [98, 58] width 145 height 18
click at [62, 145] on div "Mũi Né - [GEOGRAPHIC_DATA]" at bounding box center [153, 141] width 262 height 13
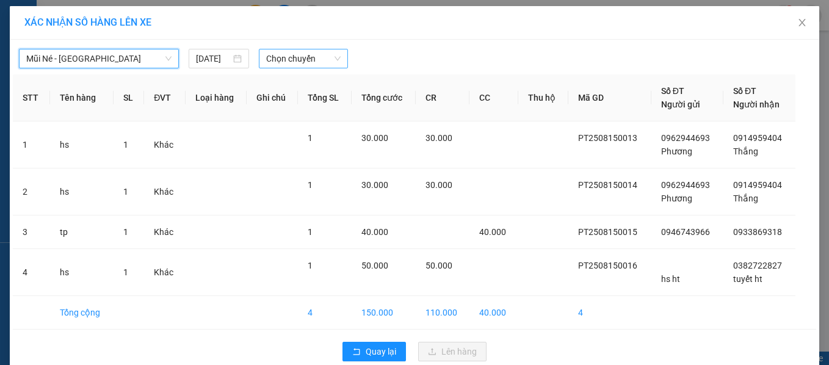
click at [297, 65] on span "Chọn chuyến" at bounding box center [303, 58] width 74 height 18
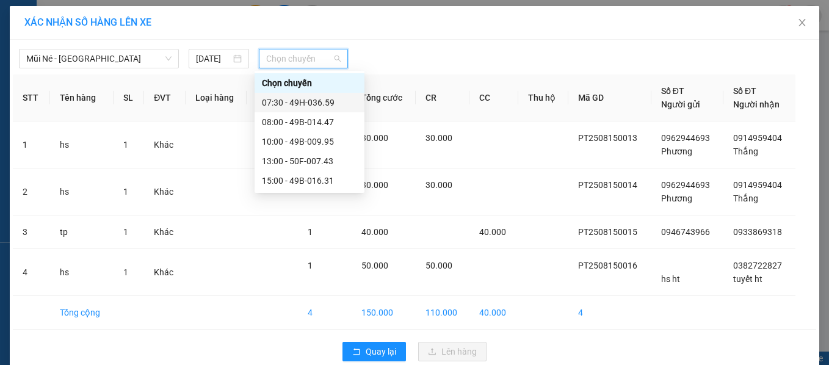
click at [278, 104] on div "07:30 - 49H-036.59" at bounding box center [309, 102] width 95 height 13
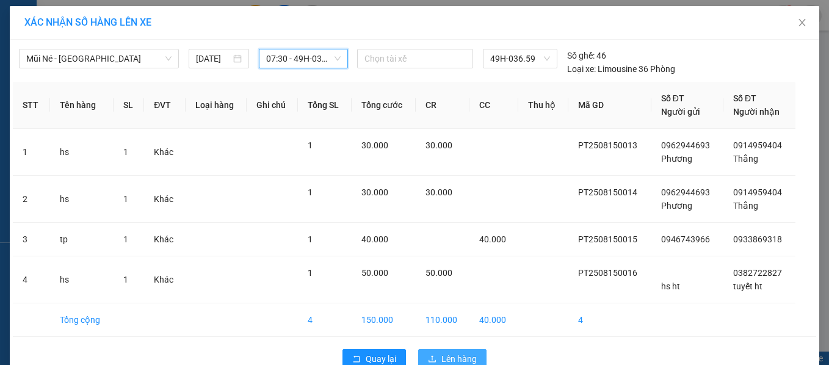
click at [451, 349] on button "Lên hàng" at bounding box center [452, 359] width 68 height 20
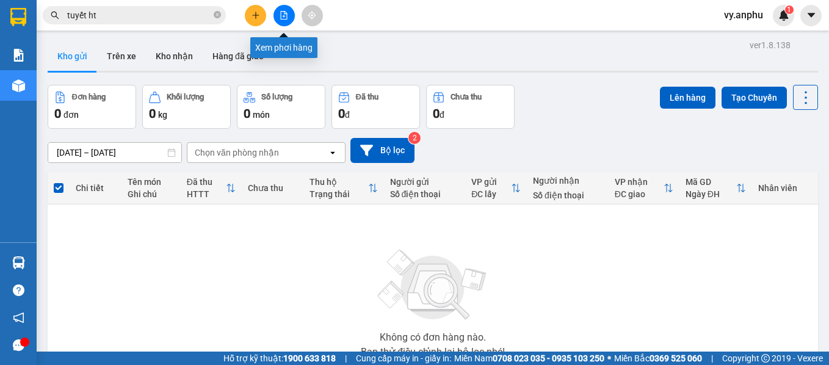
click at [283, 23] on button at bounding box center [283, 15] width 21 height 21
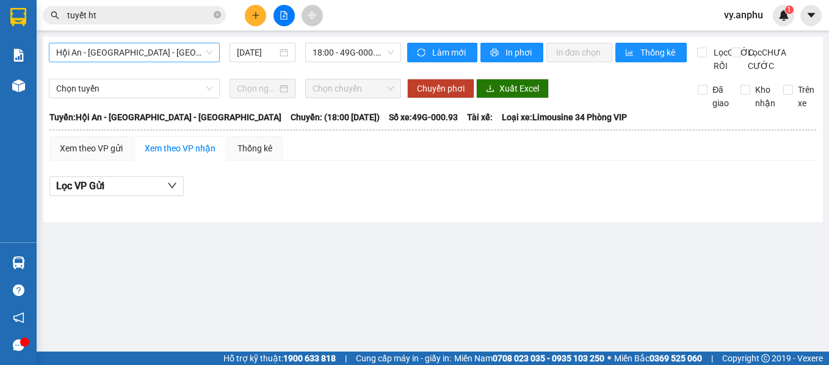
click at [190, 51] on span "Hội An - [GEOGRAPHIC_DATA] - [GEOGRAPHIC_DATA]" at bounding box center [134, 52] width 156 height 18
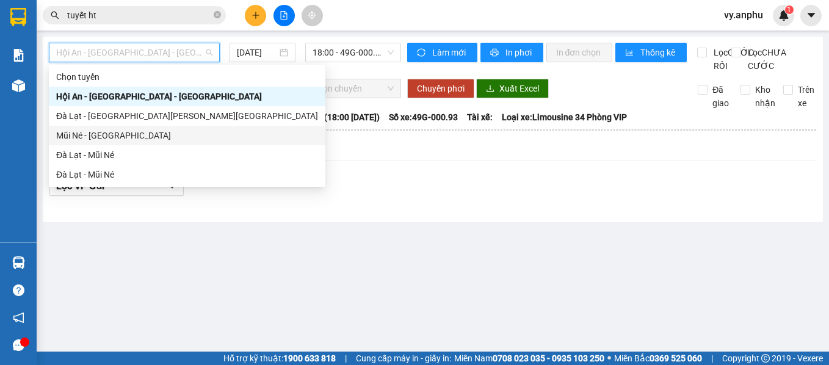
click at [98, 140] on div "Mũi Né - [GEOGRAPHIC_DATA]" at bounding box center [187, 135] width 262 height 13
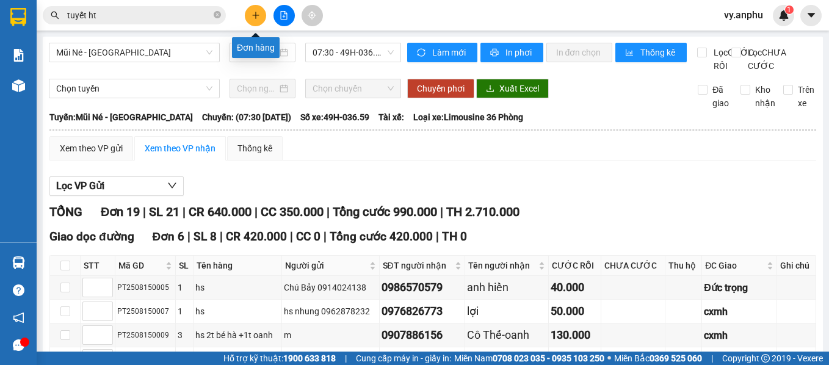
click at [262, 13] on button at bounding box center [255, 15] width 21 height 21
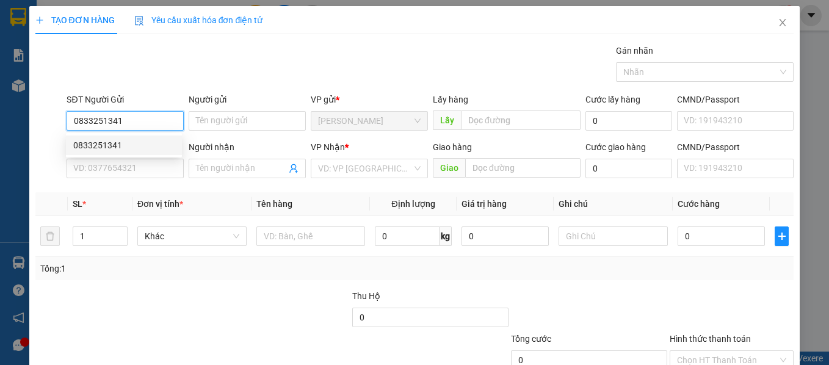
click at [133, 138] on div "0833251341" at bounding box center [124, 146] width 116 height 20
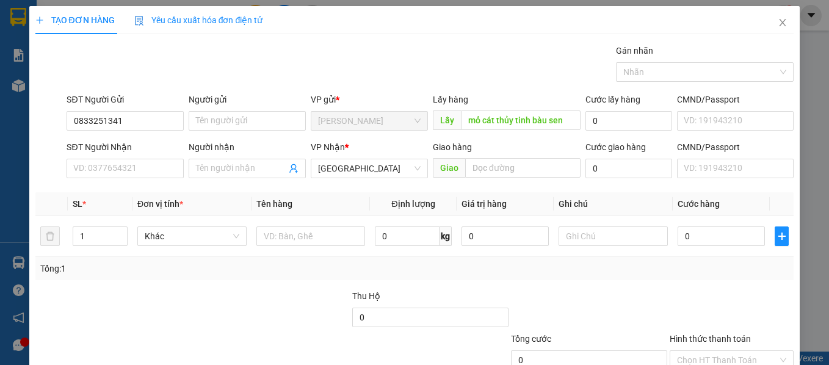
click at [733, 285] on div "Transit Pickup Surcharge Ids Transit Deliver Surcharge Ids Transit Deliver Surc…" at bounding box center [414, 236] width 759 height 384
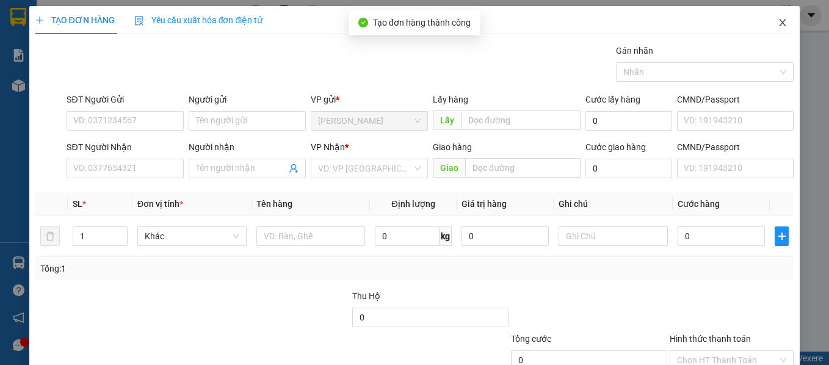
click at [778, 25] on icon "close" at bounding box center [783, 23] width 10 height 10
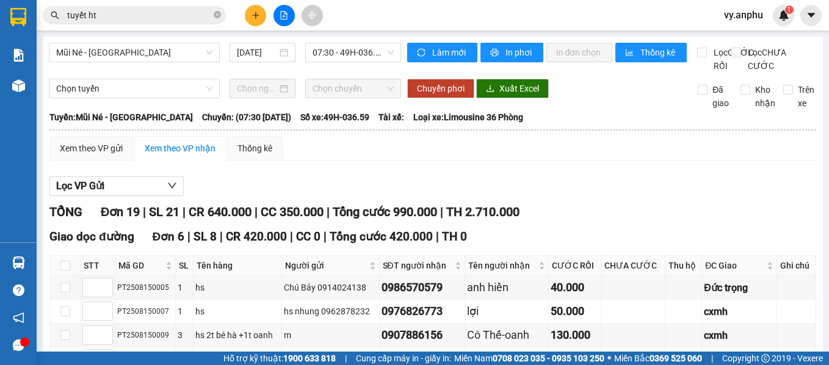
click at [99, 155] on div "Xem theo VP gửi" at bounding box center [91, 148] width 63 height 13
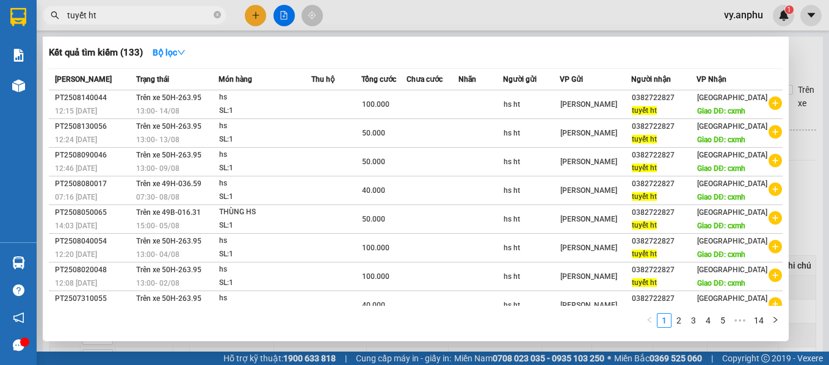
click at [180, 15] on input "tuyết ht" at bounding box center [139, 15] width 144 height 13
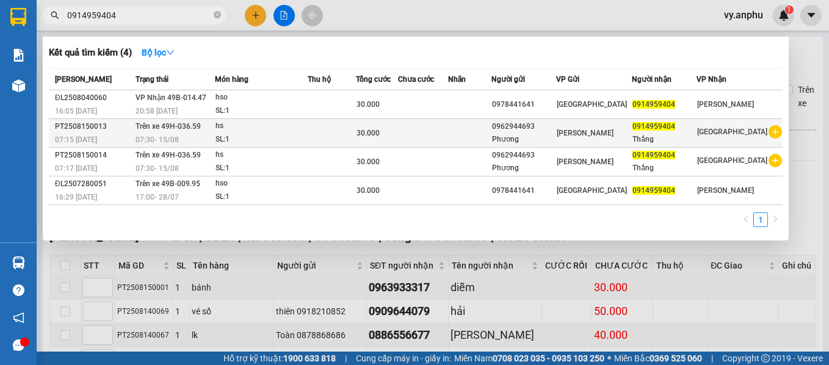
click at [724, 140] on div "[GEOGRAPHIC_DATA]" at bounding box center [732, 132] width 70 height 15
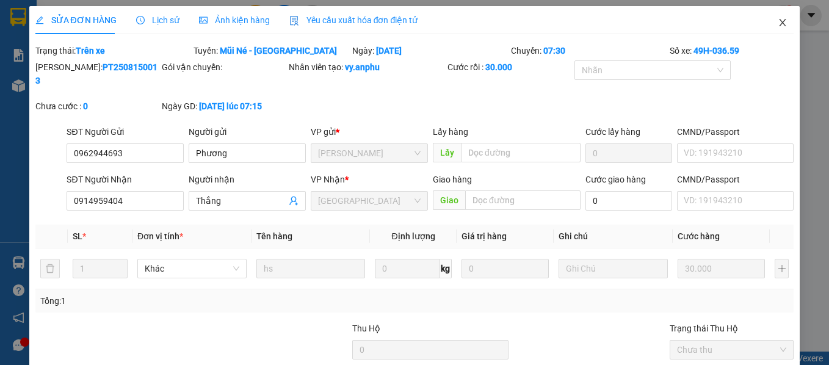
drag, startPoint x: 772, startPoint y: 23, endPoint x: 657, endPoint y: 1, distance: 116.2
click at [778, 23] on icon "close" at bounding box center [783, 23] width 10 height 10
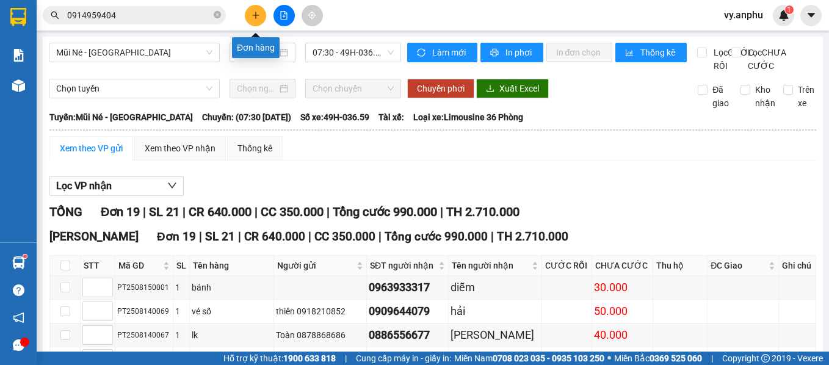
click at [249, 13] on button at bounding box center [255, 15] width 21 height 21
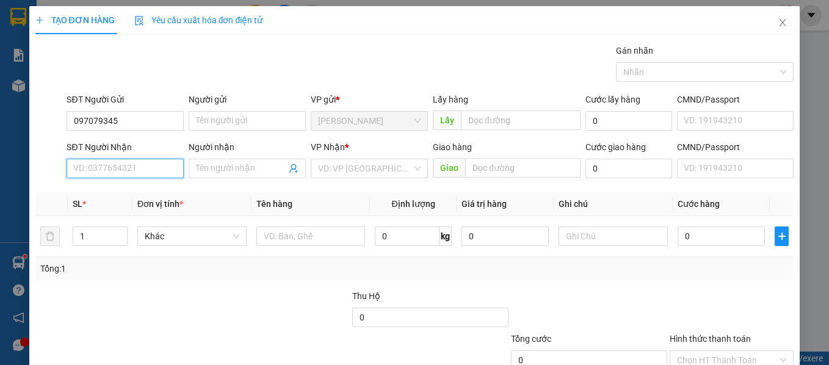
click at [128, 167] on input "SĐT Người Nhận" at bounding box center [125, 169] width 117 height 20
click at [148, 195] on div "0983560428 - Tỉnh" at bounding box center [123, 192] width 101 height 13
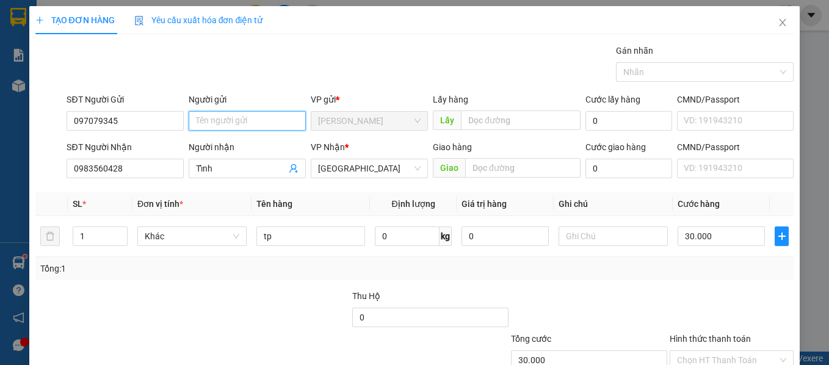
click at [226, 120] on input "Người gửi" at bounding box center [247, 121] width 117 height 20
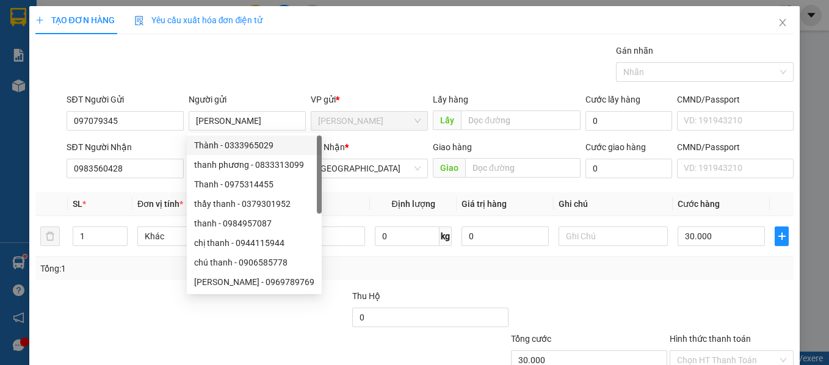
click at [666, 274] on div "Tổng: 1" at bounding box center [414, 268] width 749 height 13
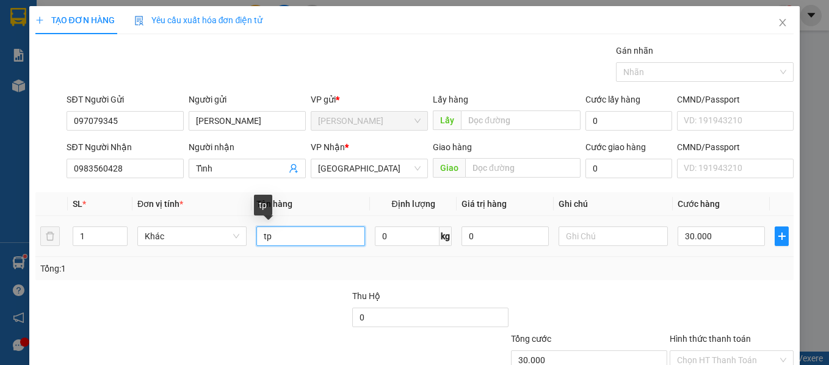
drag, startPoint x: 289, startPoint y: 235, endPoint x: 171, endPoint y: 213, distance: 119.8
click at [171, 213] on table "SL * Đơn vị tính * Tên hàng Định [PERSON_NAME] trị hàng Ghi [PERSON_NAME] hàng …" at bounding box center [414, 224] width 759 height 65
click at [596, 315] on div at bounding box center [589, 310] width 159 height 43
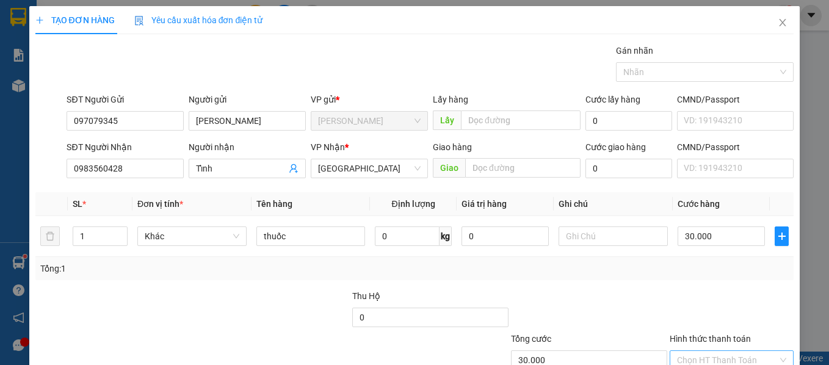
click at [703, 351] on input "Hình thức thanh toán" at bounding box center [727, 360] width 101 height 18
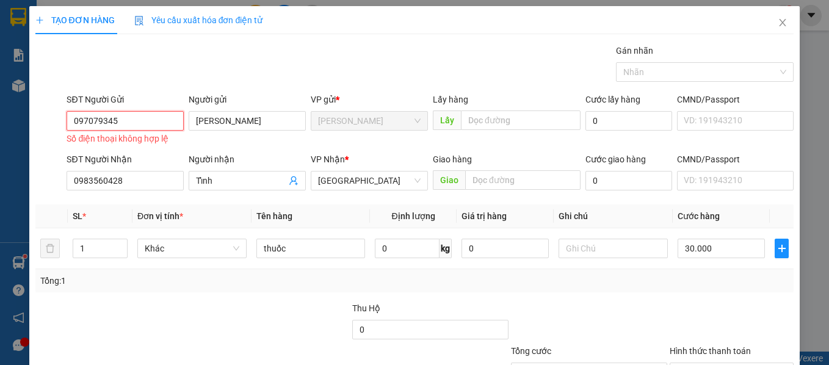
click at [81, 111] on input "097079345" at bounding box center [125, 121] width 117 height 20
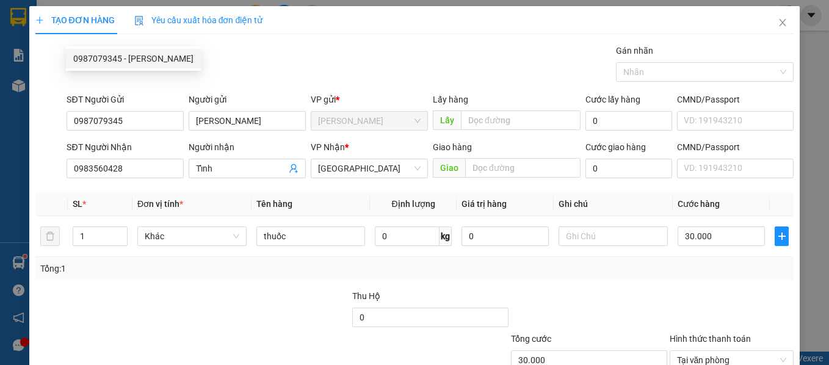
drag, startPoint x: 676, startPoint y: 214, endPoint x: 682, endPoint y: 215, distance: 7.0
click at [676, 289] on div at bounding box center [731, 310] width 127 height 43
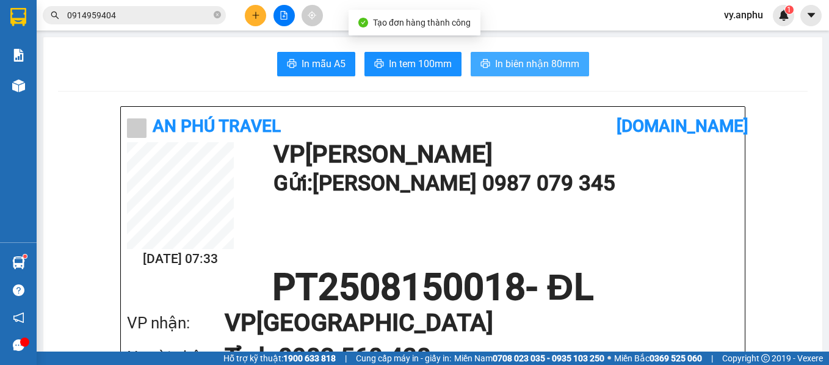
click at [544, 74] on button "In biên nhận 80mm" at bounding box center [530, 64] width 118 height 24
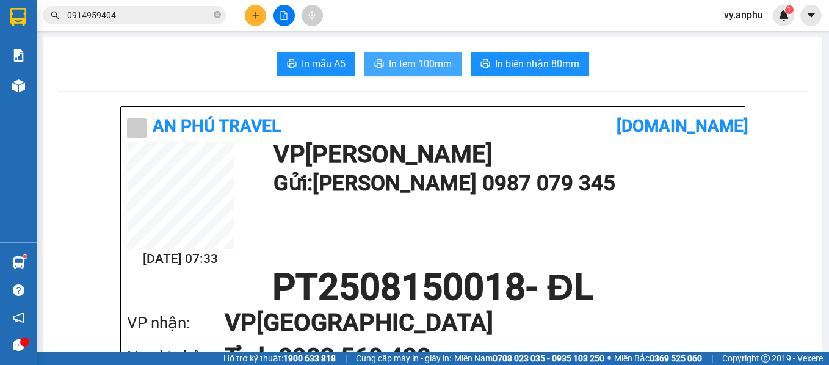
click at [422, 75] on button "In tem 100mm" at bounding box center [412, 64] width 97 height 24
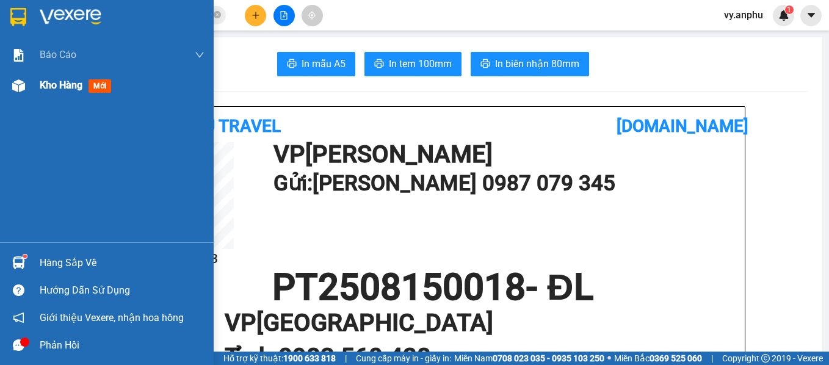
click at [38, 95] on div "Kho hàng mới" at bounding box center [107, 85] width 214 height 31
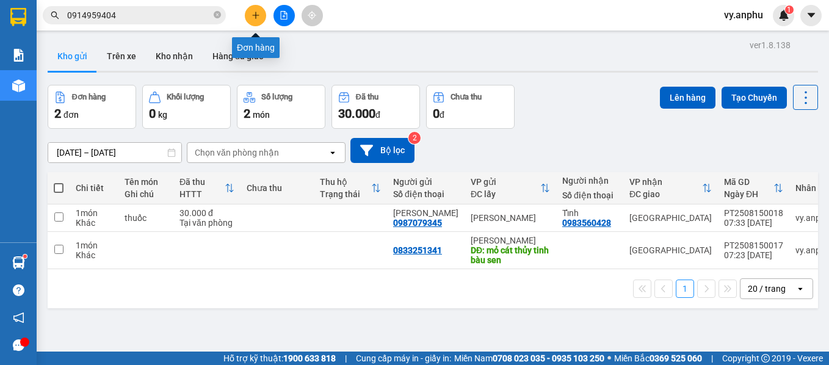
click at [291, 18] on button at bounding box center [283, 15] width 21 height 21
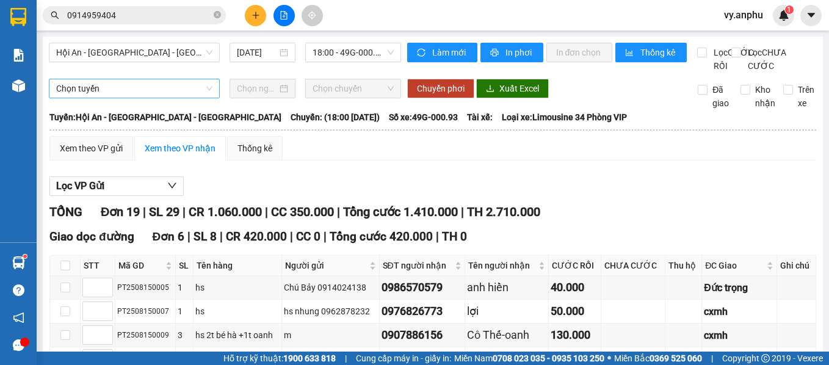
click at [190, 57] on span "Hội An - [GEOGRAPHIC_DATA] - [GEOGRAPHIC_DATA]" at bounding box center [134, 52] width 156 height 18
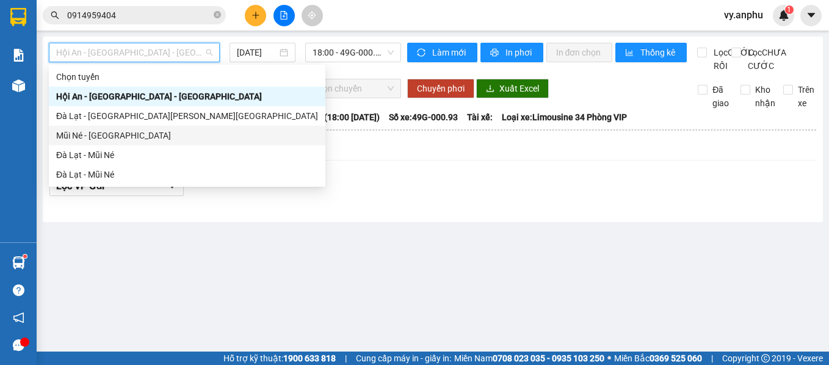
click at [125, 134] on div "Mũi Né - [GEOGRAPHIC_DATA]" at bounding box center [187, 135] width 262 height 13
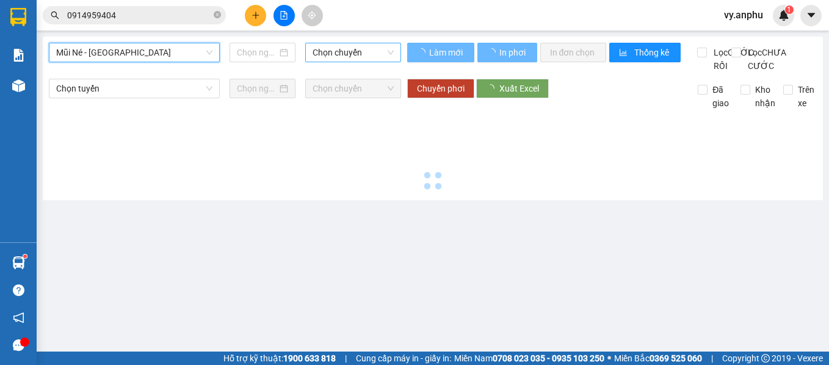
click at [330, 51] on span "Chọn chuyến" at bounding box center [353, 52] width 81 height 18
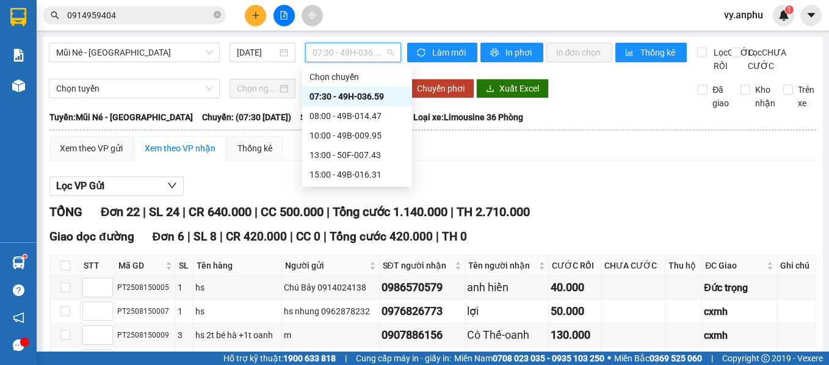
click at [342, 101] on div "07:30 - 49H-036.59" at bounding box center [356, 96] width 95 height 13
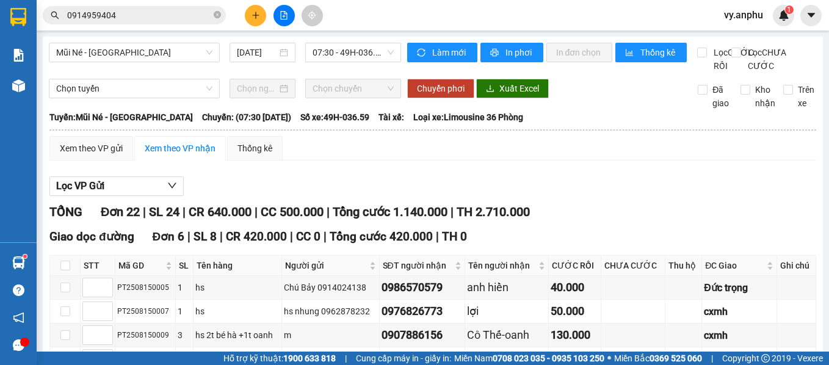
drag, startPoint x: 165, startPoint y: 255, endPoint x: 115, endPoint y: 248, distance: 49.9
click at [128, 10] on input "0914959404" at bounding box center [139, 15] width 144 height 13
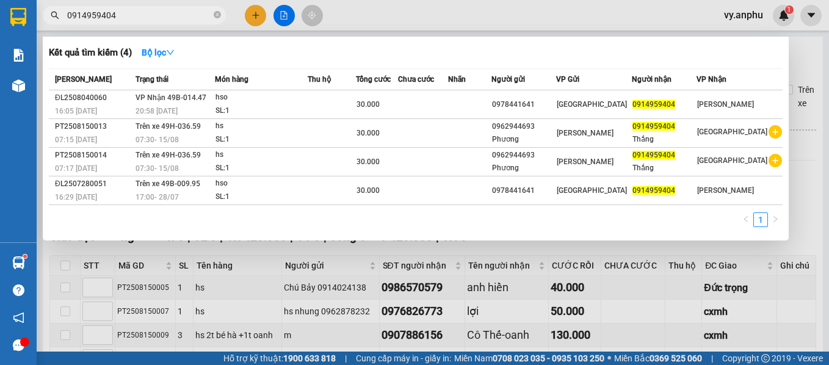
click at [128, 10] on input "0914959404" at bounding box center [139, 15] width 144 height 13
paste input "PT2508150012"
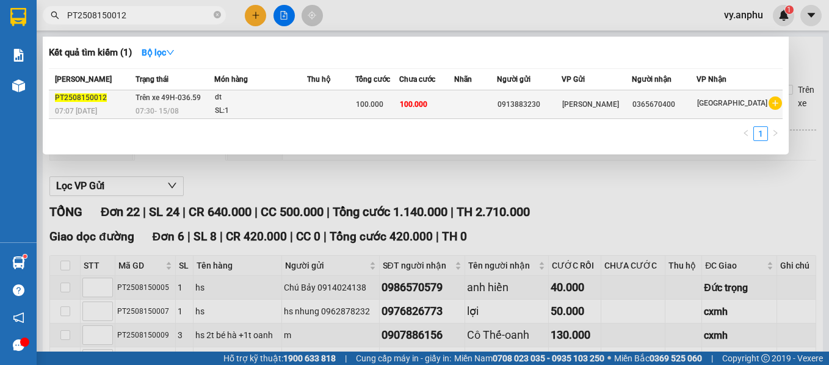
click at [696, 110] on div "0365670400" at bounding box center [663, 104] width 63 height 13
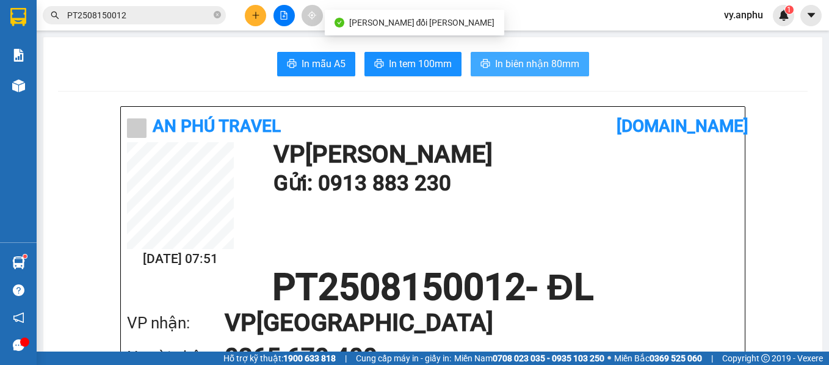
click at [535, 55] on button "In biên nhận 80mm" at bounding box center [530, 64] width 118 height 24
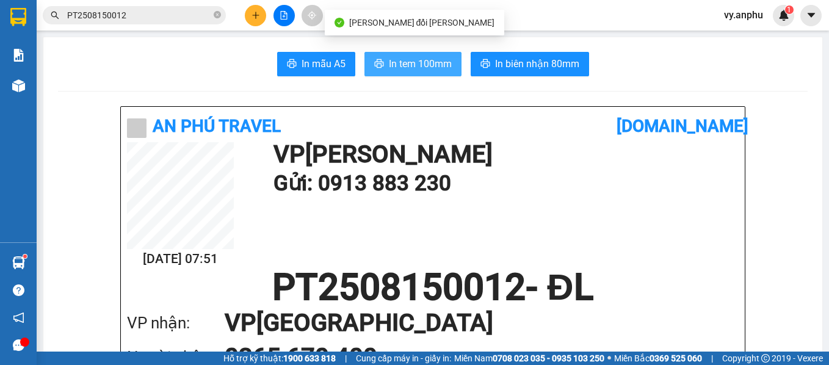
drag, startPoint x: 428, startPoint y: 68, endPoint x: 377, endPoint y: 49, distance: 53.9
click at [425, 67] on span "In tem 100mm" at bounding box center [420, 63] width 63 height 15
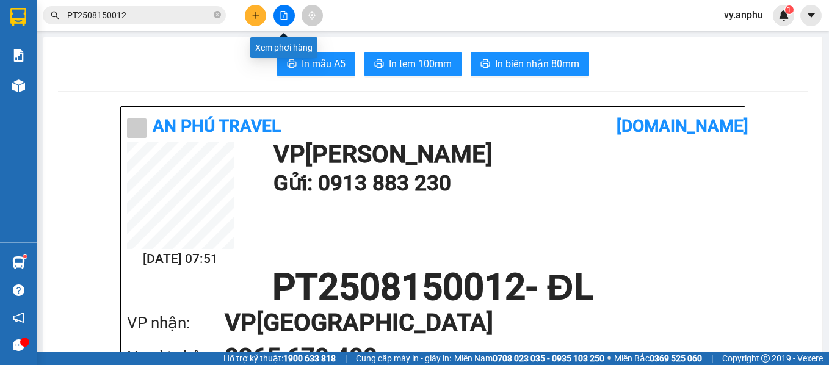
click at [287, 17] on icon "file-add" at bounding box center [284, 15] width 9 height 9
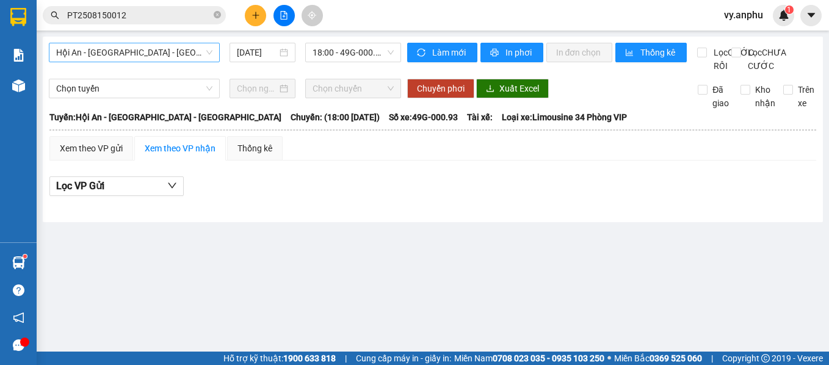
click at [189, 59] on span "Hội An - [GEOGRAPHIC_DATA] - [GEOGRAPHIC_DATA]" at bounding box center [134, 52] width 156 height 18
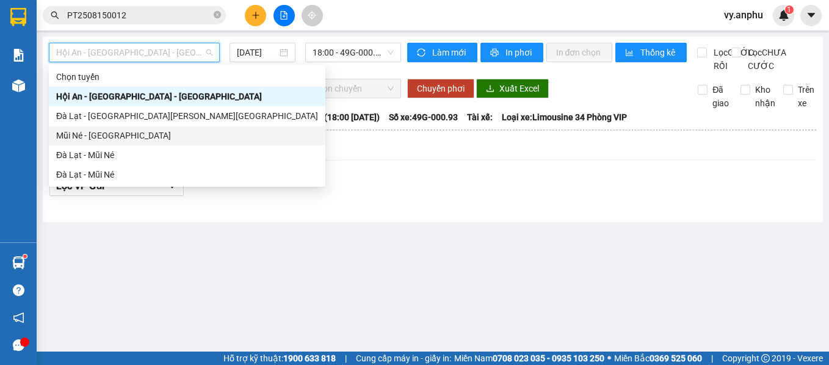
click at [116, 140] on div "Mũi Né - [GEOGRAPHIC_DATA]" at bounding box center [187, 135] width 262 height 13
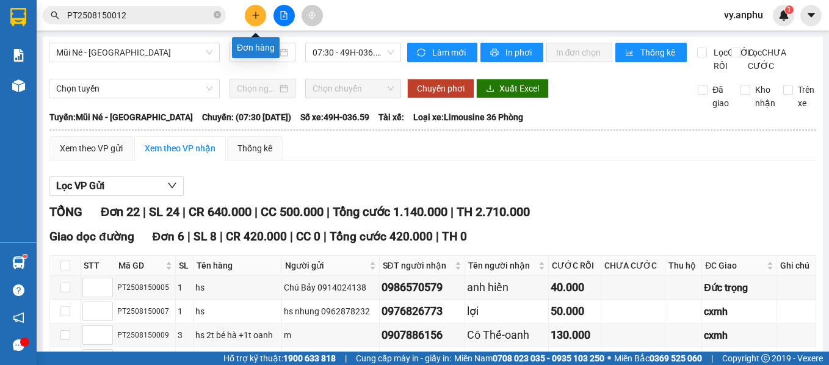
click at [252, 21] on button at bounding box center [255, 15] width 21 height 21
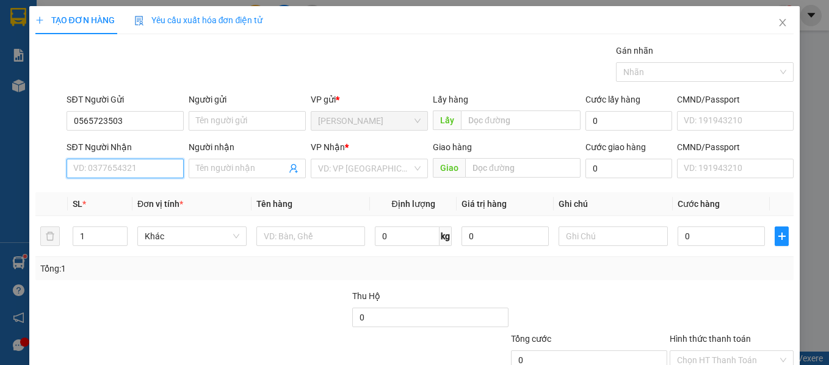
click at [131, 167] on input "SĐT Người Nhận" at bounding box center [125, 169] width 117 height 20
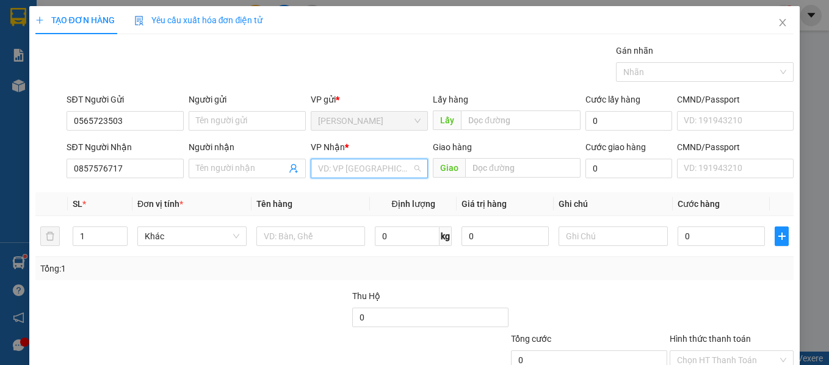
click at [350, 162] on input "search" at bounding box center [365, 168] width 94 height 18
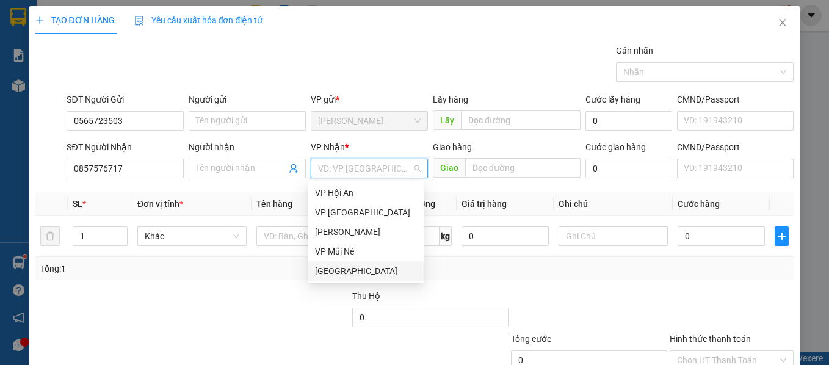
click at [336, 267] on div "[GEOGRAPHIC_DATA]" at bounding box center [365, 270] width 101 height 13
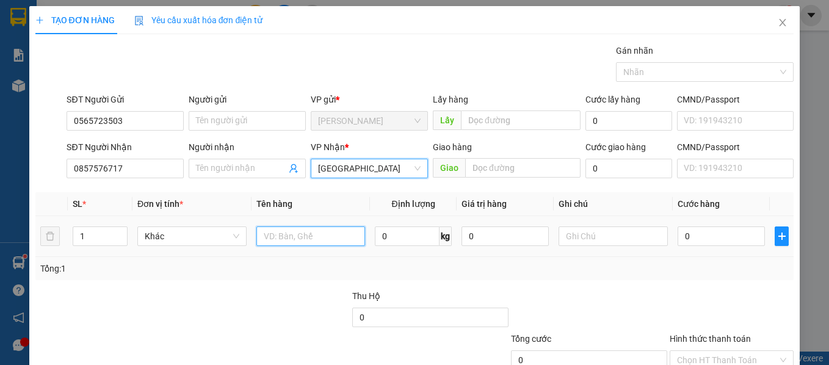
click at [292, 243] on input "text" at bounding box center [310, 236] width 109 height 20
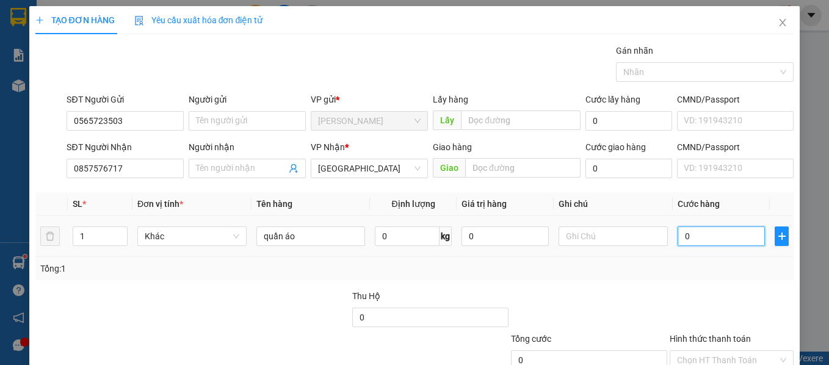
click at [699, 236] on input "0" at bounding box center [721, 236] width 87 height 20
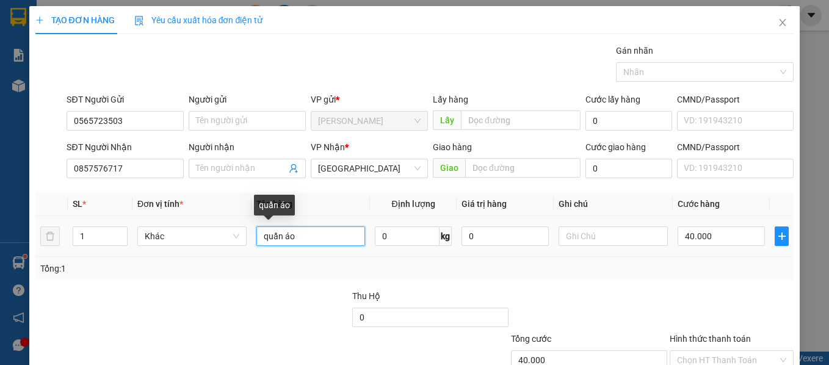
click at [298, 239] on input "quần áo" at bounding box center [310, 236] width 109 height 20
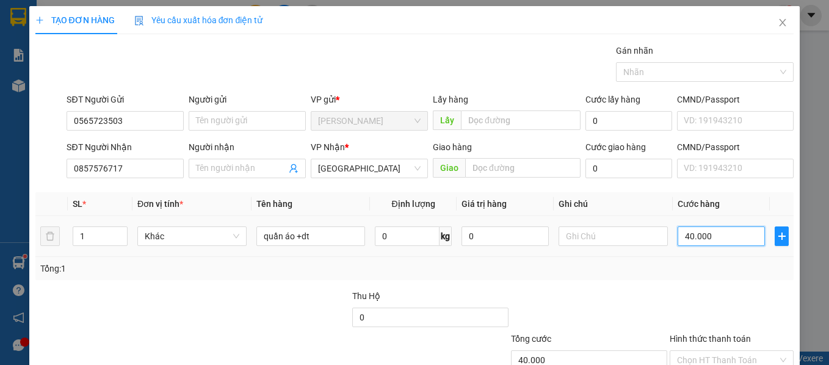
click at [737, 233] on input "40.000" at bounding box center [721, 236] width 87 height 20
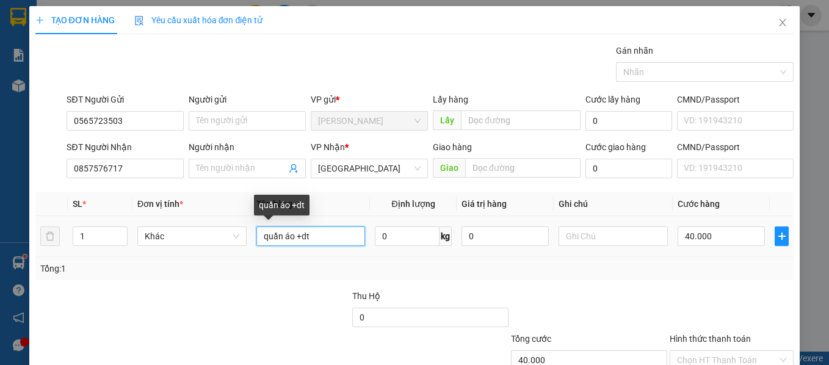
click at [320, 228] on input "quần áo +dt" at bounding box center [310, 236] width 109 height 20
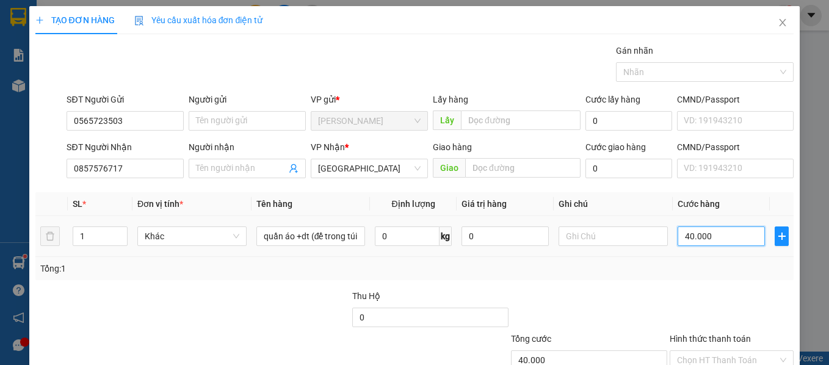
click at [680, 234] on input "40.000" at bounding box center [721, 236] width 87 height 20
click at [697, 292] on div at bounding box center [731, 310] width 127 height 43
click at [741, 342] on div "TẠO ĐƠN HÀNG Yêu cầu xuất [PERSON_NAME] điện tử Transit Pickup Surcharge Ids Tr…" at bounding box center [414, 221] width 771 height 431
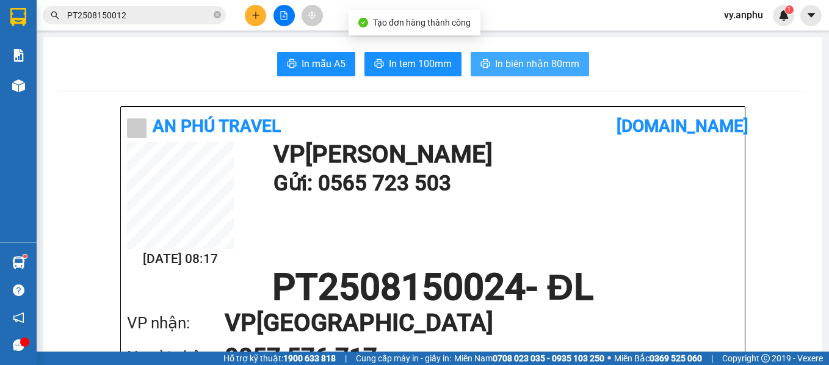
click at [505, 66] on span "In biên nhận 80mm" at bounding box center [537, 63] width 84 height 15
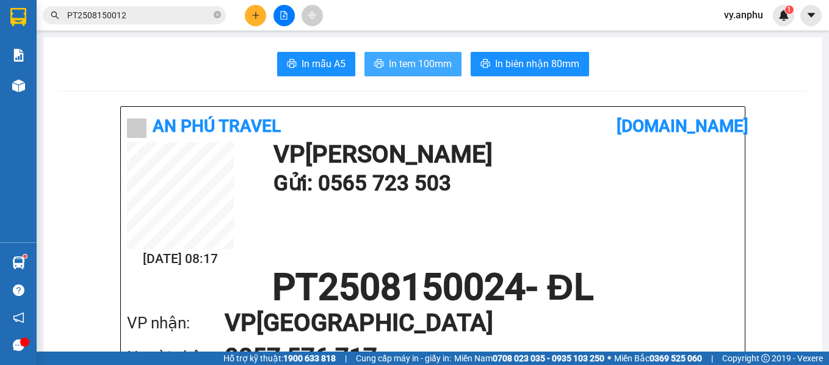
click at [421, 68] on span "In tem 100mm" at bounding box center [420, 63] width 63 height 15
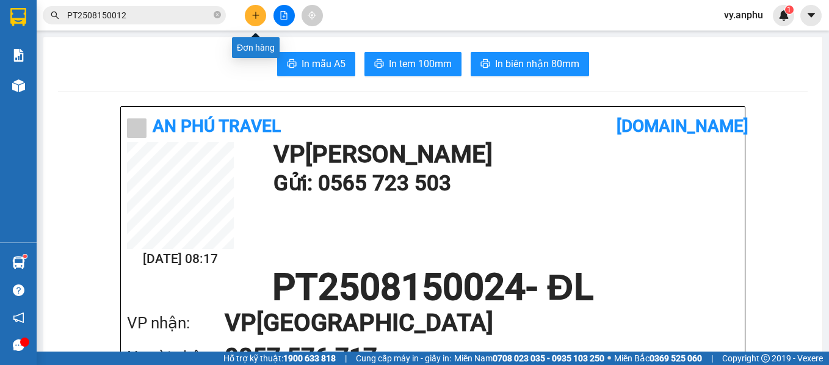
click at [253, 24] on button at bounding box center [255, 15] width 21 height 21
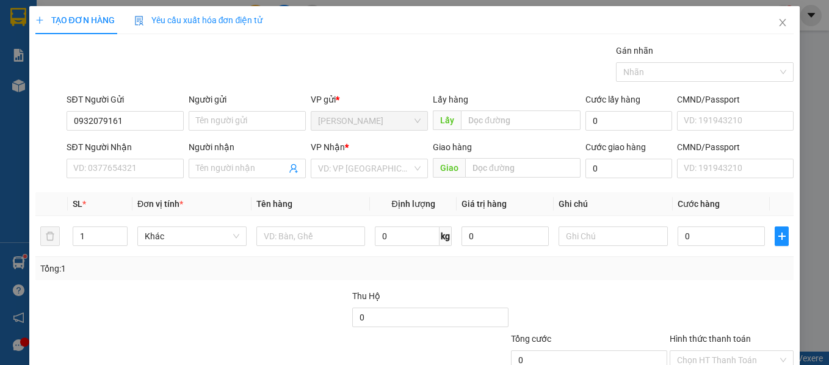
click at [157, 156] on div "SĐT Người Nhận" at bounding box center [125, 149] width 117 height 18
click at [148, 172] on input "SĐT Người Nhận" at bounding box center [125, 169] width 117 height 20
click at [139, 115] on input "0932079161" at bounding box center [125, 121] width 117 height 20
click at [140, 115] on input "0932079161" at bounding box center [125, 121] width 117 height 20
click at [127, 172] on input "SĐT Người Nhận" at bounding box center [125, 169] width 117 height 20
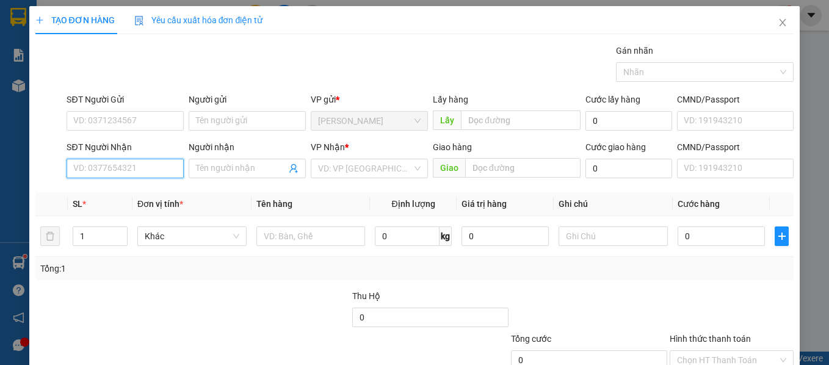
paste input "0932079161"
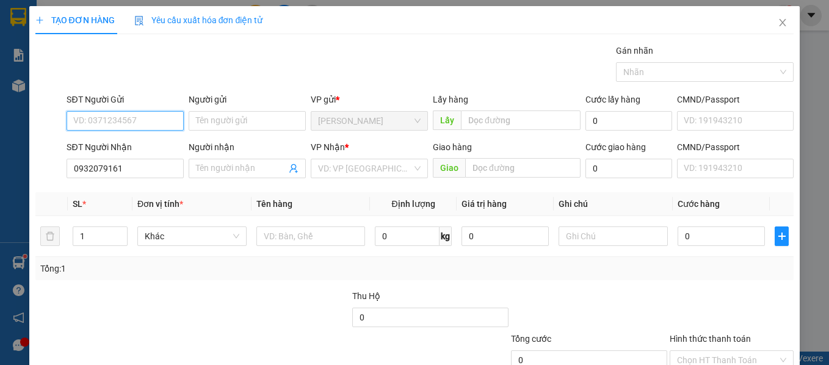
click at [114, 127] on input "SĐT Người Gửi" at bounding box center [125, 121] width 117 height 20
click at [98, 146] on div "0922697222" at bounding box center [123, 145] width 101 height 13
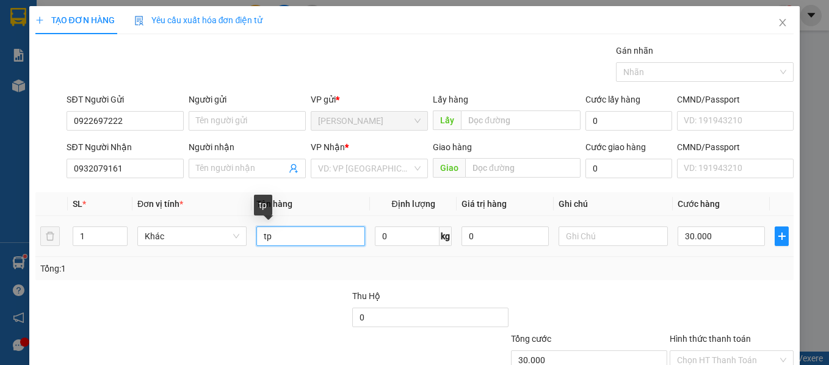
click at [283, 244] on input "tp" at bounding box center [310, 236] width 109 height 20
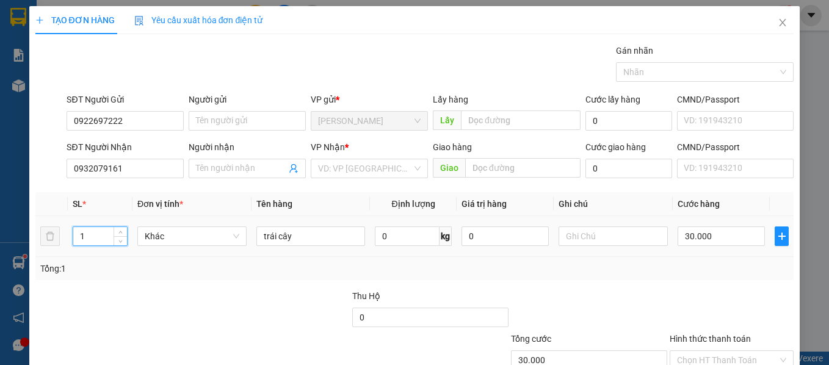
click at [48, 231] on tr "1 Khác trái cây 0 kg 0 30.000" at bounding box center [414, 236] width 759 height 41
click at [307, 239] on input "trái cây" at bounding box center [310, 236] width 109 height 20
click at [728, 238] on input "30.000" at bounding box center [721, 236] width 87 height 20
drag, startPoint x: 103, startPoint y: 238, endPoint x: 48, endPoint y: 225, distance: 56.0
click at [48, 225] on tr "2 Khác trái cây 0 kg 0 70.000" at bounding box center [414, 236] width 759 height 41
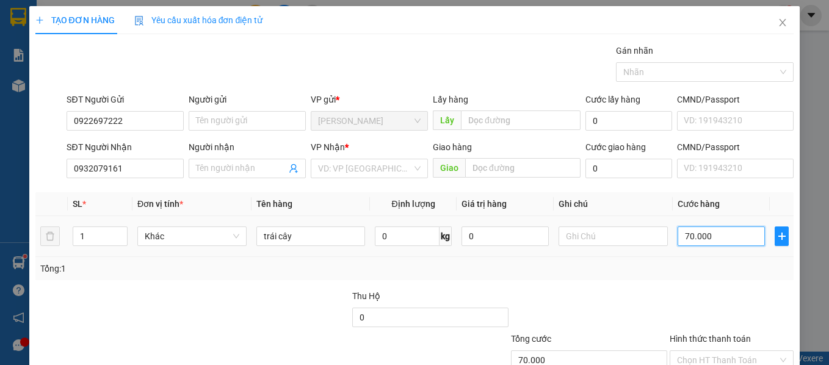
click at [698, 230] on input "70.000" at bounding box center [721, 236] width 87 height 20
click at [690, 266] on div "Tổng: 1" at bounding box center [414, 268] width 749 height 13
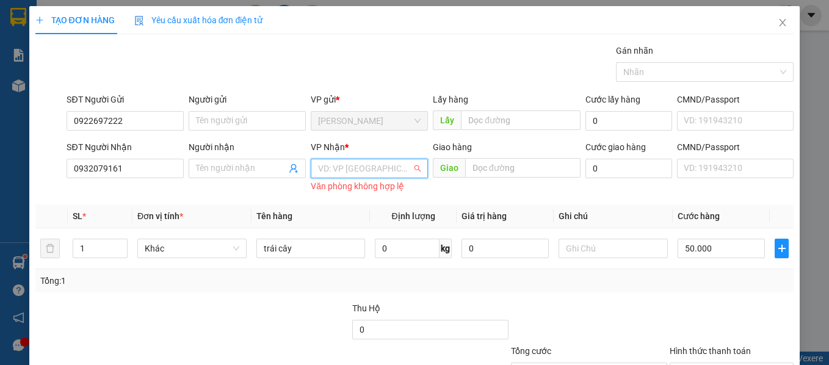
drag, startPoint x: 388, startPoint y: 82, endPoint x: 396, endPoint y: 87, distance: 9.3
click at [391, 159] on input "search" at bounding box center [365, 168] width 94 height 18
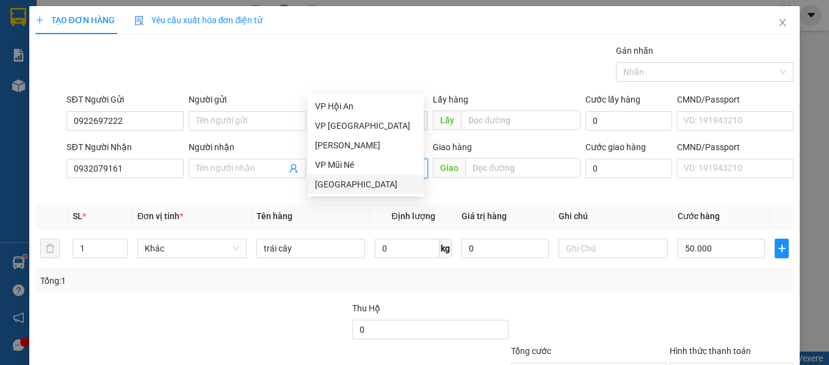
click at [375, 187] on div "[GEOGRAPHIC_DATA]" at bounding box center [365, 184] width 101 height 13
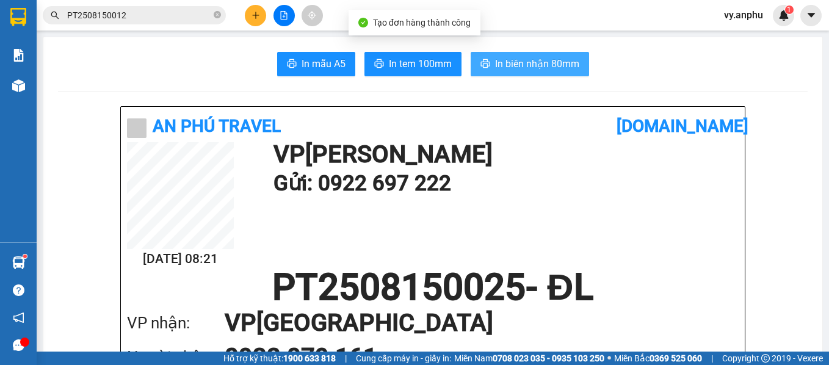
click at [504, 62] on span "In biên nhận 80mm" at bounding box center [537, 63] width 84 height 15
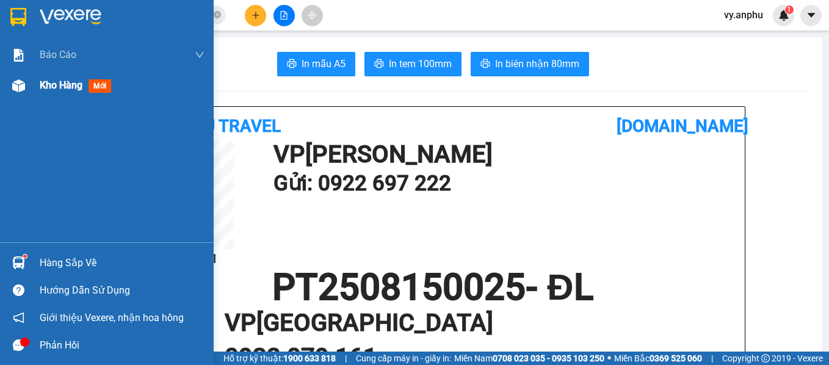
drag, startPoint x: 34, startPoint y: 85, endPoint x: 46, endPoint y: 90, distance: 13.1
click at [35, 85] on div "Kho hàng mới" at bounding box center [107, 85] width 214 height 31
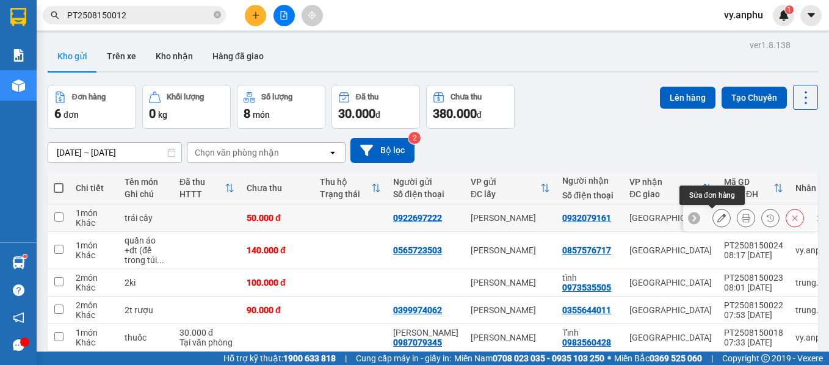
click at [717, 220] on icon at bounding box center [721, 218] width 9 height 9
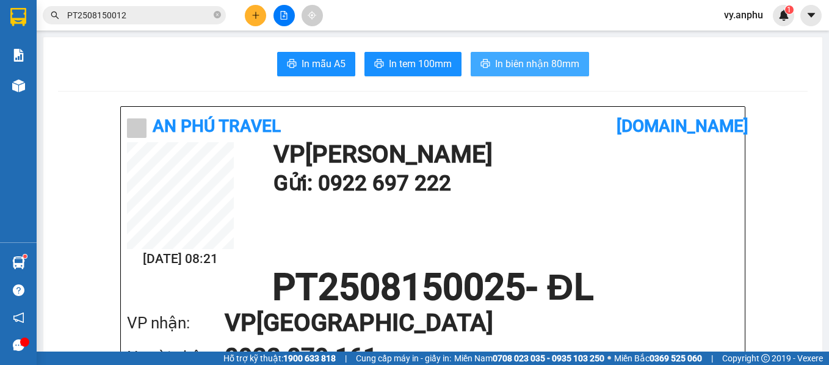
click at [538, 60] on span "In biên nhận 80mm" at bounding box center [537, 63] width 84 height 15
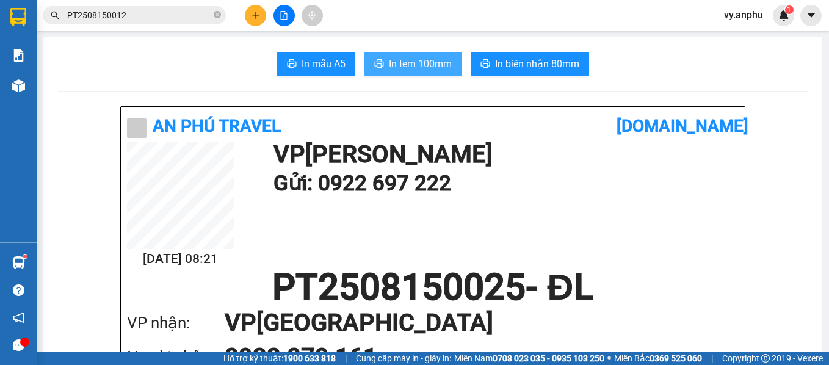
click at [403, 67] on span "In tem 100mm" at bounding box center [420, 63] width 63 height 15
drag, startPoint x: 475, startPoint y: 187, endPoint x: 316, endPoint y: 193, distance: 158.8
click at [316, 193] on h1 "Gửi: 0922 697 222" at bounding box center [502, 184] width 459 height 34
click at [259, 21] on button at bounding box center [255, 15] width 21 height 21
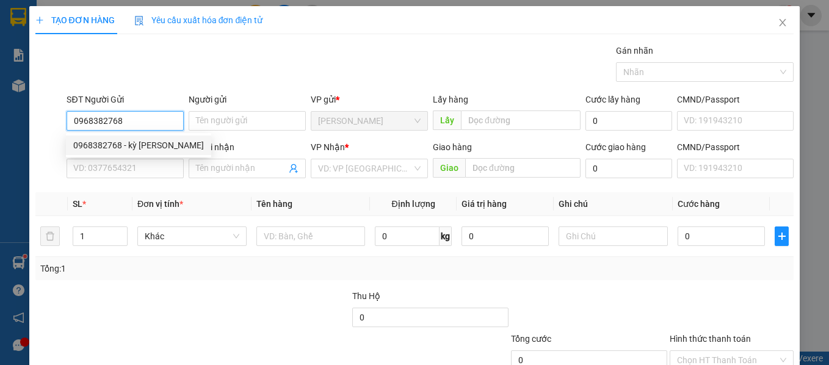
click at [68, 143] on div "0968382768 - kỳ [PERSON_NAME]" at bounding box center [138, 146] width 145 height 20
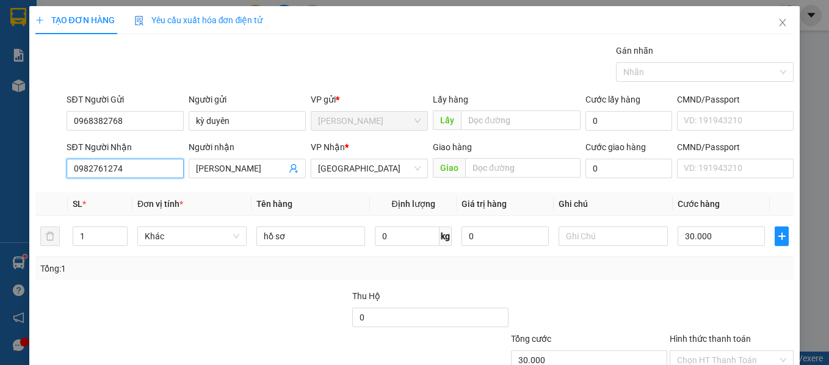
click at [142, 175] on input "0982761274" at bounding box center [125, 169] width 117 height 20
click at [143, 175] on input "0982761274" at bounding box center [125, 169] width 117 height 20
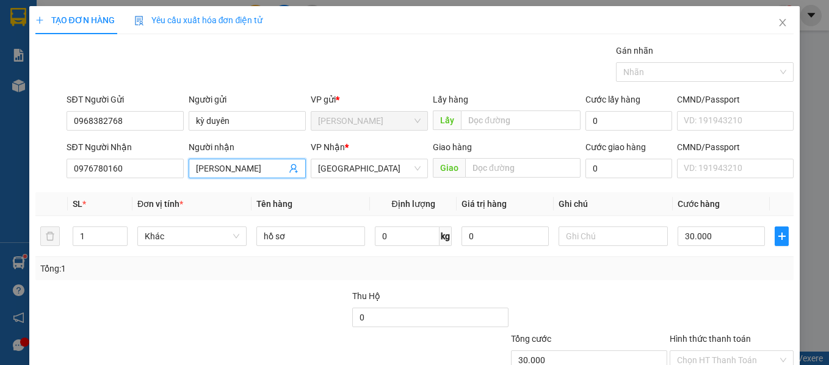
click at [258, 172] on input "[PERSON_NAME]" at bounding box center [241, 168] width 90 height 13
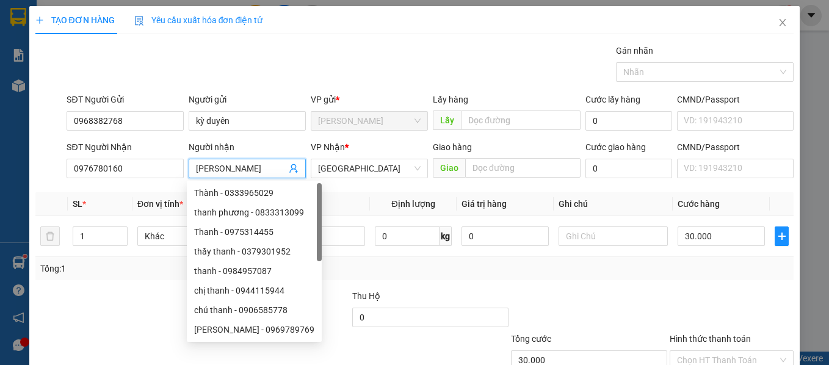
click at [258, 172] on input "[PERSON_NAME]" at bounding box center [241, 168] width 90 height 13
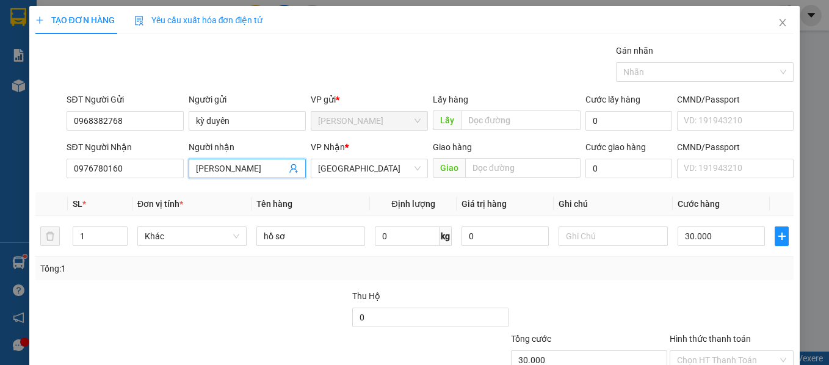
drag, startPoint x: 234, startPoint y: 168, endPoint x: 56, endPoint y: 168, distance: 177.6
click at [56, 168] on div "SĐT Người [PERSON_NAME] 0976780160 Người [PERSON_NAME] đôngDiễm minh đôngDiễm […" at bounding box center [414, 161] width 761 height 43
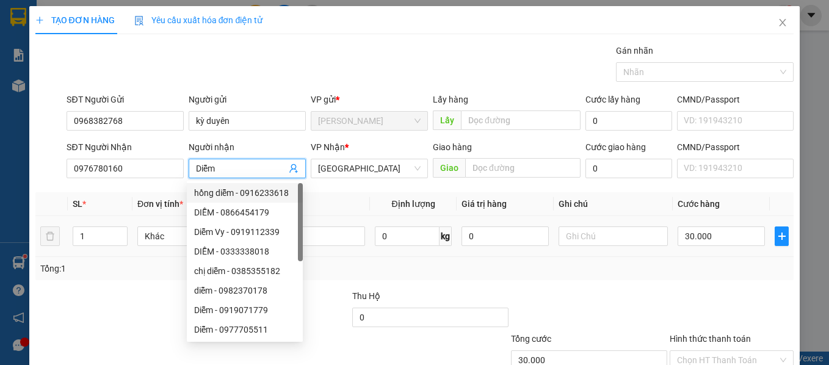
click at [648, 253] on td at bounding box center [613, 236] width 119 height 41
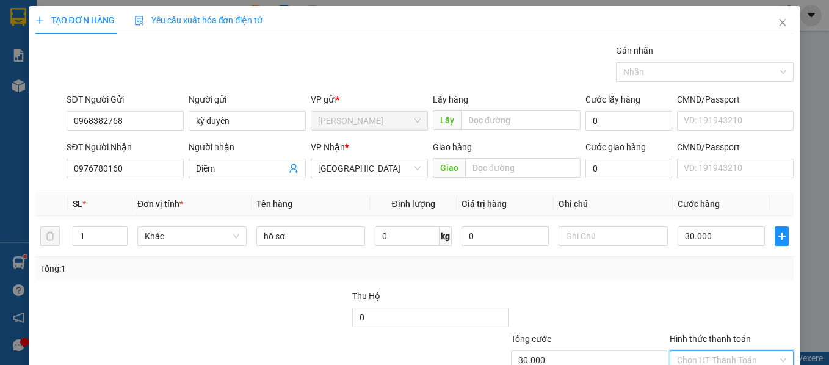
click at [722, 351] on input "Hình thức thanh toán" at bounding box center [727, 360] width 101 height 18
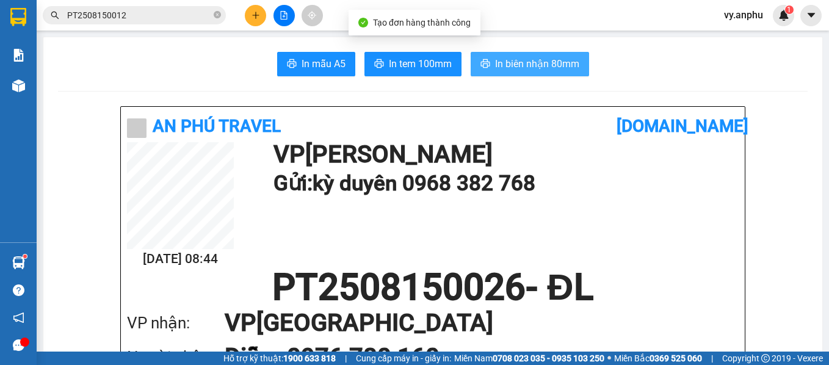
drag, startPoint x: 502, startPoint y: 71, endPoint x: 472, endPoint y: 120, distance: 56.9
click at [501, 71] on span "In biên nhận 80mm" at bounding box center [537, 63] width 84 height 15
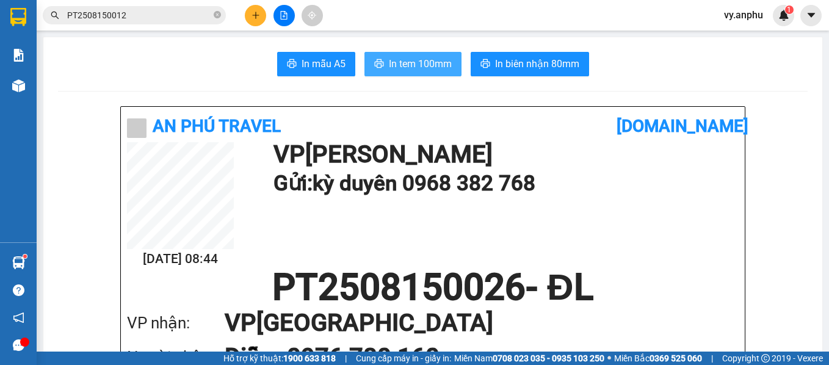
click at [413, 63] on span "In tem 100mm" at bounding box center [420, 63] width 63 height 15
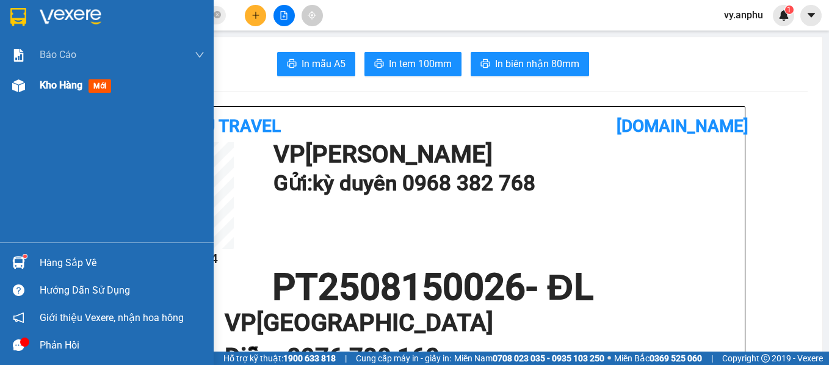
click at [60, 84] on span "Kho hàng" at bounding box center [61, 85] width 43 height 12
